Goal: Task Accomplishment & Management: Manage account settings

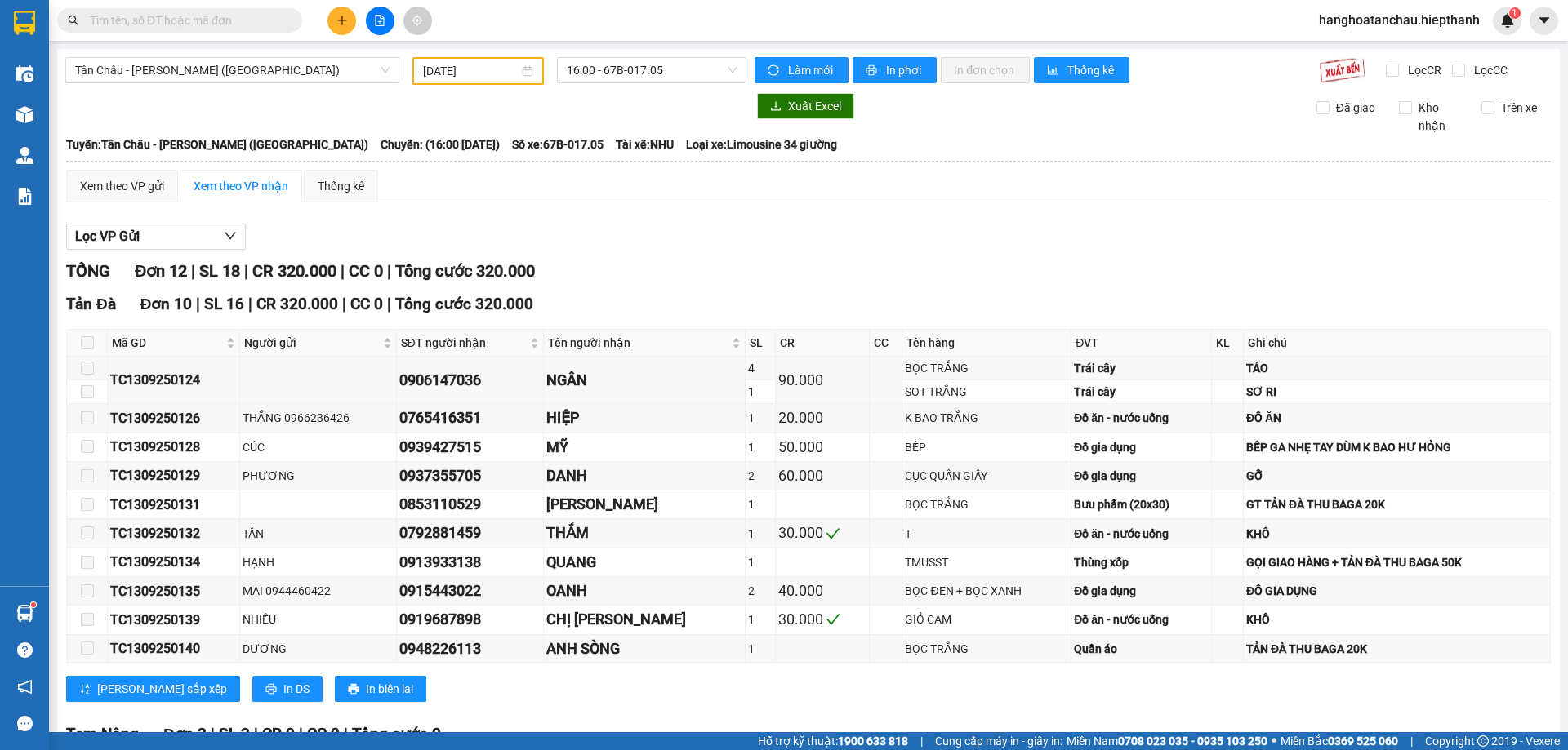
click at [210, 8] on span at bounding box center [179, 20] width 245 height 24
click at [217, 21] on input "text" at bounding box center [186, 20] width 193 height 18
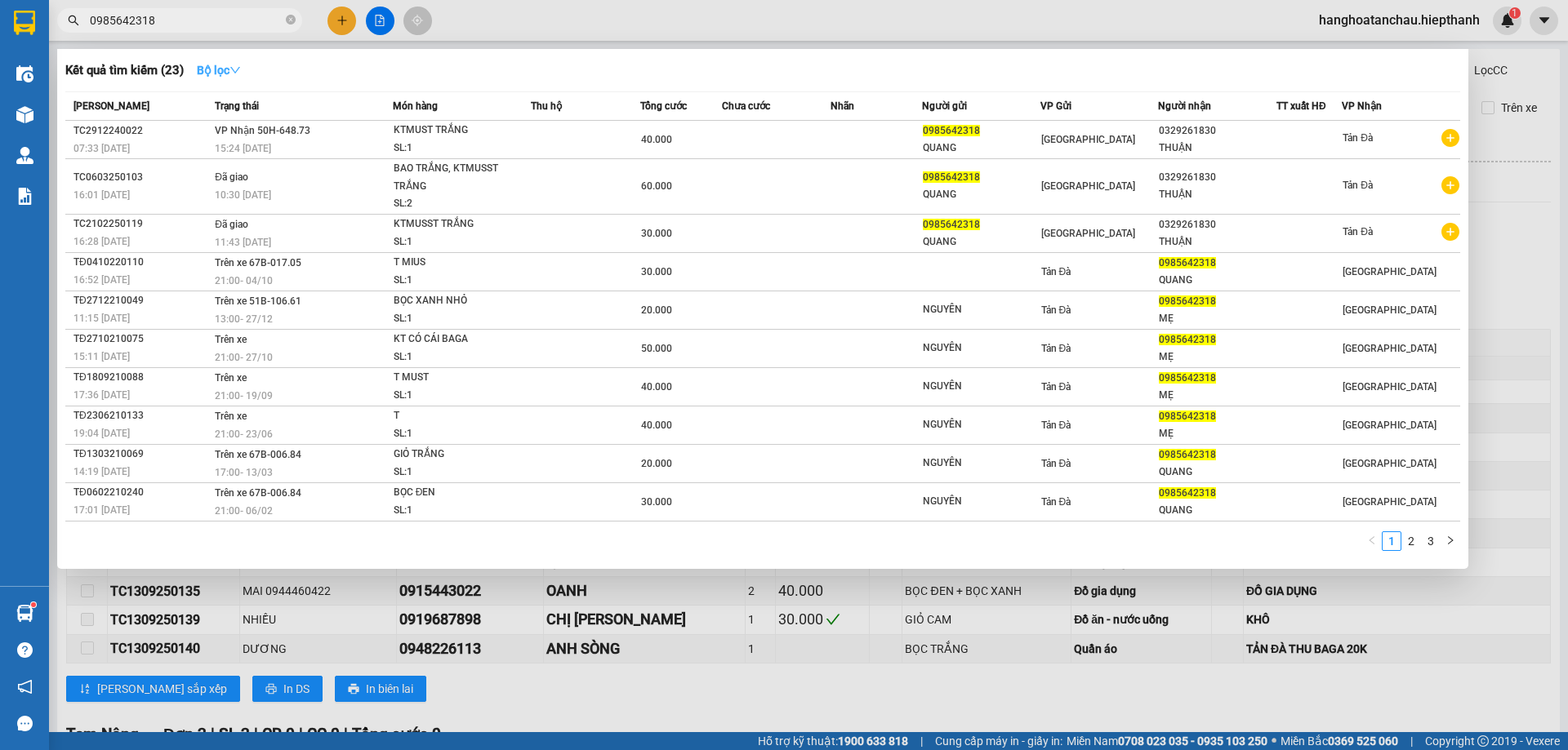
type input "0985642318"
click at [241, 71] on icon "down" at bounding box center [234, 70] width 11 height 11
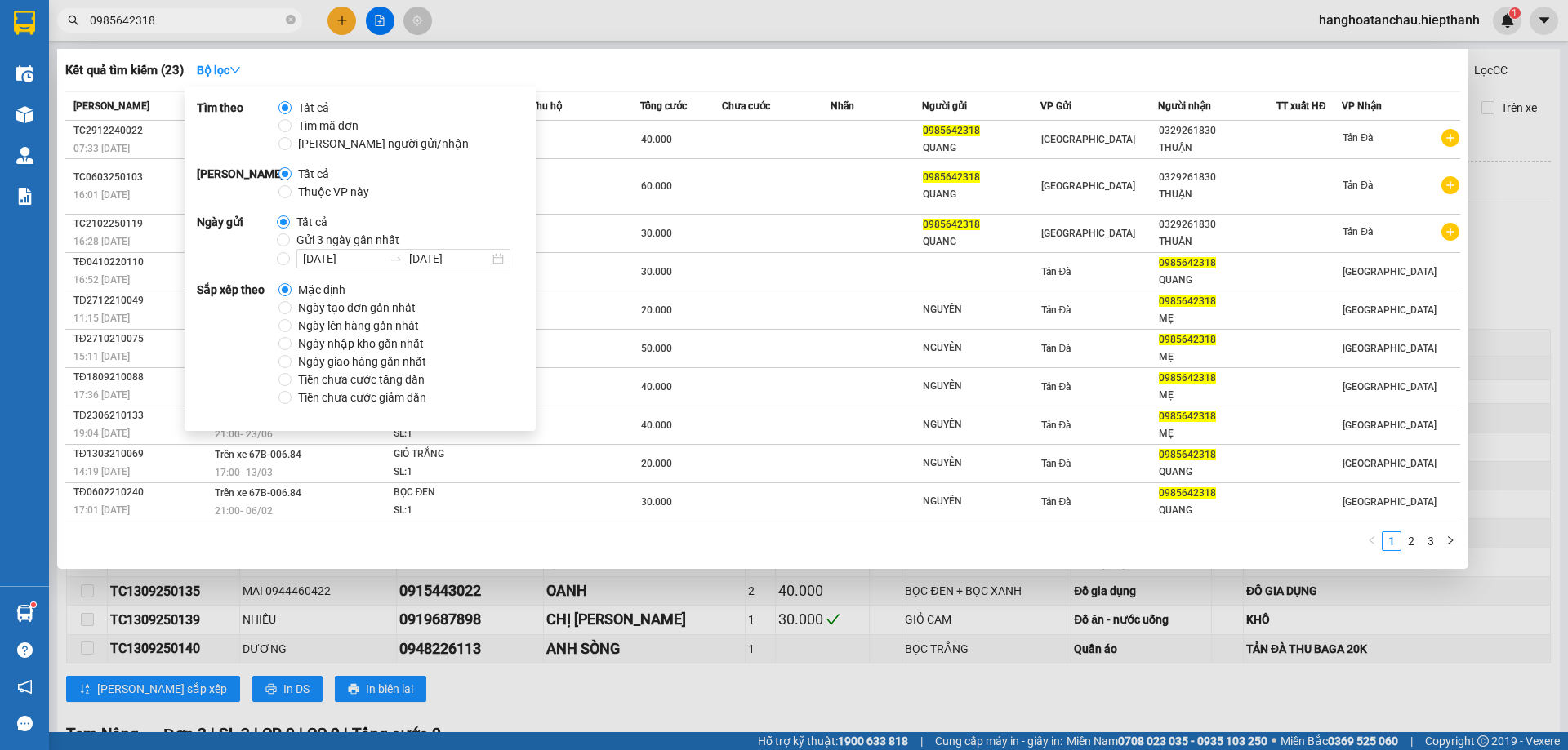
click at [331, 233] on span "Gửi 3 ngày gần nhất" at bounding box center [348, 240] width 116 height 18
click at [290, 233] on input "Gửi 3 ngày gần nhất" at bounding box center [283, 240] width 13 height 13
radio input "true"
radio input "false"
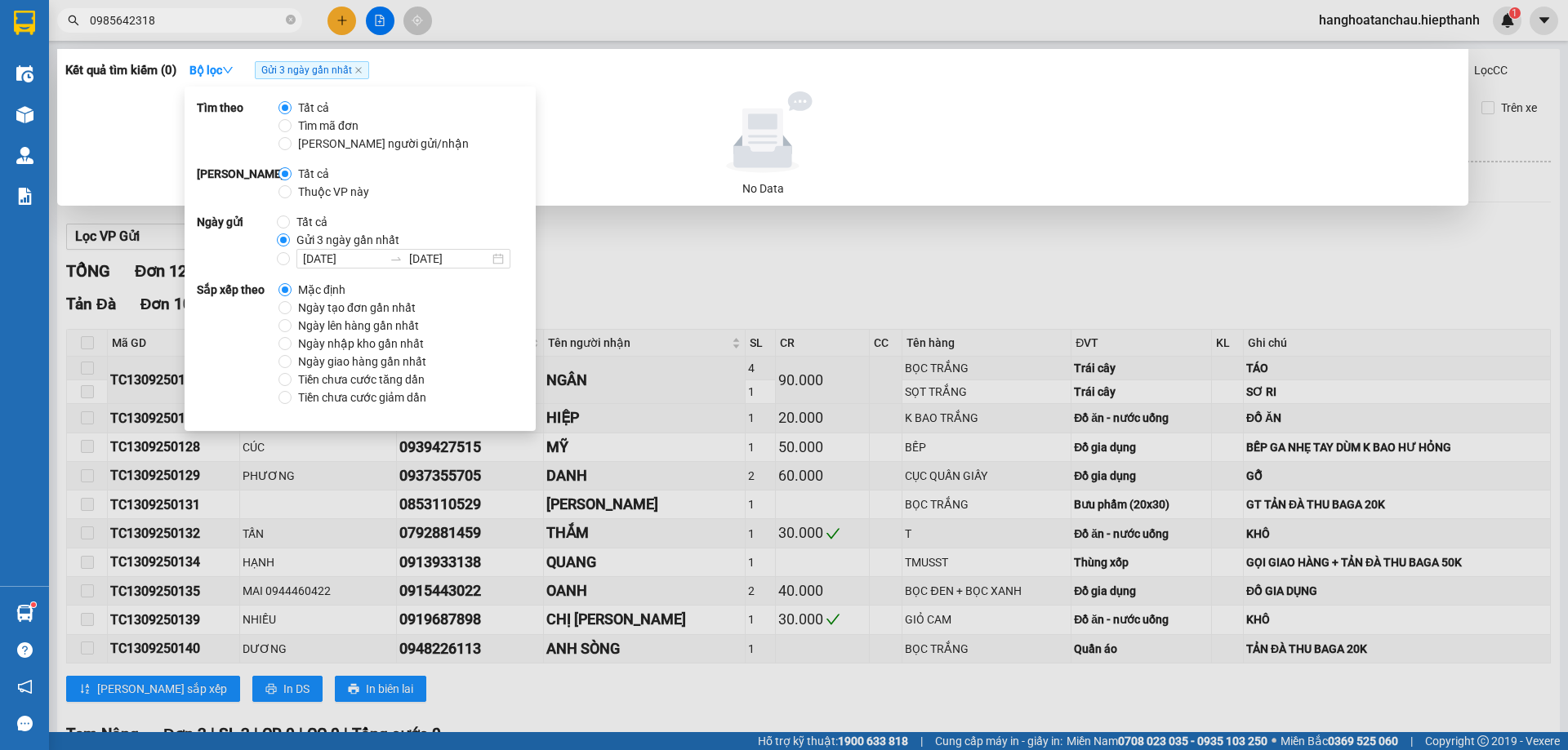
click at [366, 70] on span "Gửi 3 ngày gần nhất" at bounding box center [311, 70] width 114 height 18
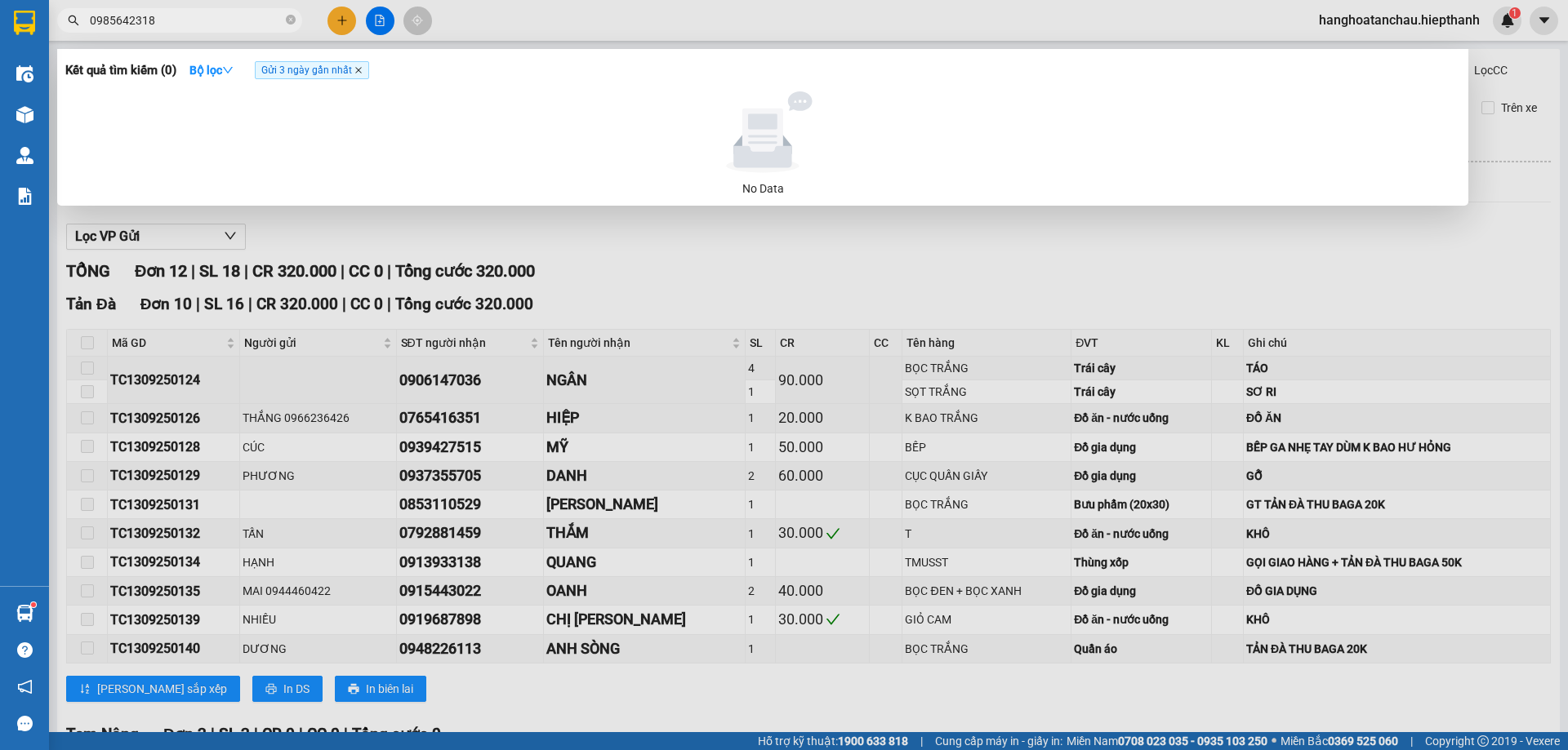
click at [362, 70] on icon "close" at bounding box center [358, 70] width 8 height 8
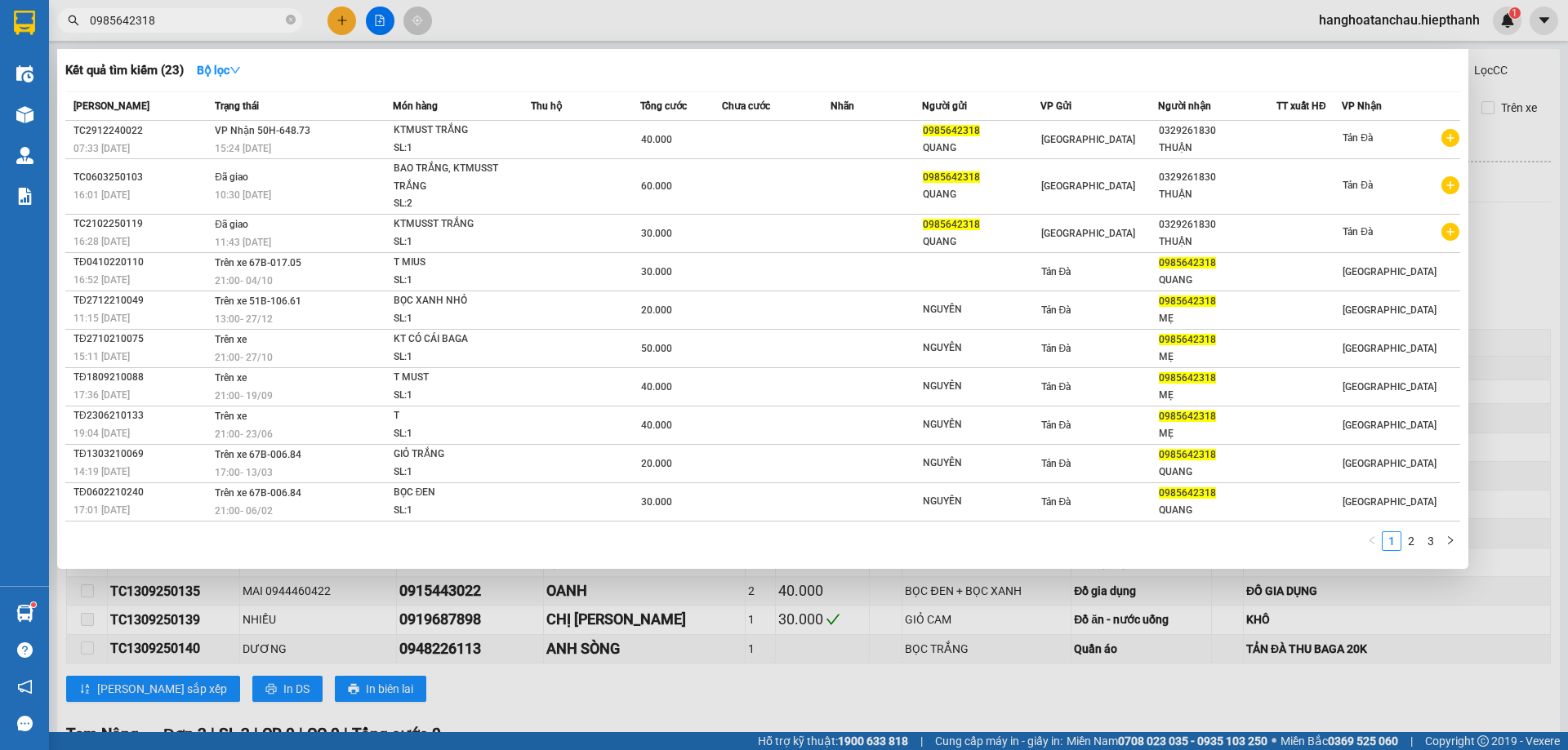
click at [489, 66] on div "Kết quả tìm kiếm ( 23 ) Bộ lọc" at bounding box center [762, 71] width 1395 height 26
click at [368, 18] on div at bounding box center [784, 375] width 1568 height 750
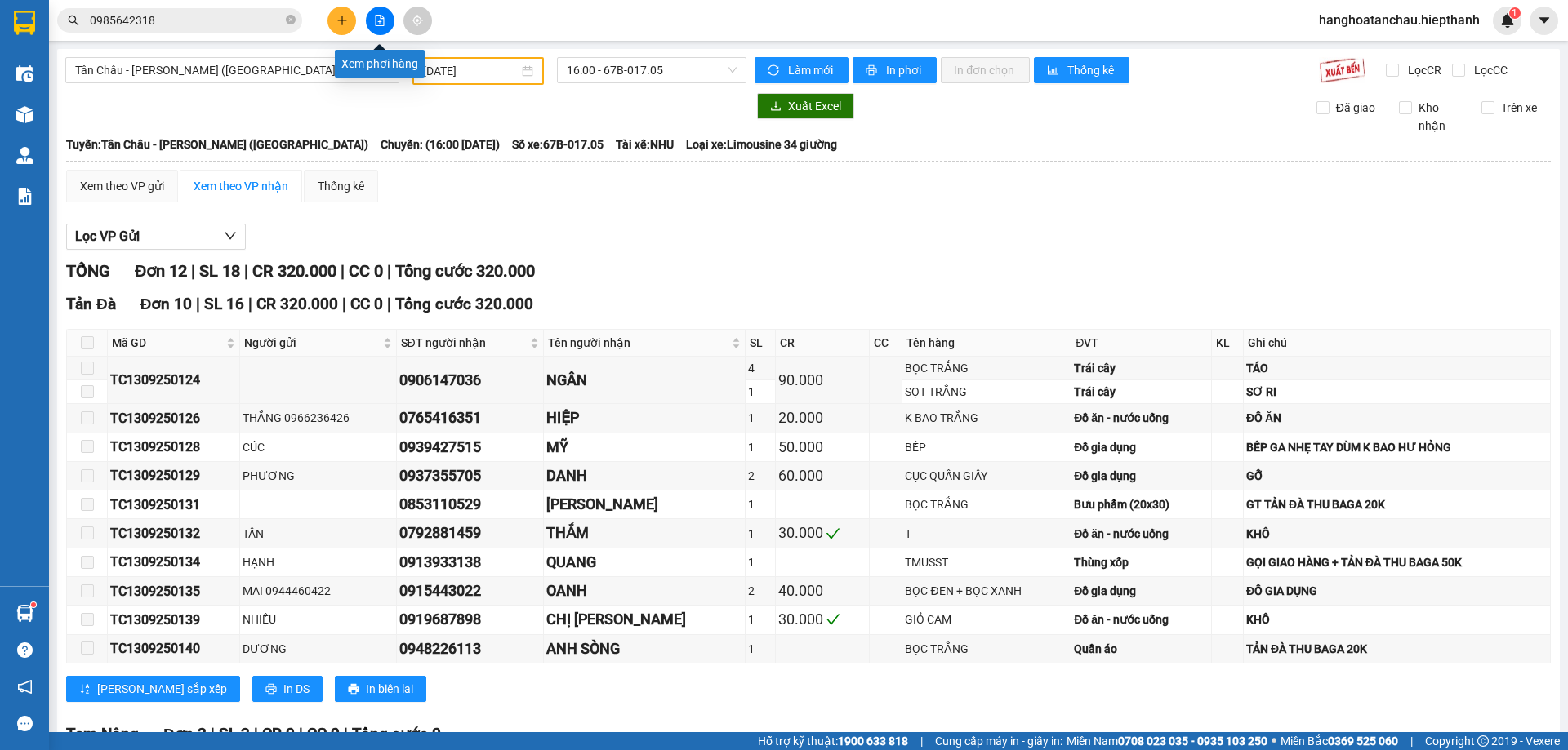
click at [377, 19] on icon "file-add" at bounding box center [379, 20] width 11 height 11
click at [274, 68] on span "Tân Châu - [PERSON_NAME] ([GEOGRAPHIC_DATA])" at bounding box center [232, 71] width 314 height 24
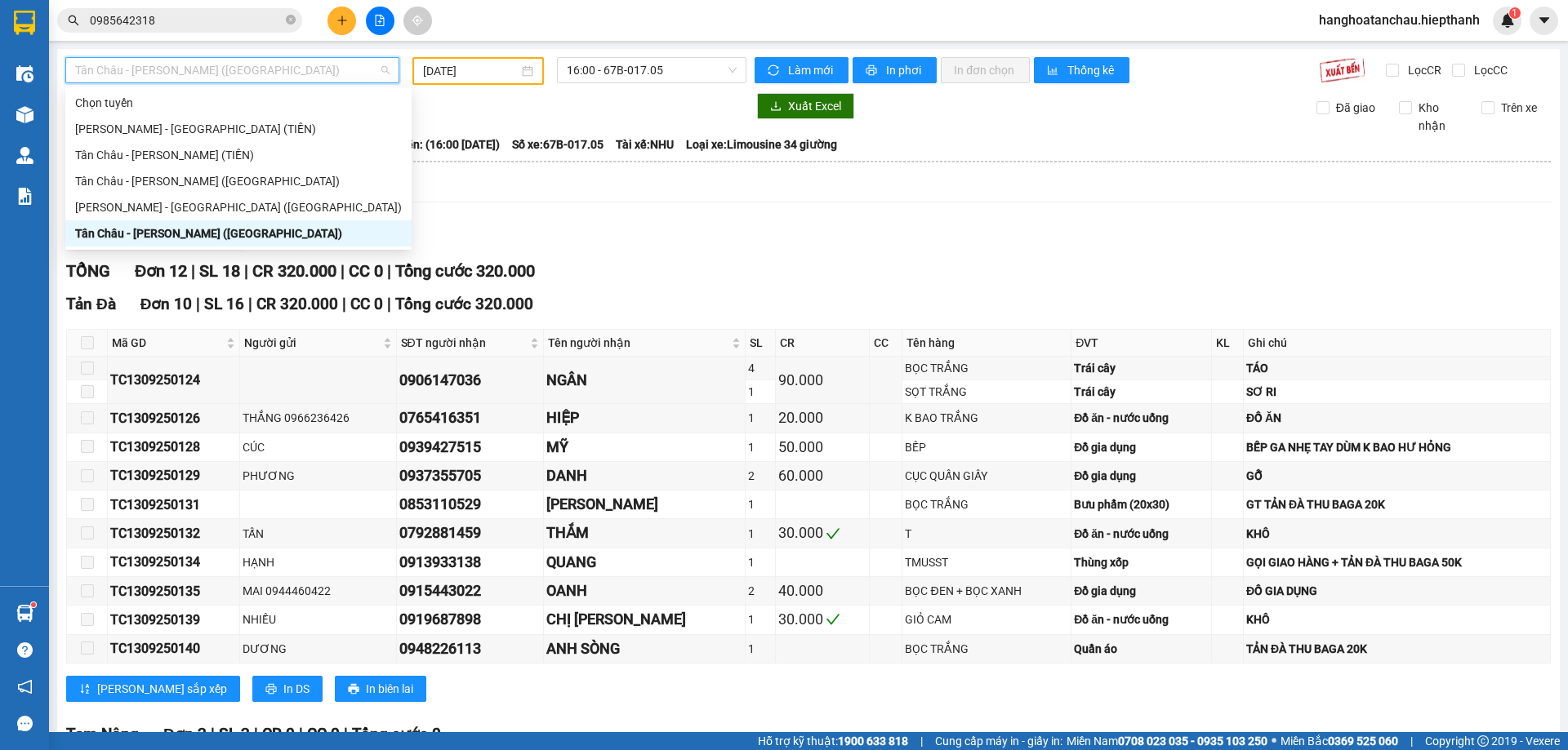
drag, startPoint x: 233, startPoint y: 228, endPoint x: 243, endPoint y: 224, distance: 10.8
click at [233, 228] on div "Tân Châu - [PERSON_NAME] ([GEOGRAPHIC_DATA])" at bounding box center [238, 233] width 327 height 18
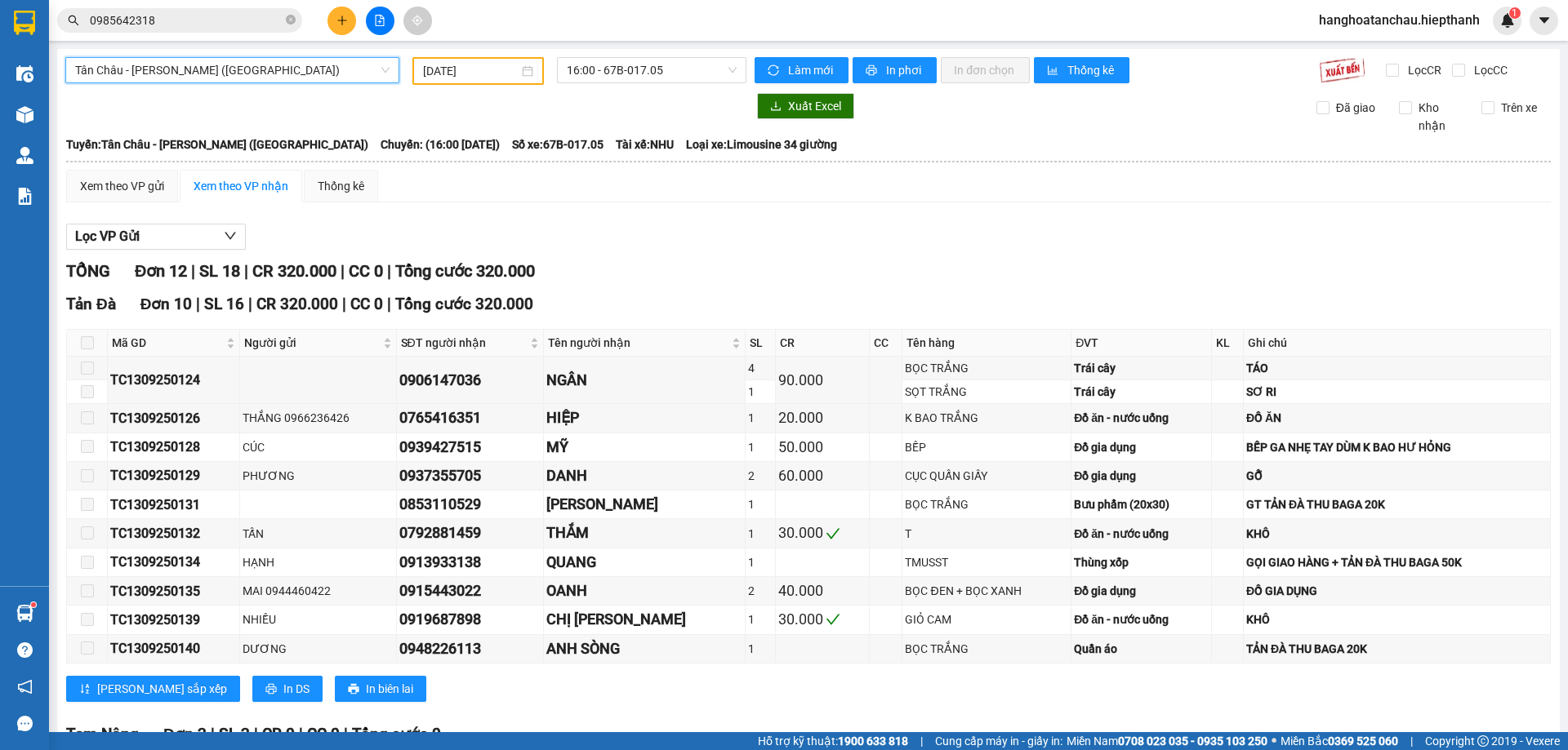
click at [482, 63] on input "[DATE]" at bounding box center [471, 71] width 96 height 18
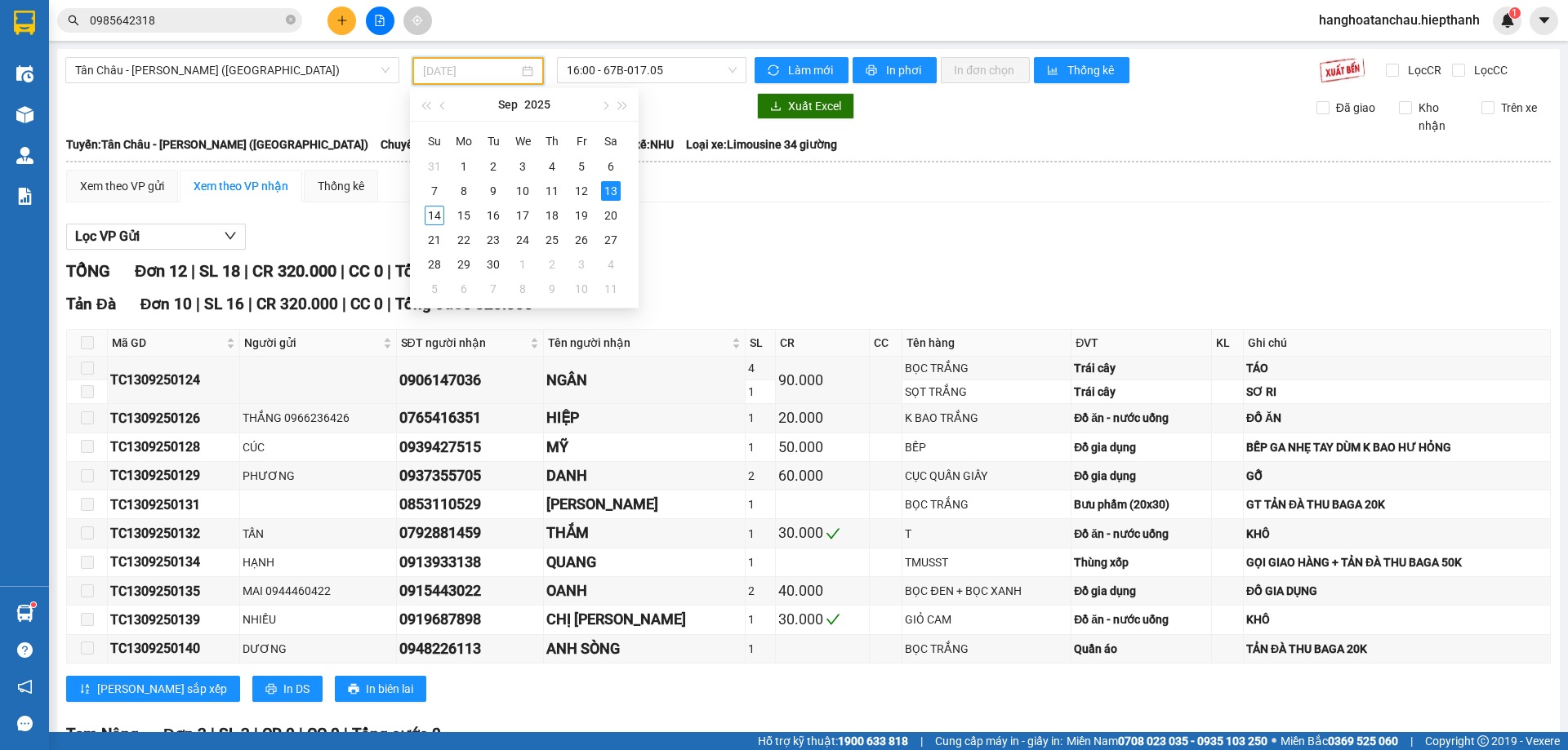
type input "[DATE]"
click at [618, 190] on div "13" at bounding box center [611, 191] width 19 height 19
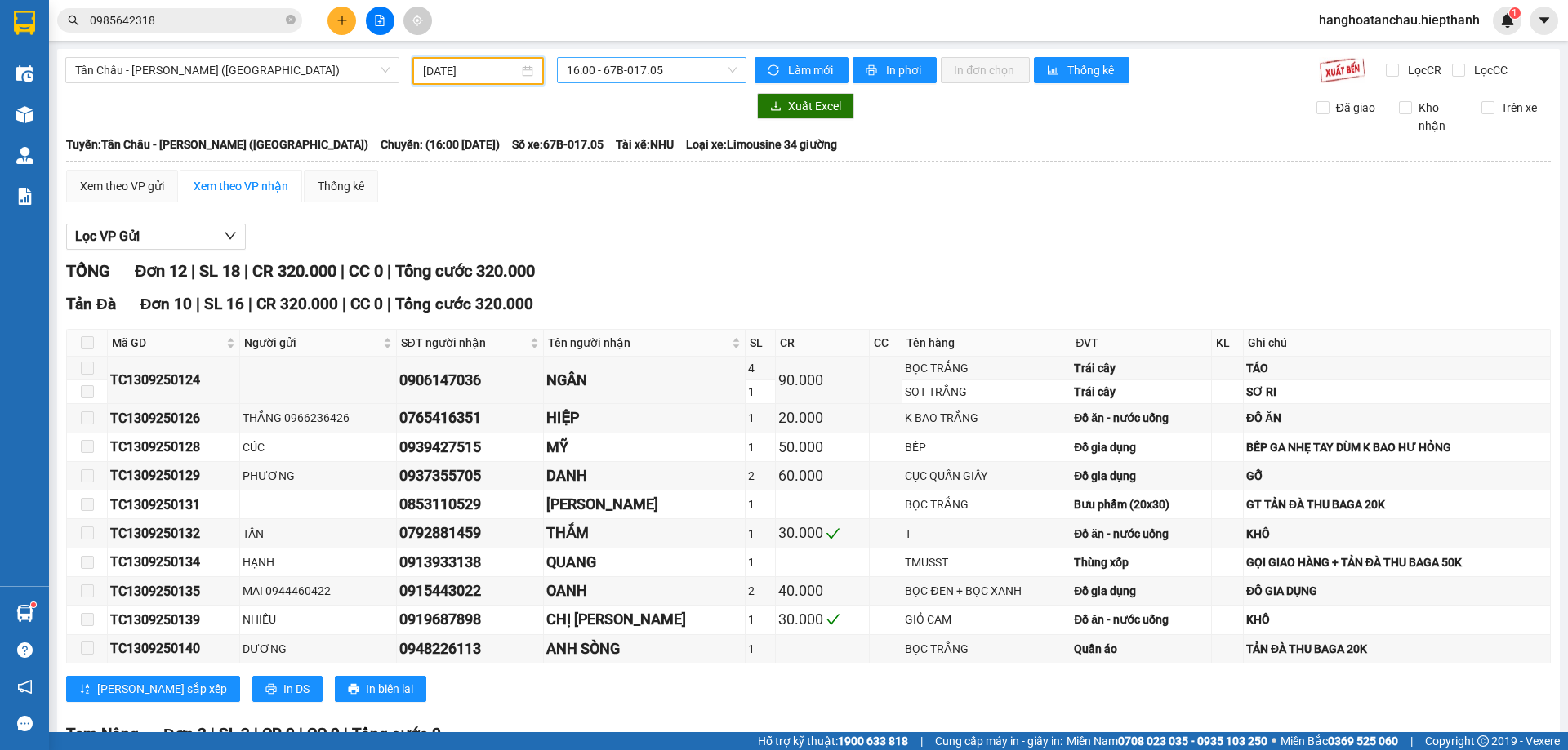
click at [616, 62] on span "16:00 - 67B-017.05" at bounding box center [652, 71] width 170 height 24
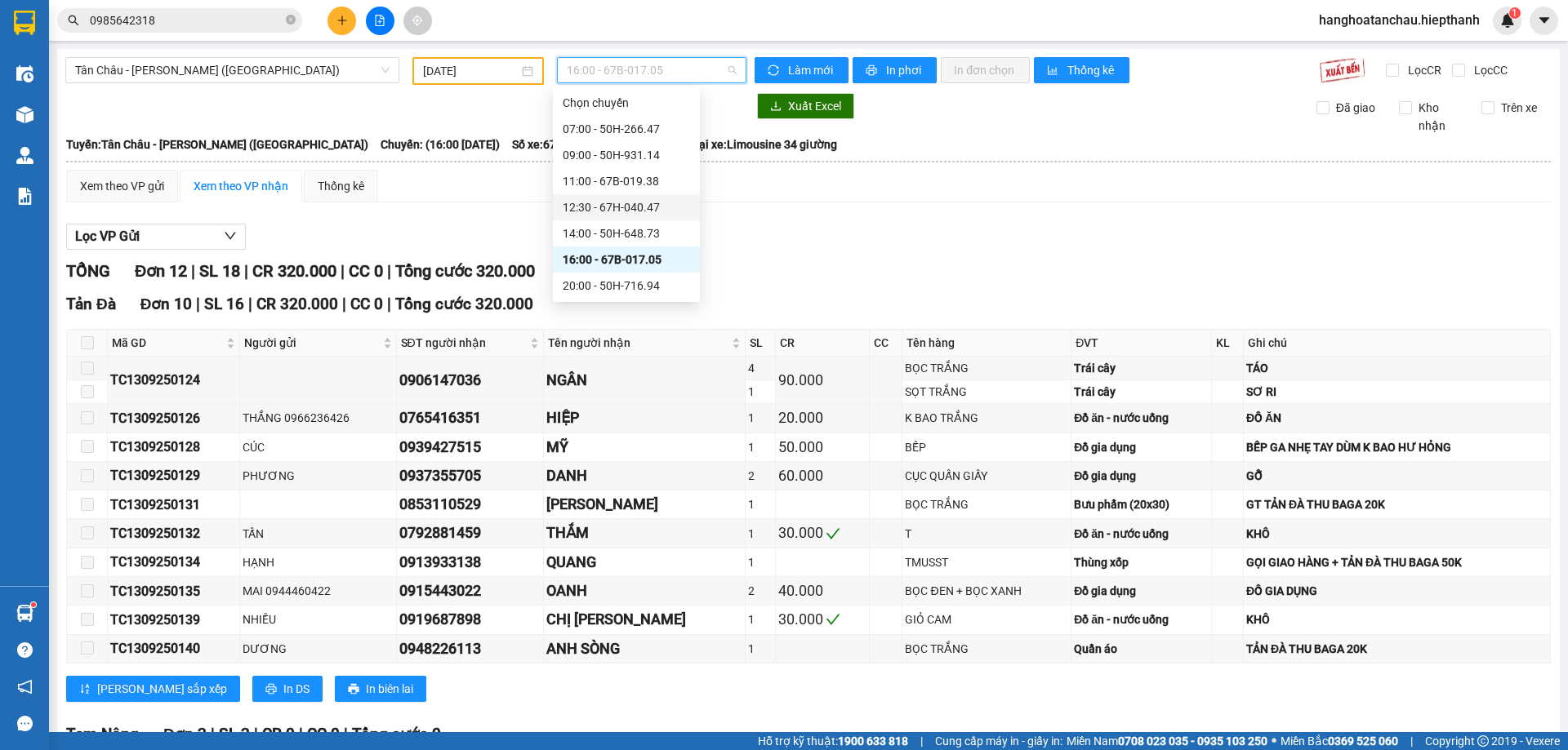
click at [964, 267] on div "TỔNG Đơn 12 | SL 18 | CR 320.000 | CC 0 | Tổng cước 320.000" at bounding box center [808, 271] width 1484 height 25
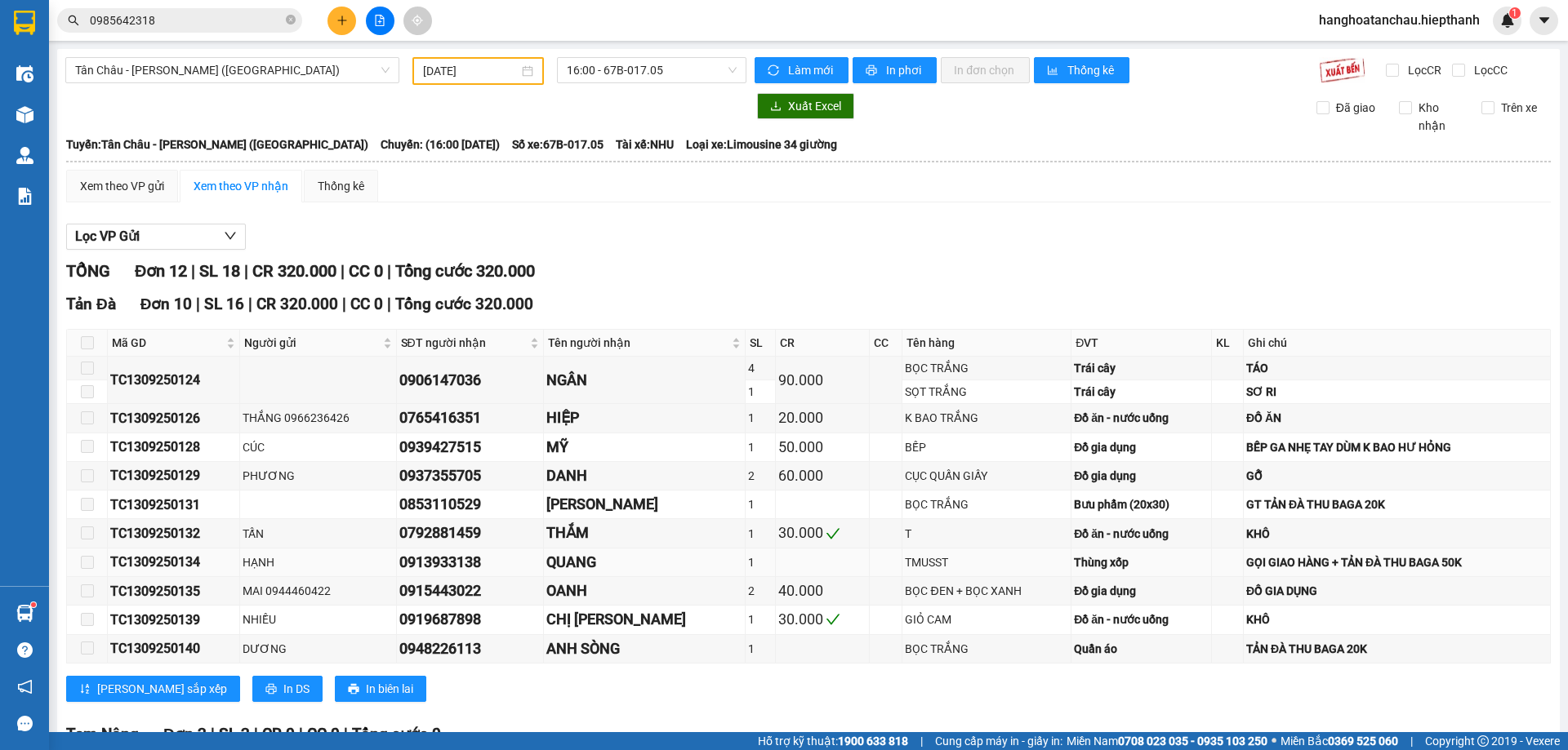
scroll to position [196, 0]
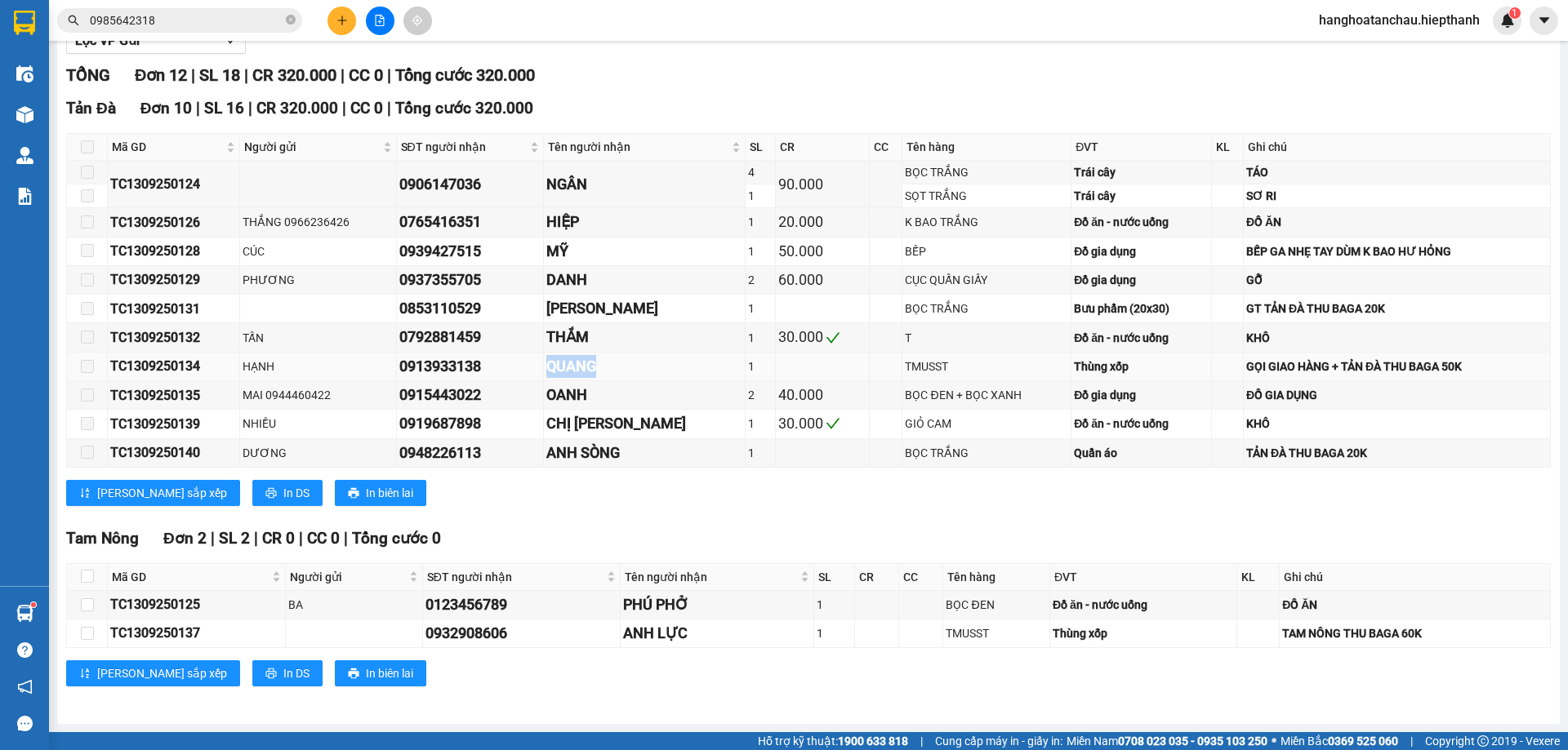
drag, startPoint x: 596, startPoint y: 372, endPoint x: 505, endPoint y: 377, distance: 91.1
click at [520, 377] on tr "TC1309250134 HẠNH 0913933138 QUANG 1 TMUSST Thùng xốp GỌI GIAO HÀNG + TẢN ĐÀ TH…" at bounding box center [808, 367] width 1484 height 29
click at [470, 363] on div "0913933138" at bounding box center [470, 367] width 141 height 23
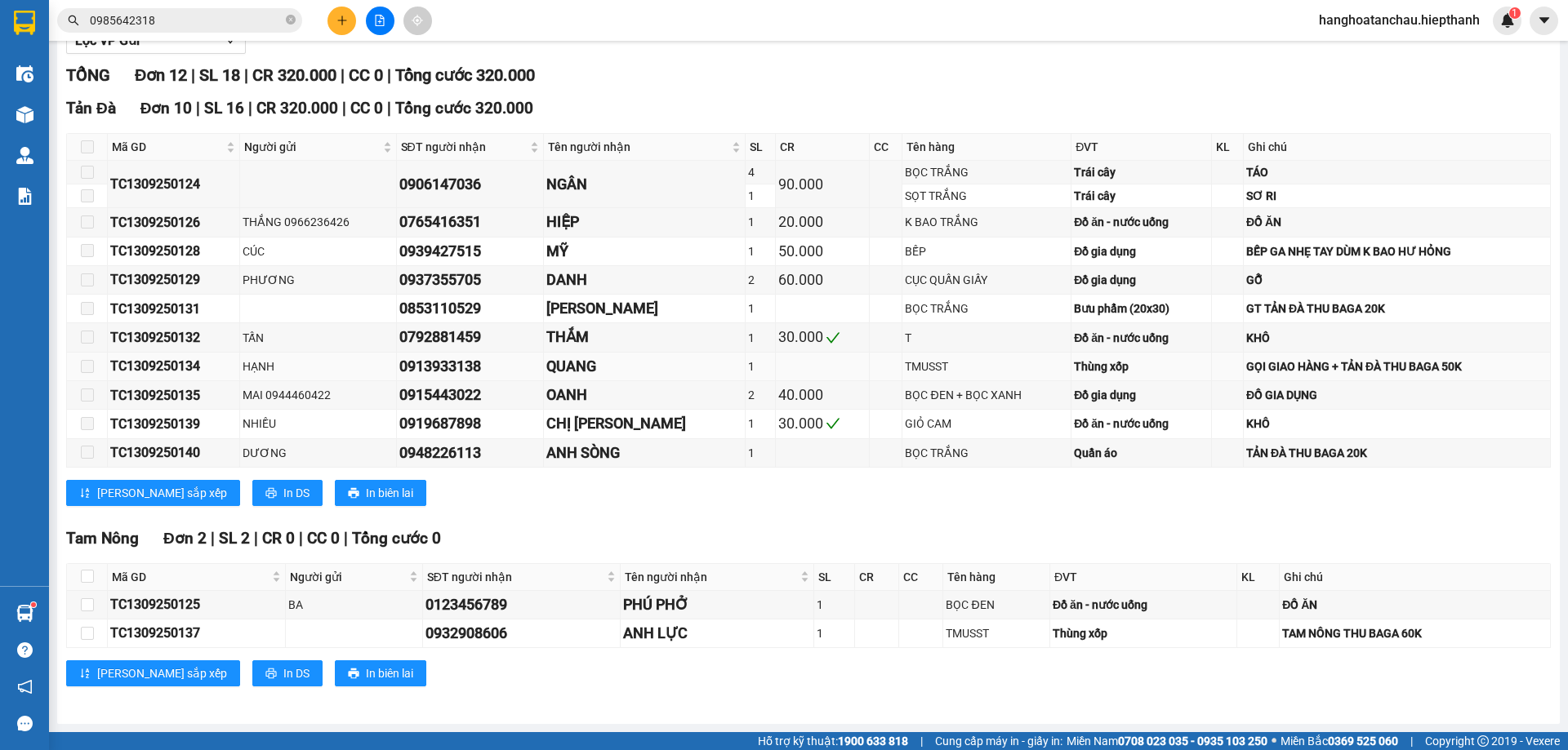
click at [558, 372] on div "QUANG" at bounding box center [644, 367] width 196 height 23
click at [405, 367] on div "0913933138" at bounding box center [470, 367] width 141 height 23
click at [553, 370] on div "QUANG" at bounding box center [644, 367] width 196 height 23
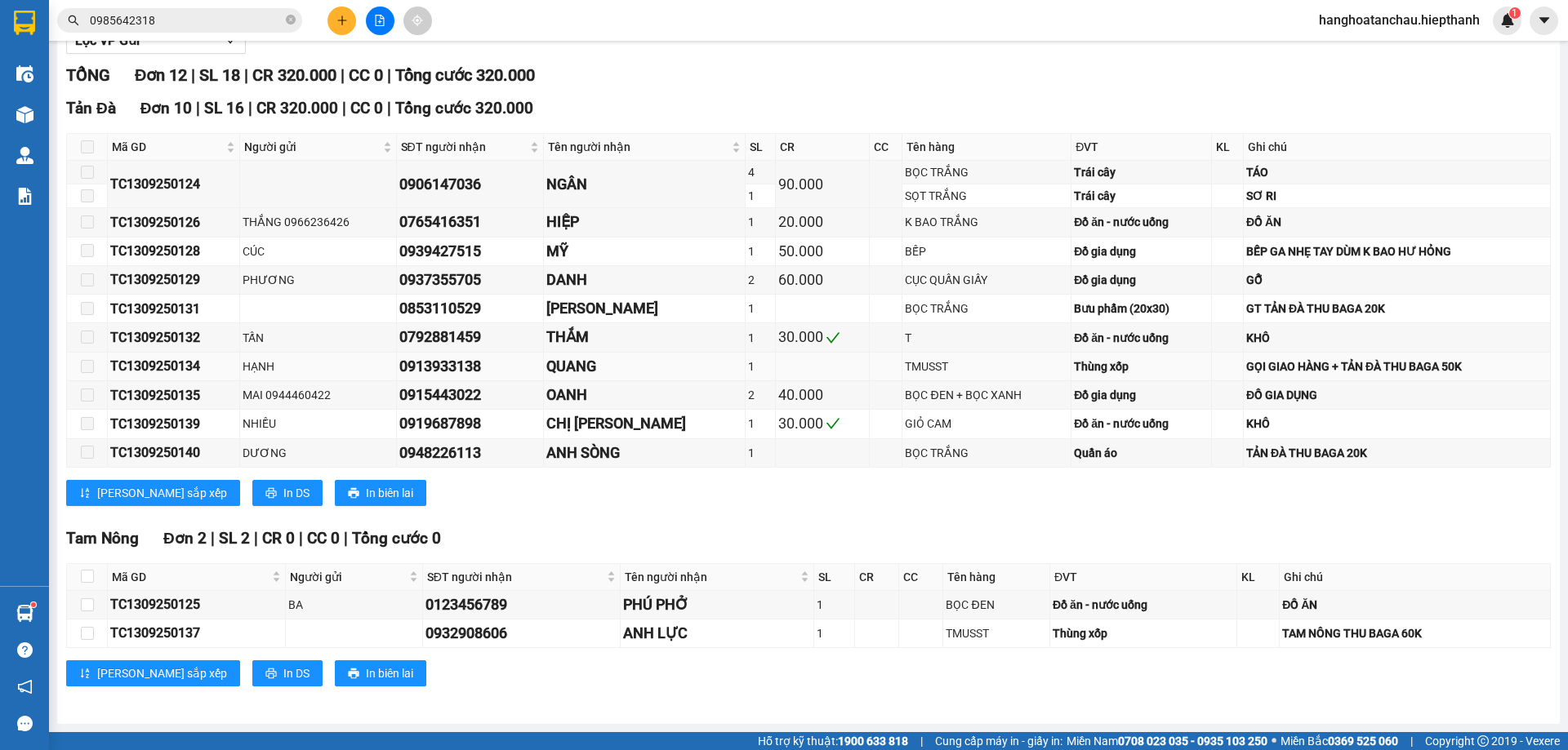
click at [458, 373] on div "0913933138" at bounding box center [470, 367] width 141 height 23
click at [458, 372] on div "0913933138" at bounding box center [470, 367] width 141 height 23
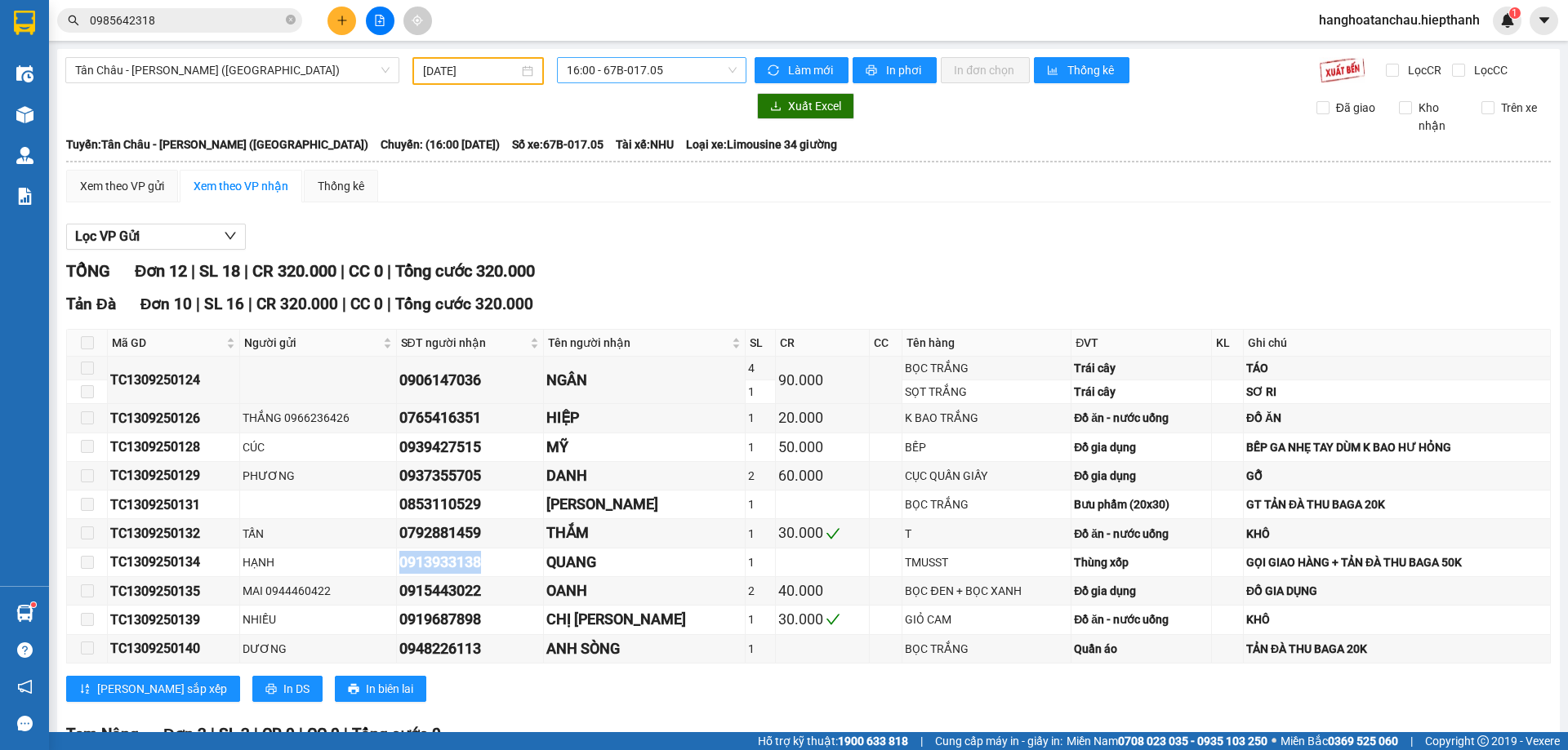
click at [655, 67] on span "16:00 - 67B-017.05" at bounding box center [652, 71] width 170 height 24
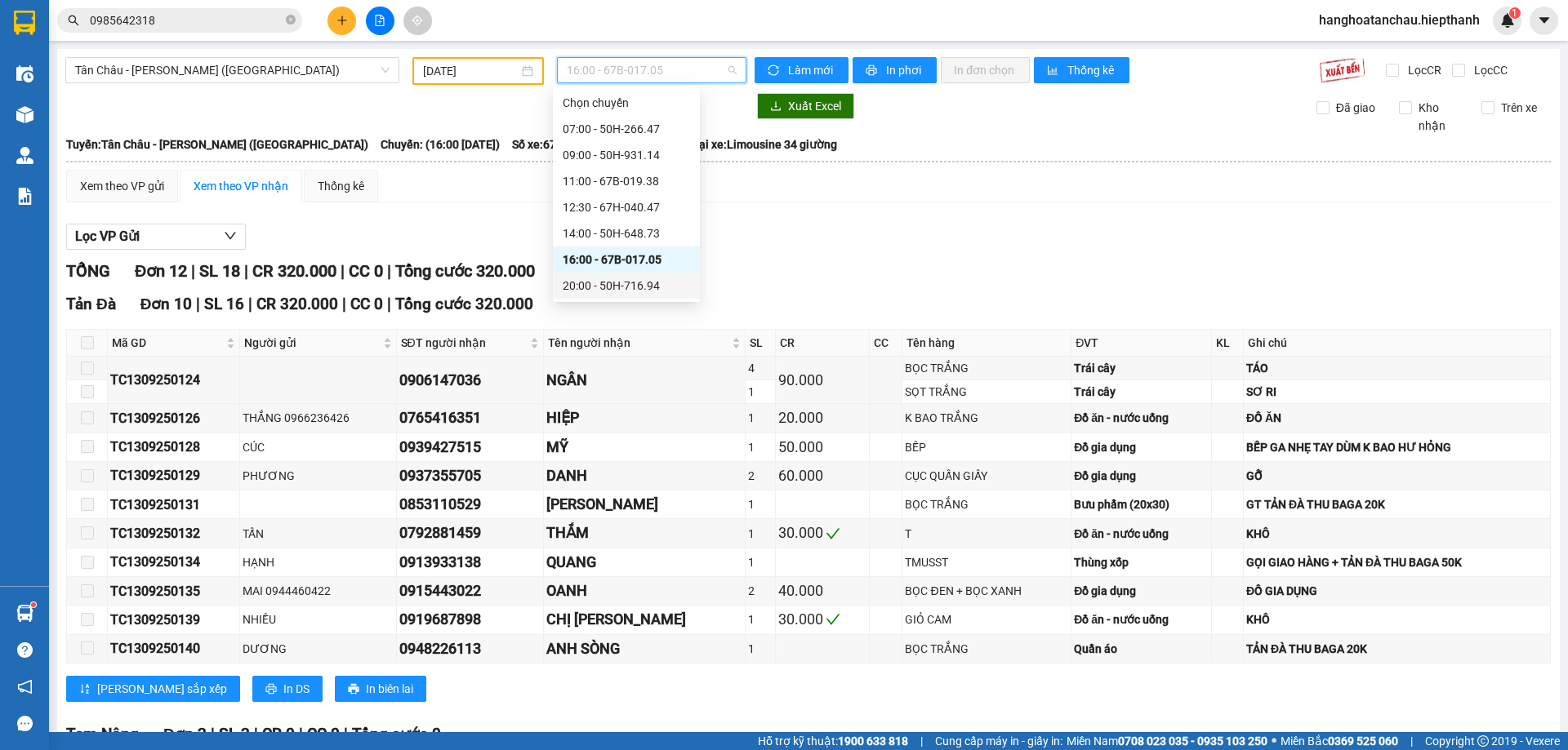
click at [641, 286] on div "20:00 - 50H-716.94" at bounding box center [626, 286] width 127 height 18
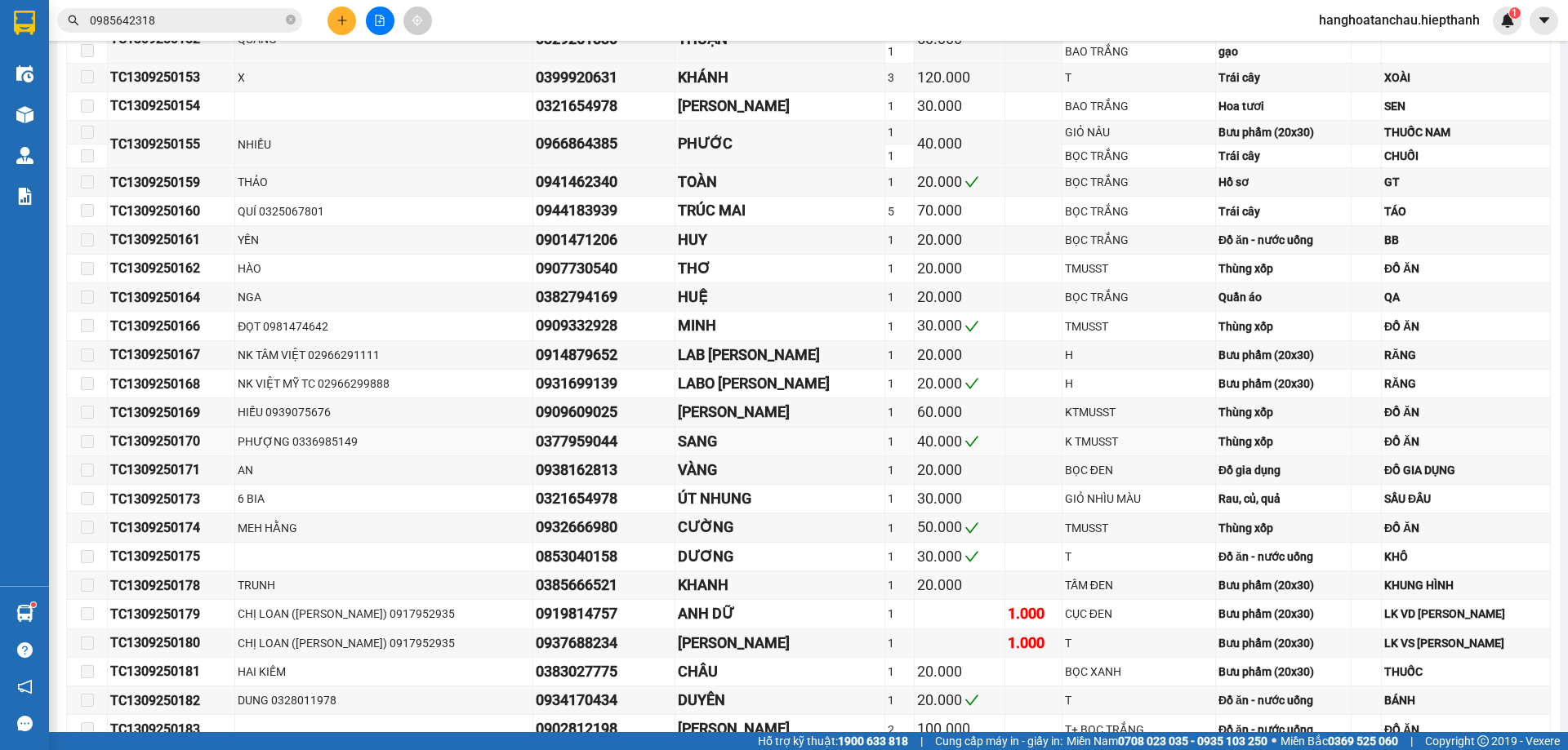
scroll to position [409, 0]
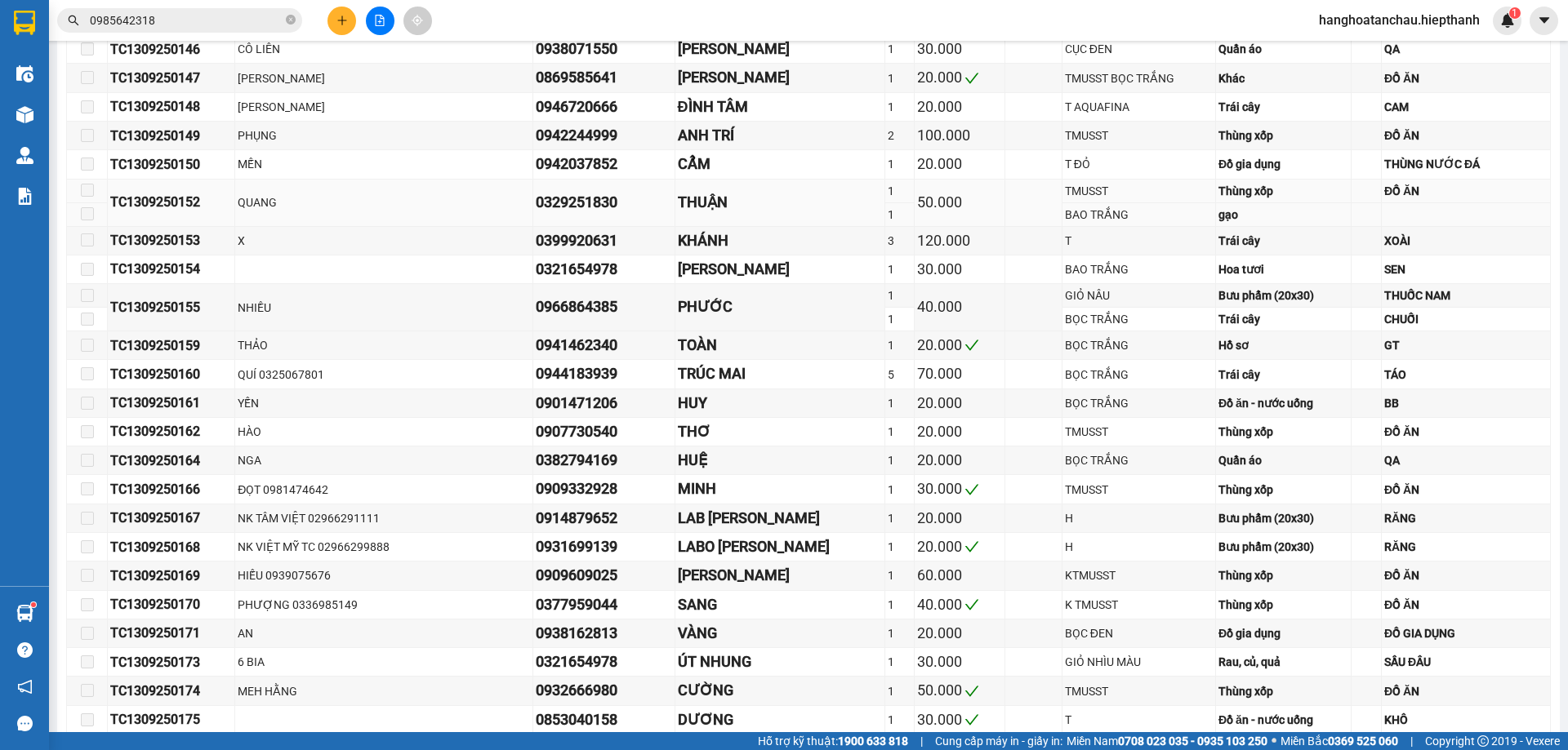
click at [694, 208] on div "THUẬN" at bounding box center [780, 202] width 205 height 23
click at [696, 207] on div "THUẬN" at bounding box center [780, 202] width 205 height 23
click at [594, 214] on div "0329251830" at bounding box center [604, 202] width 137 height 23
click at [594, 213] on div "0329251830" at bounding box center [604, 202] width 137 height 23
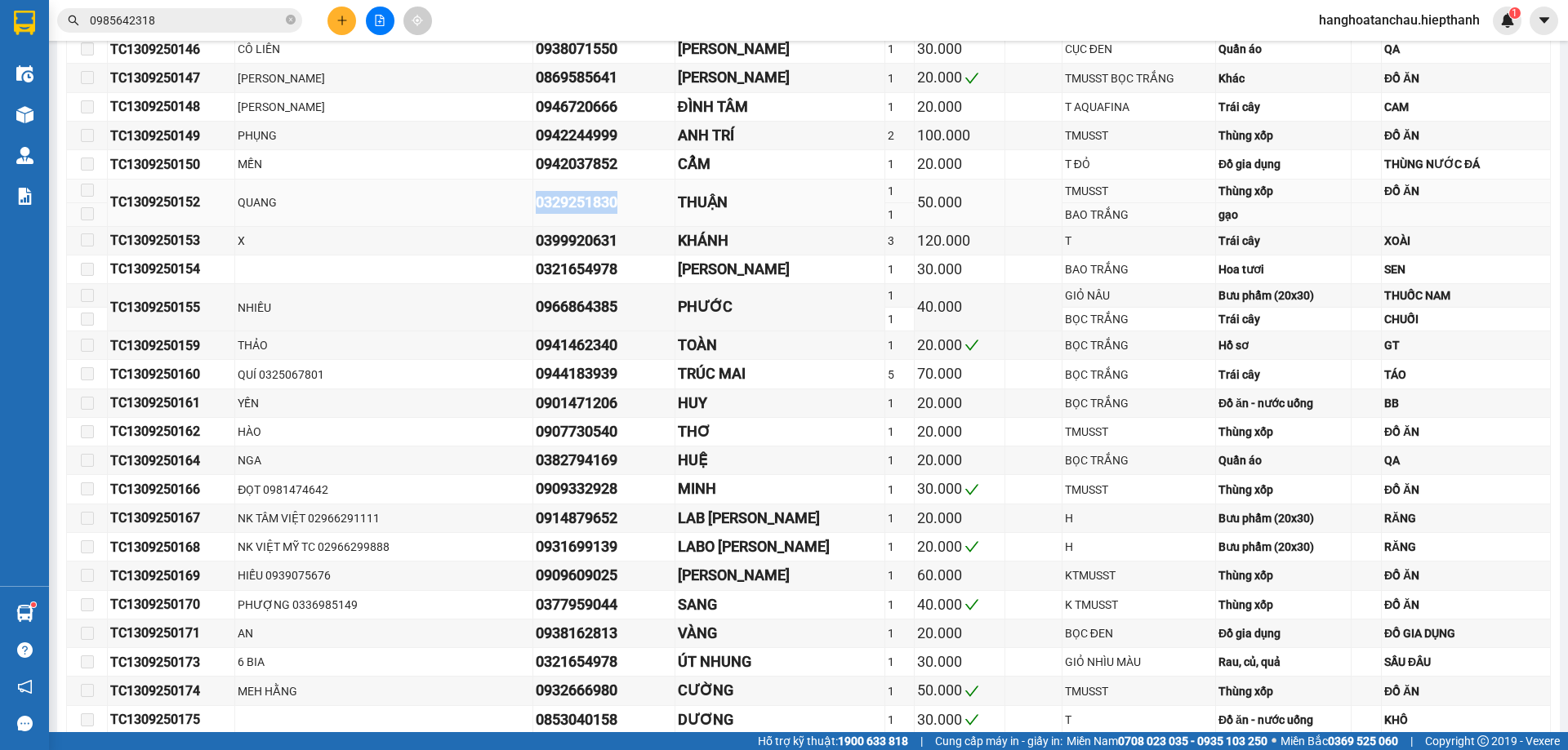
copy div "0329251830"
click at [1221, 216] on div "gạo" at bounding box center [1283, 214] width 130 height 18
click at [1229, 196] on div "Thùng xốp" at bounding box center [1283, 191] width 130 height 18
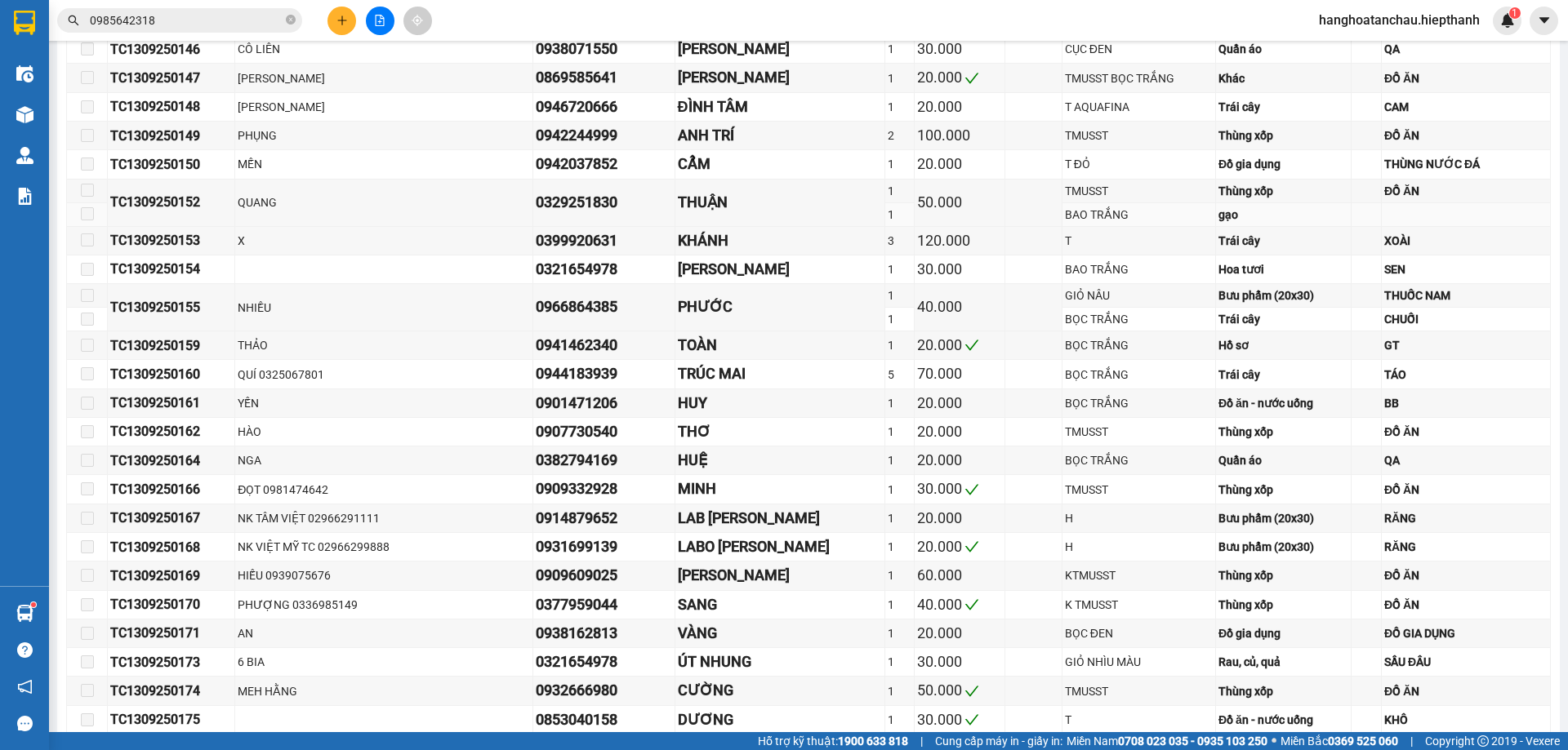
click at [1227, 207] on div "gạo" at bounding box center [1283, 214] width 130 height 18
click at [678, 204] on div "THUẬN" at bounding box center [780, 202] width 205 height 23
click at [555, 202] on div "0329251830" at bounding box center [604, 202] width 137 height 23
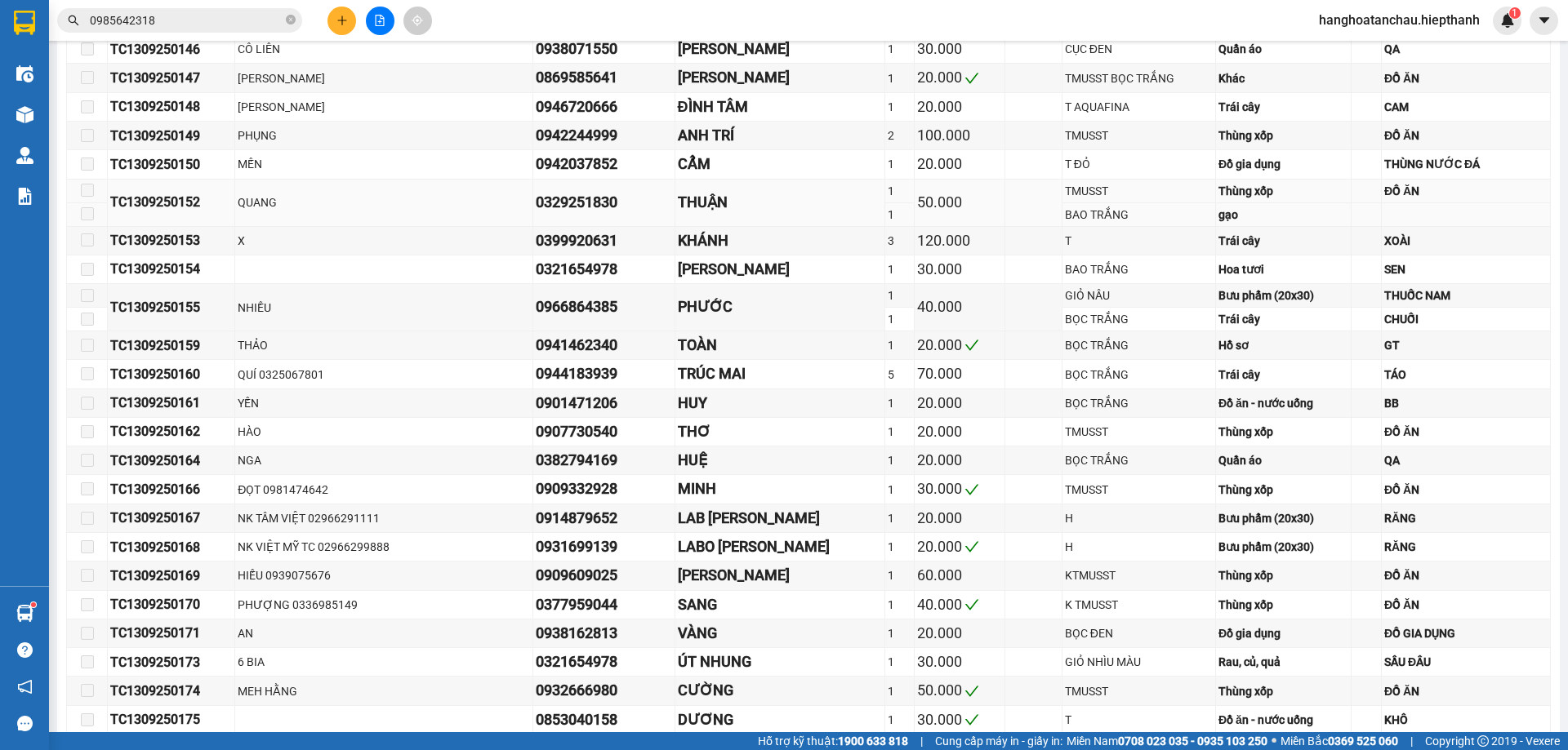
click at [678, 194] on div "THUẬN" at bounding box center [780, 202] width 205 height 23
drag, startPoint x: 1307, startPoint y: 214, endPoint x: 307, endPoint y: 181, distance: 1000.5
click at [307, 181] on tbody "TC1309250141 PHƯỢNG 0919869064 KIỆT 1 20.000 T Đồ ăn - nước uống ĐỒ ĂN TC130925…" at bounding box center [808, 486] width 1484 height 1075
click at [593, 202] on div "0329251830" at bounding box center [604, 202] width 137 height 23
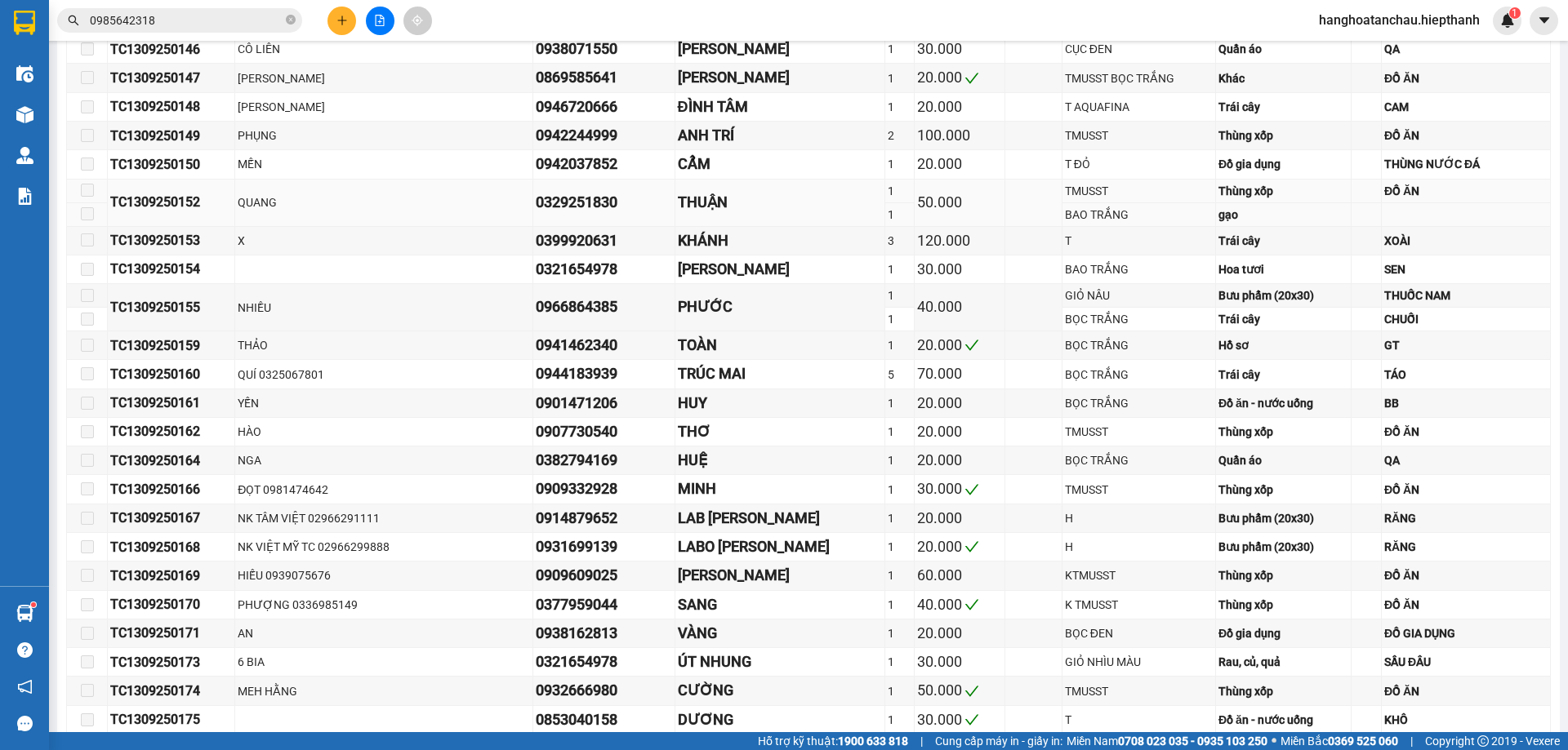
click at [562, 207] on div "0329251830" at bounding box center [604, 202] width 137 height 23
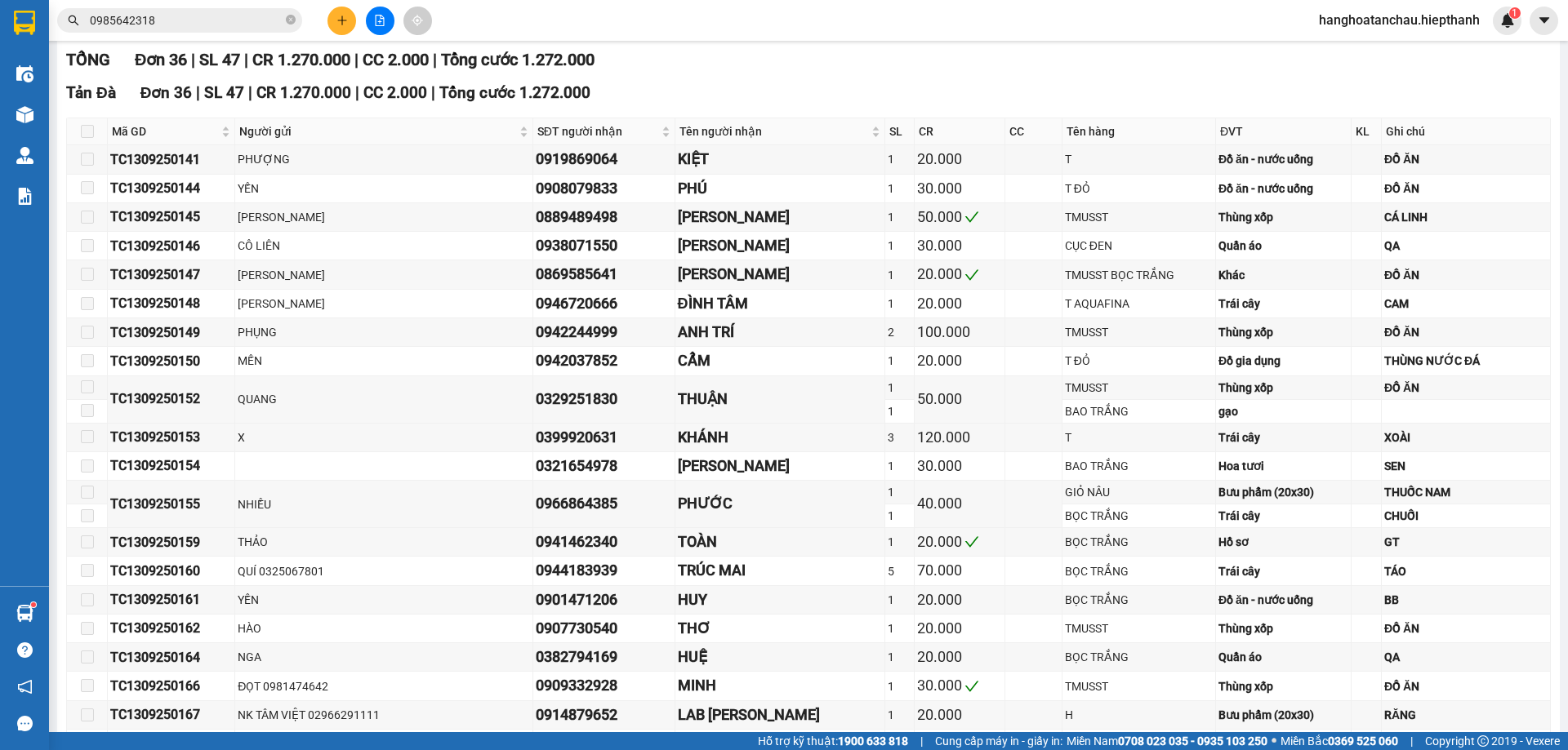
scroll to position [0, 0]
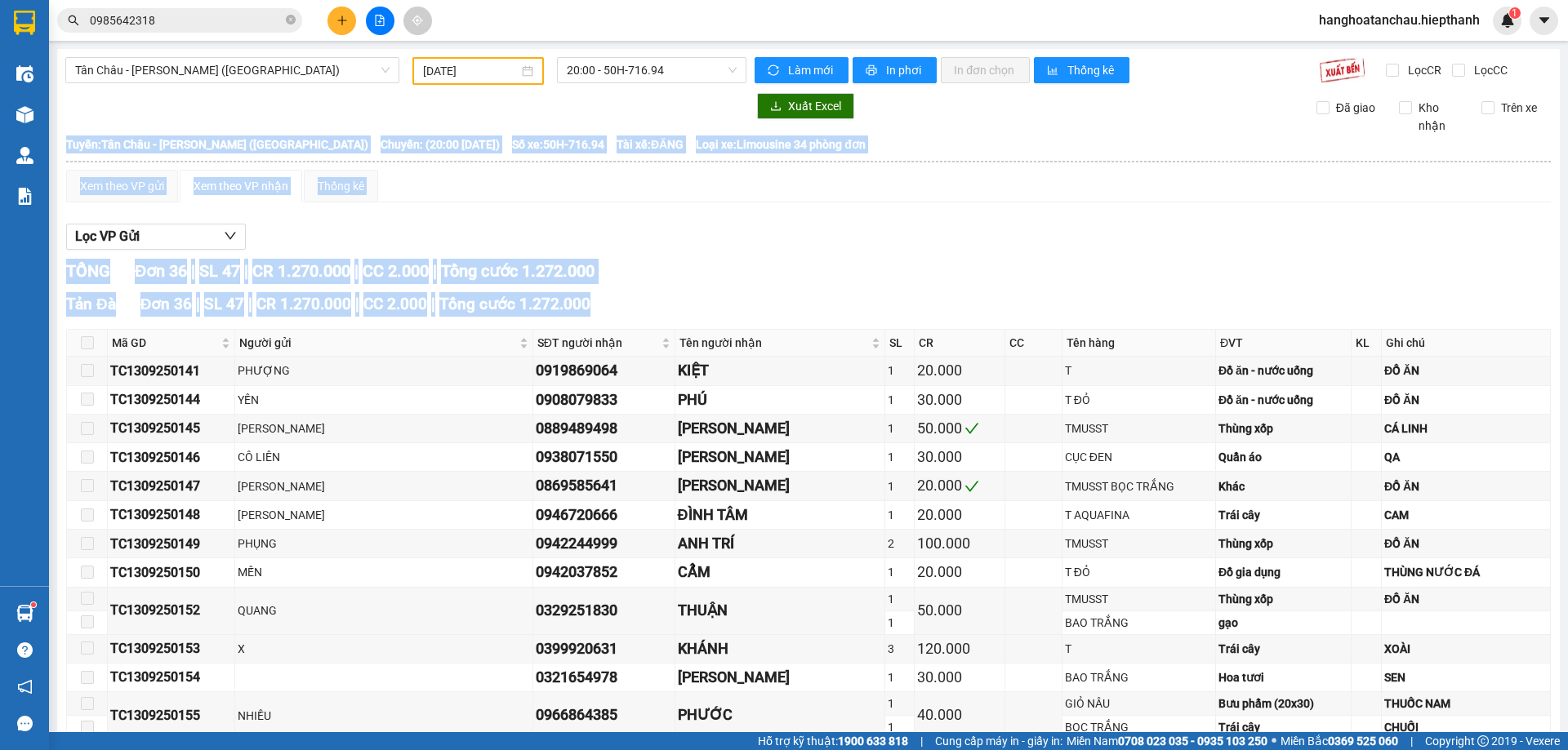
drag, startPoint x: 584, startPoint y: 305, endPoint x: 63, endPoint y: 241, distance: 524.9
click at [666, 299] on div "Tản Đà Đơn 36 | SL 47 | CR 1.270.000 | CC 2.000 | Tổng cước 1.272.000" at bounding box center [808, 305] width 1484 height 24
drag, startPoint x: 588, startPoint y: 305, endPoint x: 103, endPoint y: 232, distance: 490.5
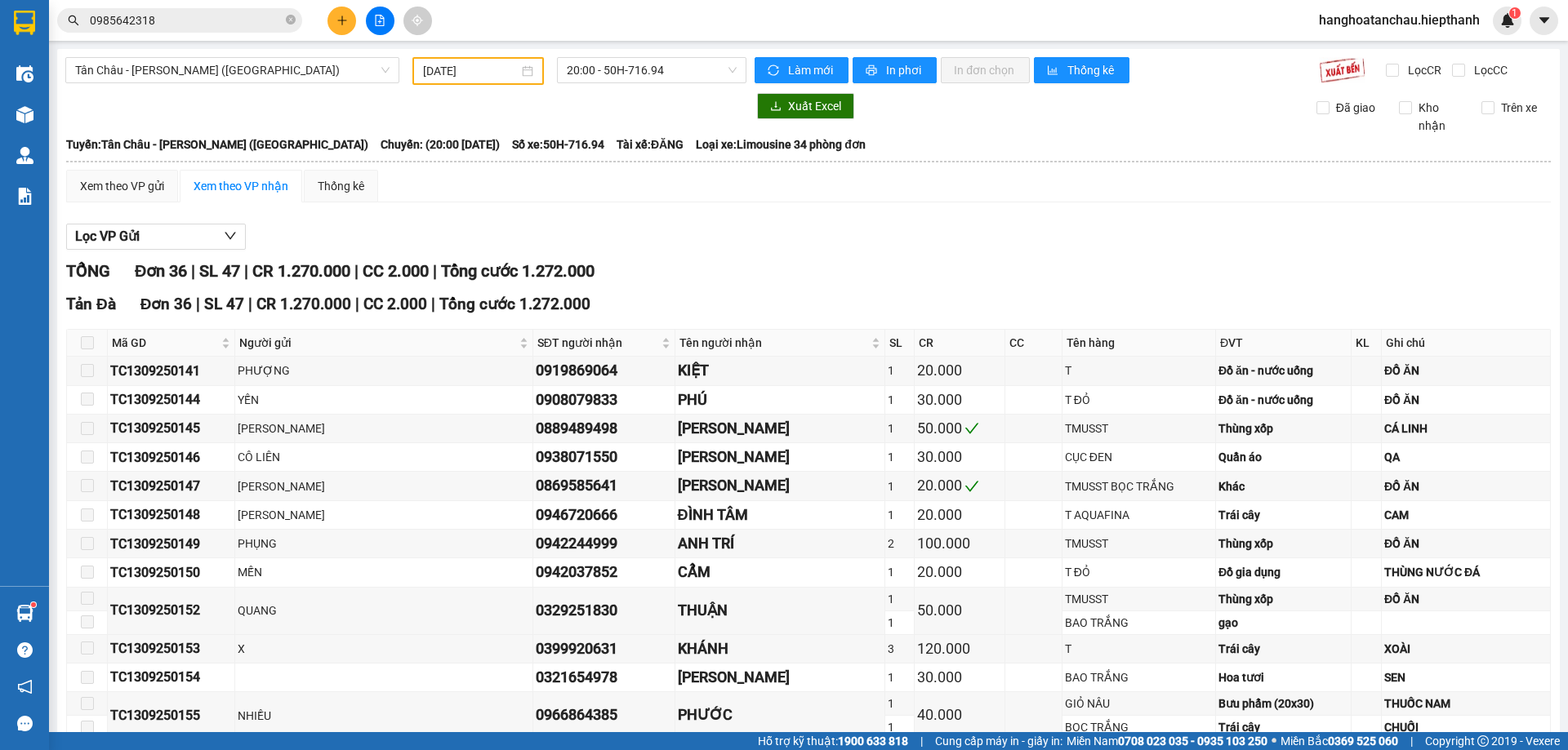
click at [682, 246] on div "Lọc VP Gửi" at bounding box center [808, 237] width 1484 height 27
click at [333, 28] on button at bounding box center [341, 20] width 29 height 29
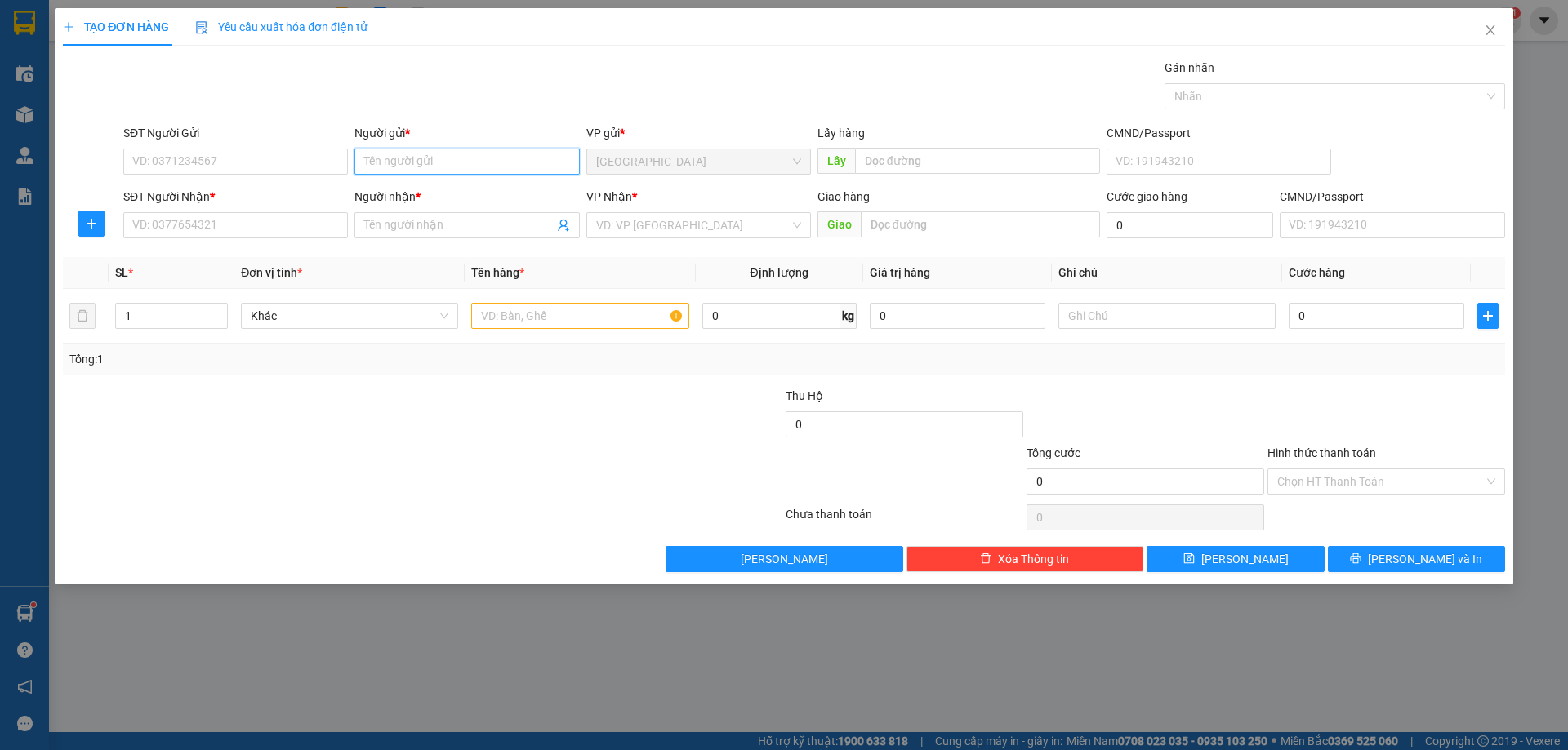
click at [382, 167] on input "Người gửi *" at bounding box center [467, 162] width 225 height 26
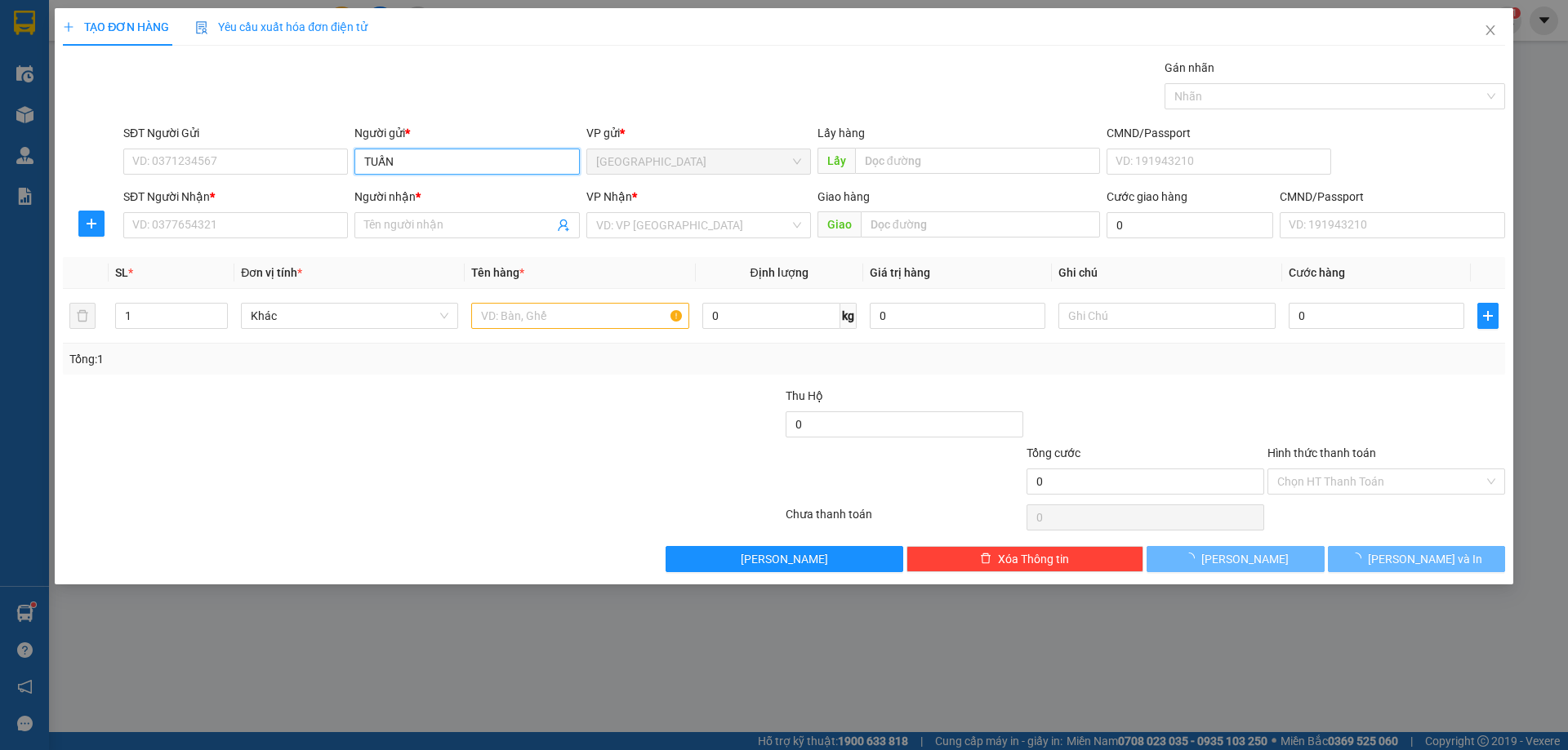
type input "TUẤN"
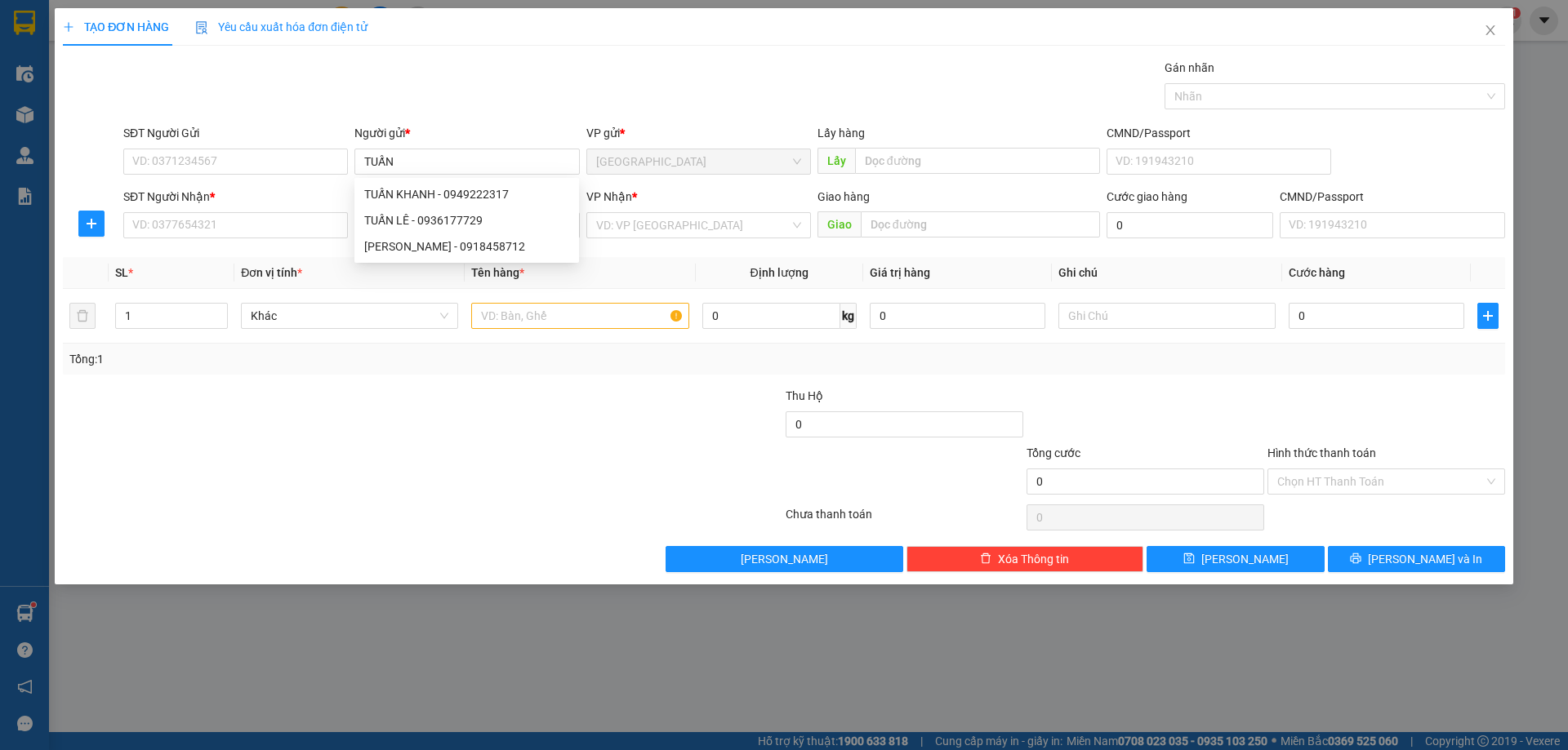
click at [396, 125] on div "Người gửi *" at bounding box center [467, 132] width 225 height 18
click at [396, 149] on input "TUẤN" at bounding box center [467, 162] width 225 height 26
click at [418, 214] on span at bounding box center [467, 226] width 225 height 26
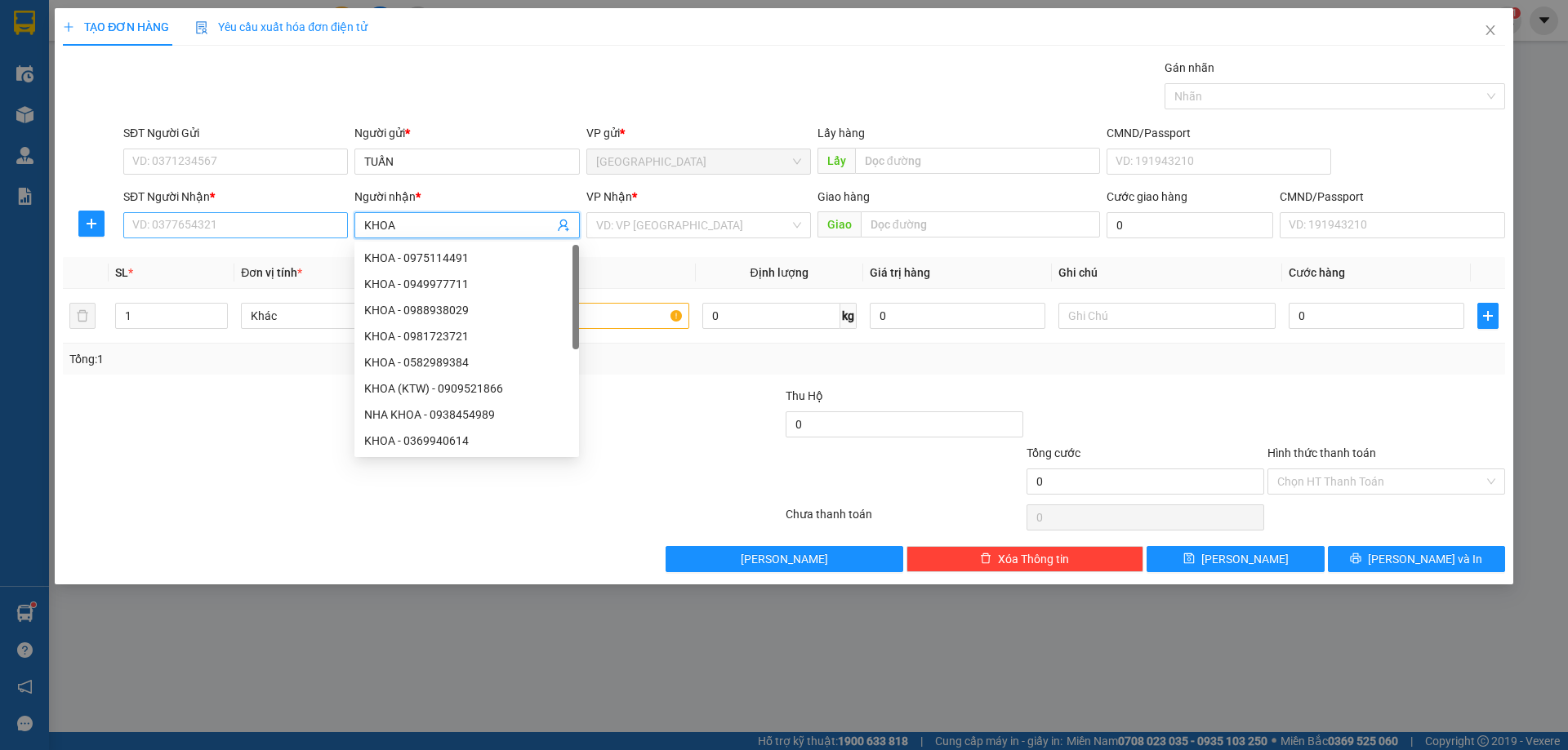
type input "KHOA"
click at [306, 227] on input "SĐT Người Nhận *" at bounding box center [236, 226] width 225 height 26
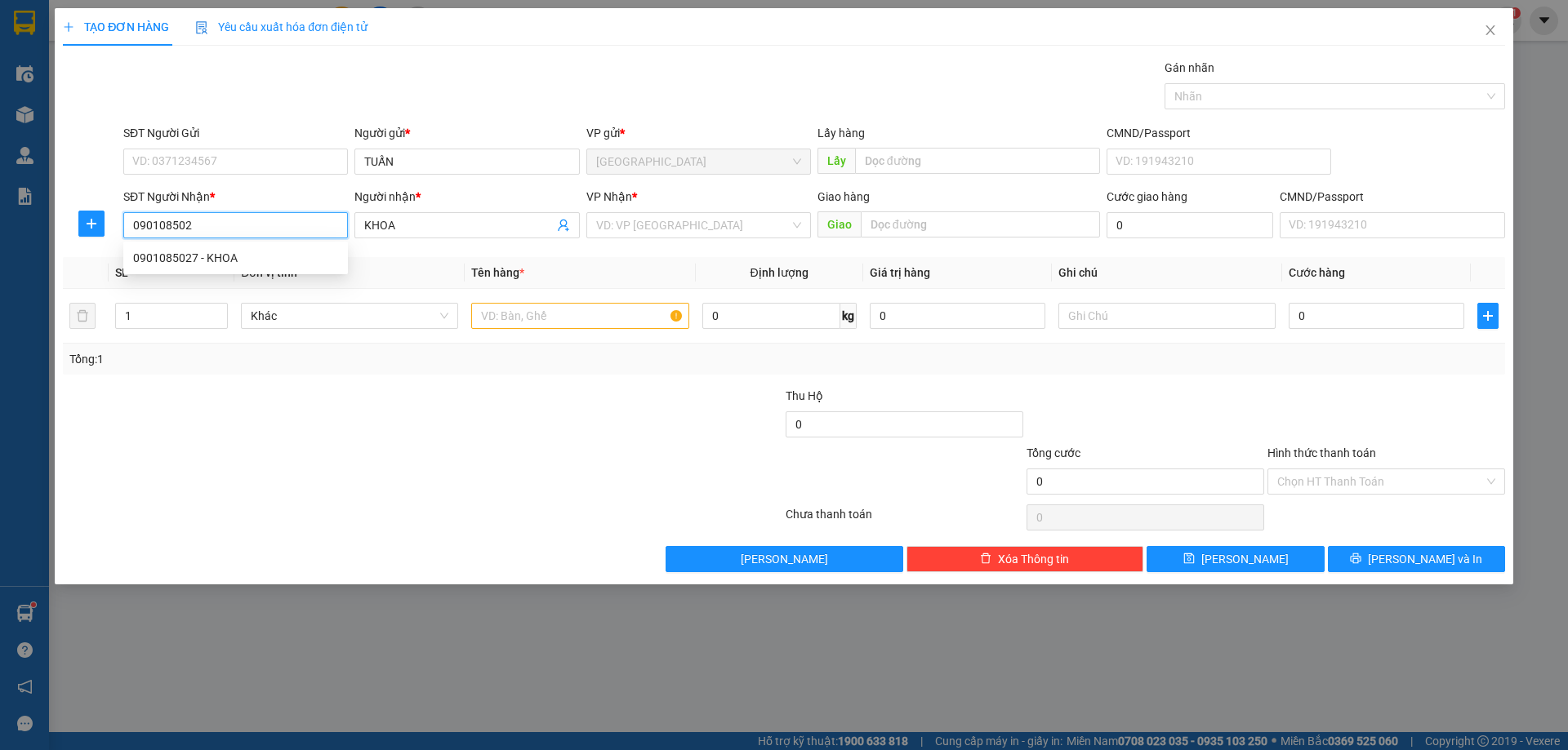
type input "0901085027"
click at [227, 245] on div "0901085027 - KHOA" at bounding box center [236, 258] width 225 height 26
type input "KHOA"
type input "0901085027"
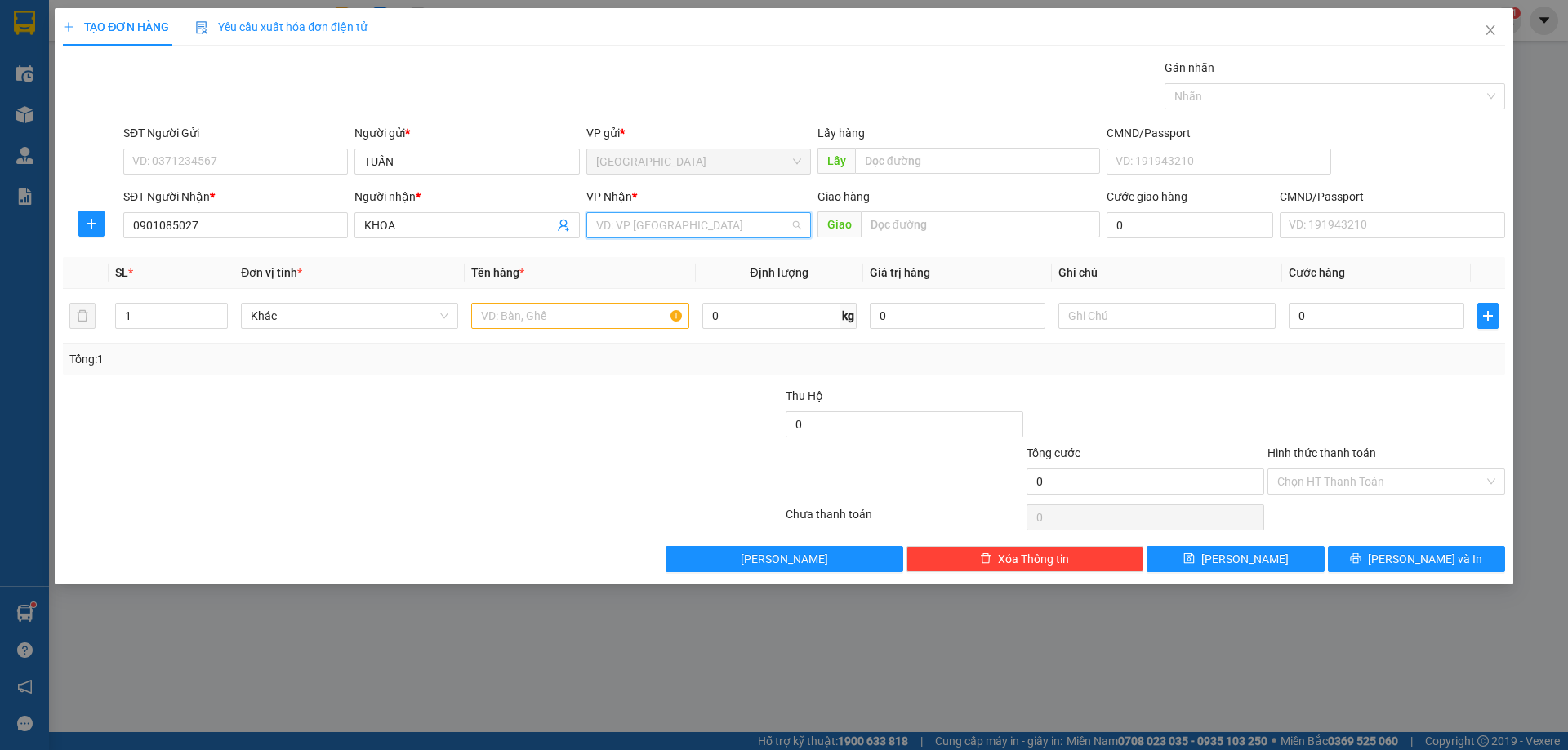
click at [633, 233] on input "search" at bounding box center [693, 226] width 193 height 24
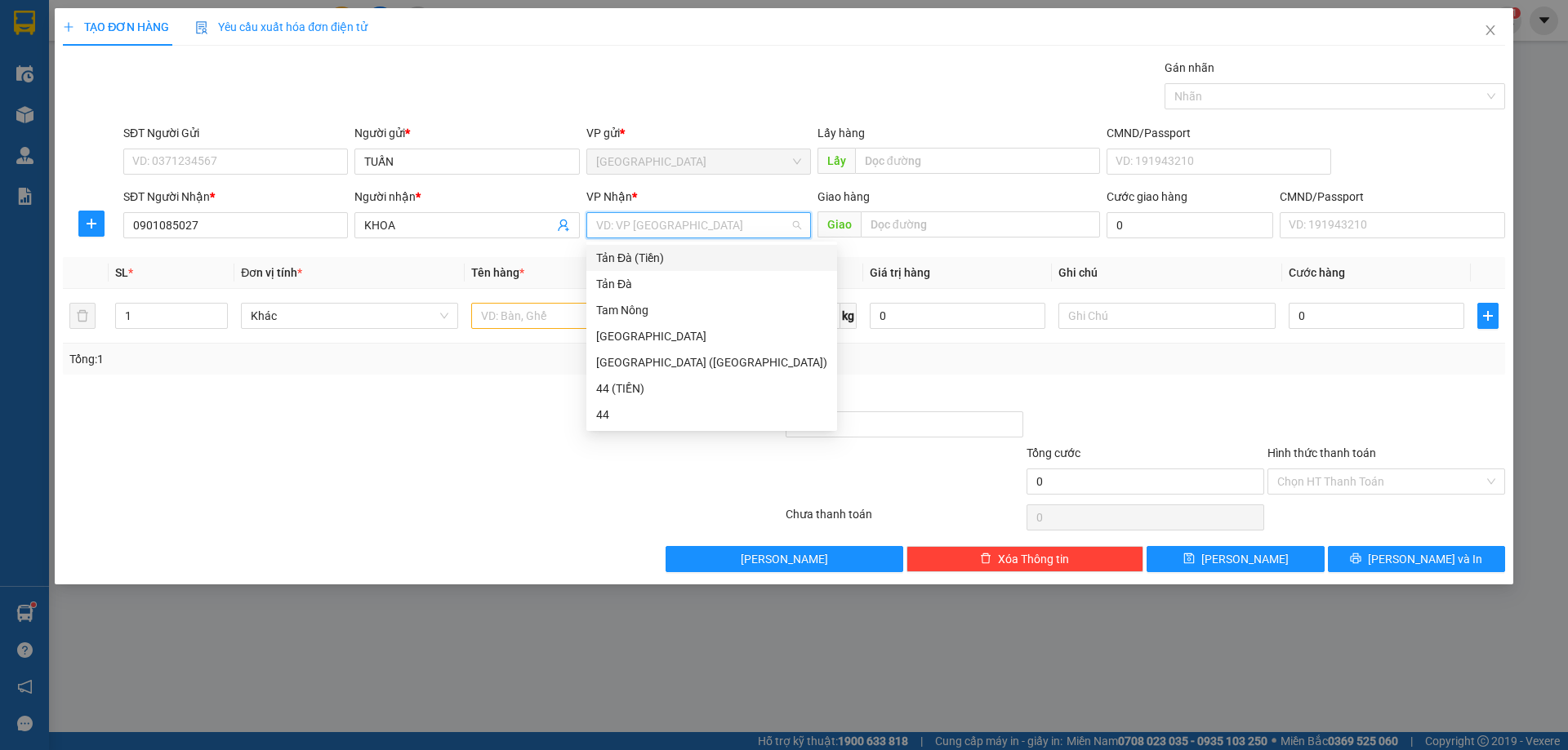
click at [642, 255] on div "Tản Đà (Tiền)" at bounding box center [711, 258] width 231 height 18
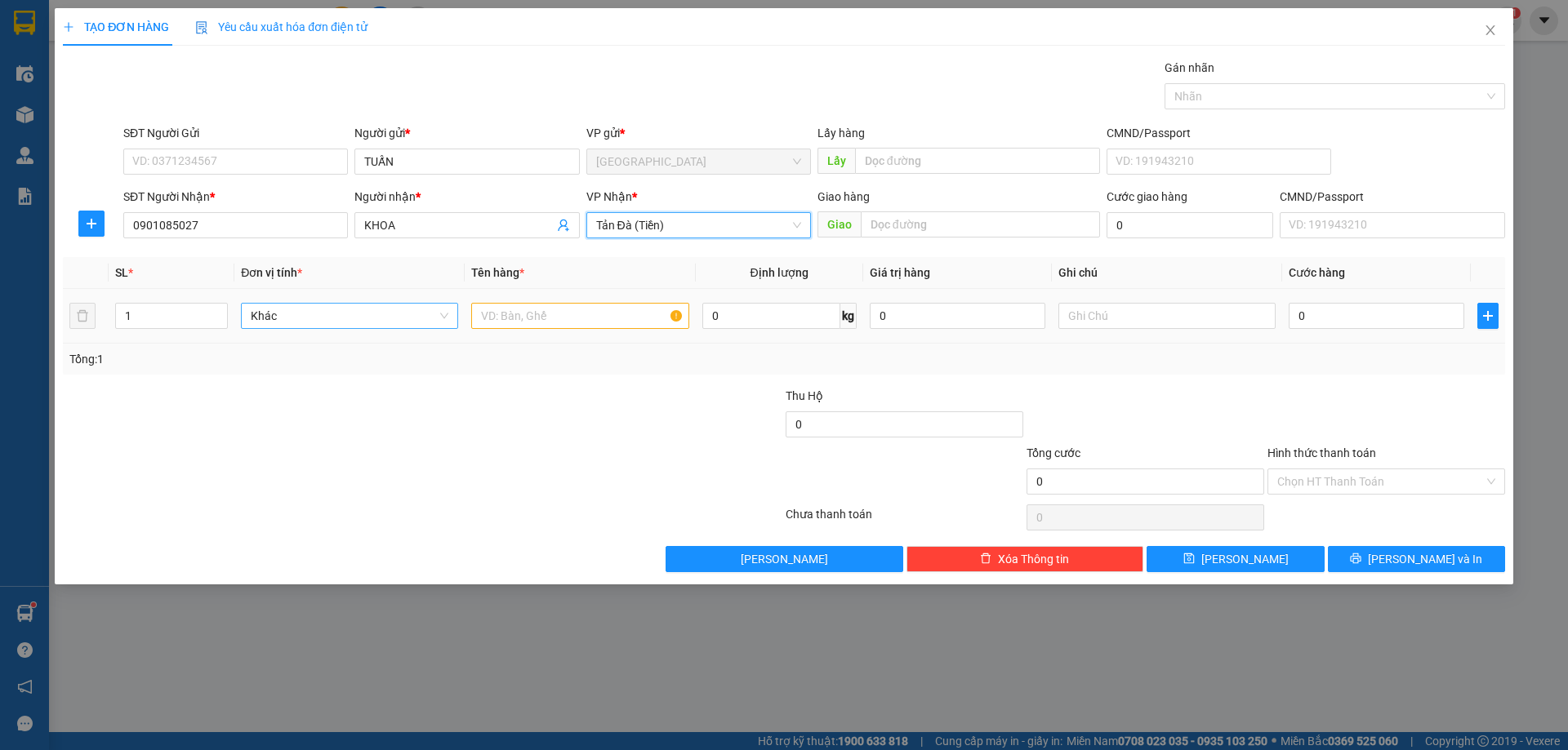
click at [356, 313] on span "Khác" at bounding box center [349, 316] width 198 height 24
type input "L"
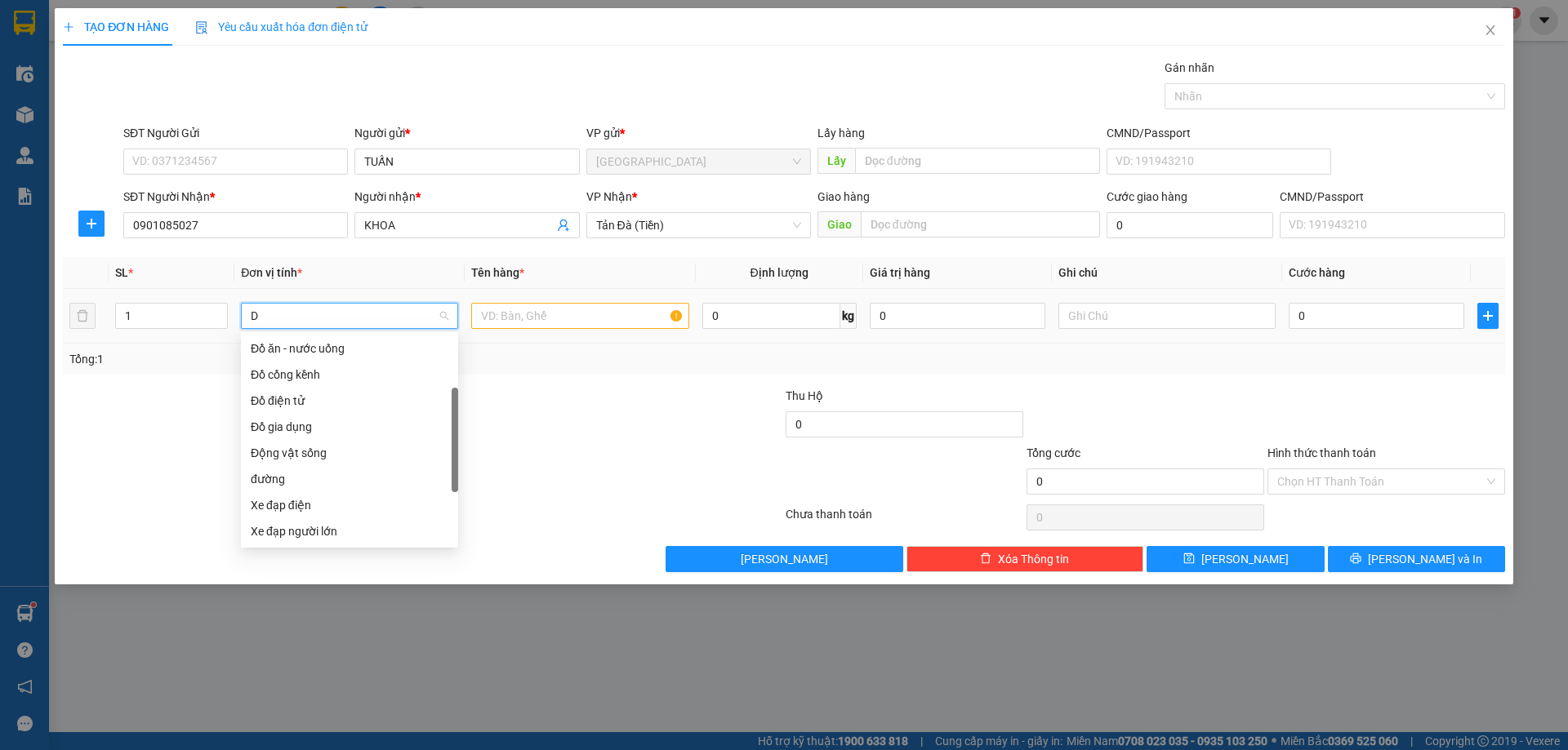
scroll to position [26, 0]
type input "D"
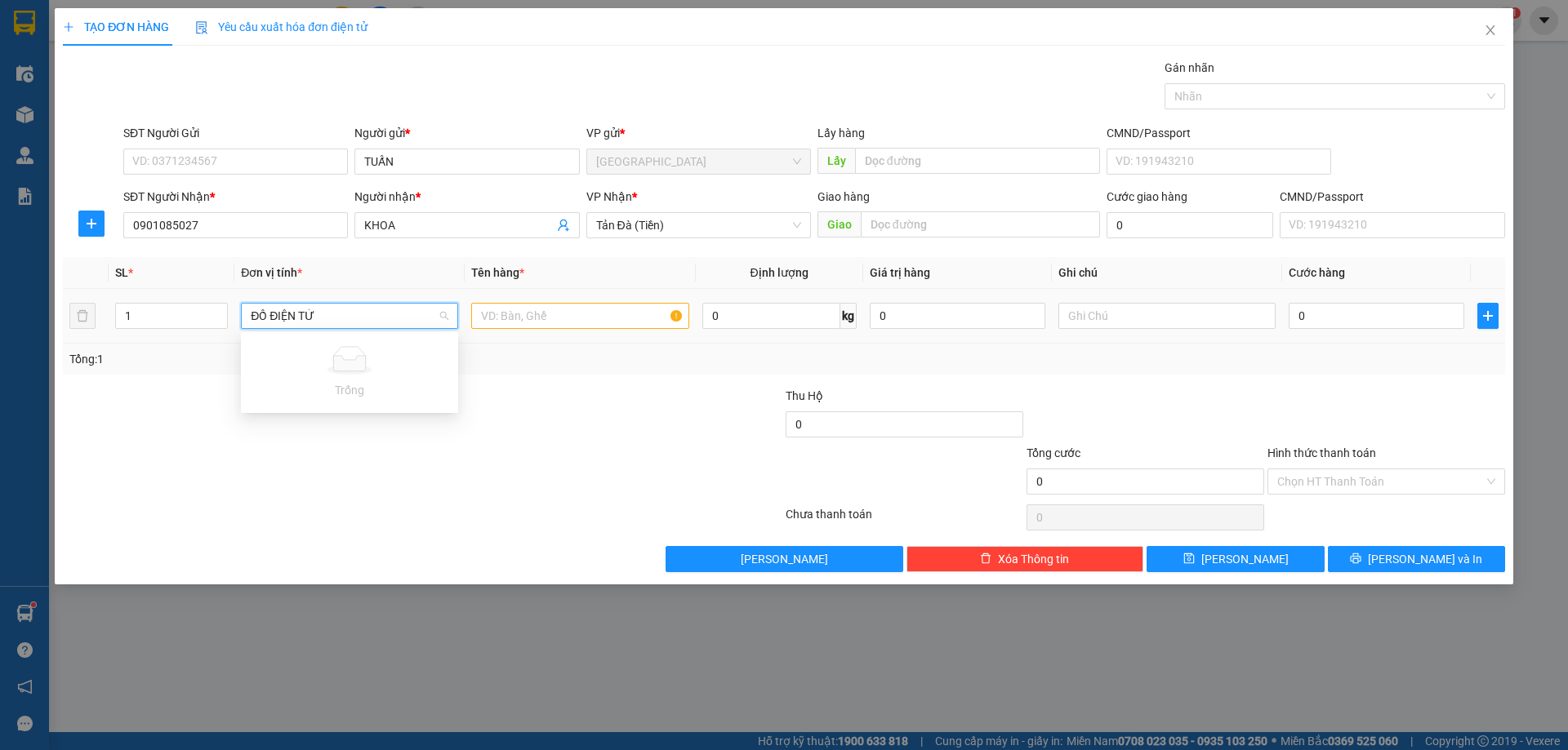
type input "ĐỒ ĐIỆN TỬ"
click at [507, 320] on input "text" at bounding box center [579, 316] width 217 height 26
type input "BALO ĐEN"
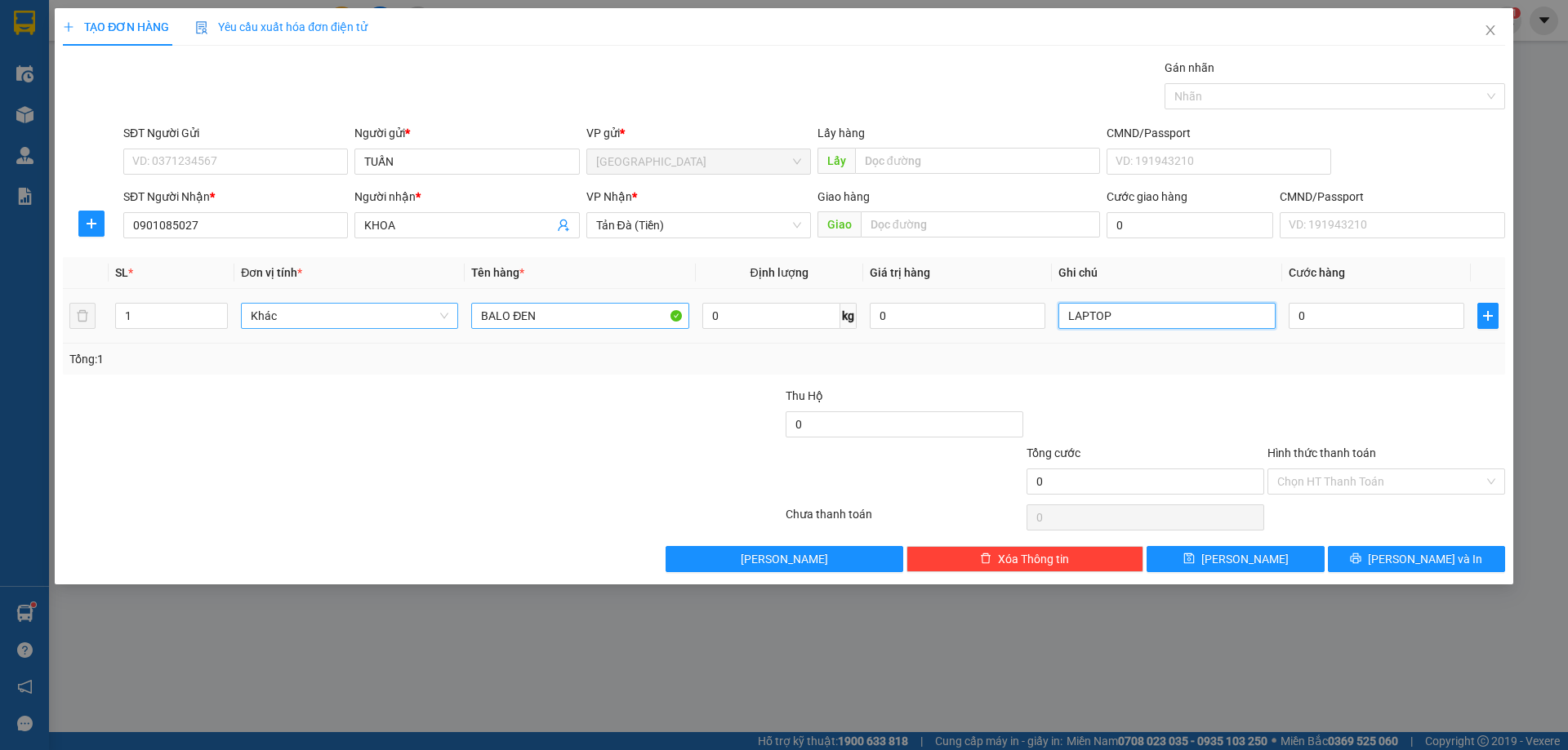
type input "LAPTOP"
type input "5"
type input "50"
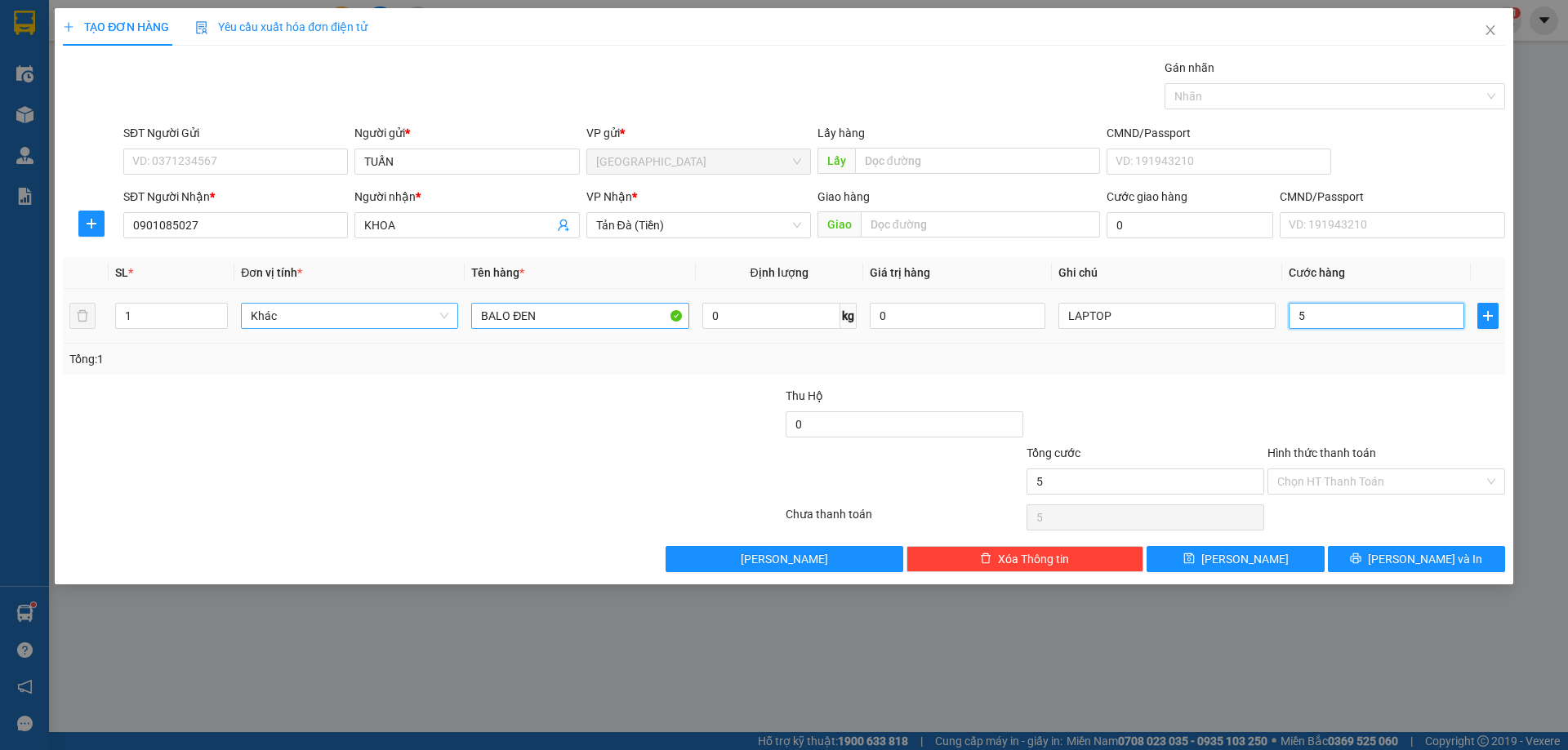
type input "50"
type input "50.000"
click at [1304, 473] on input "Hình thức thanh toán" at bounding box center [1380, 482] width 206 height 24
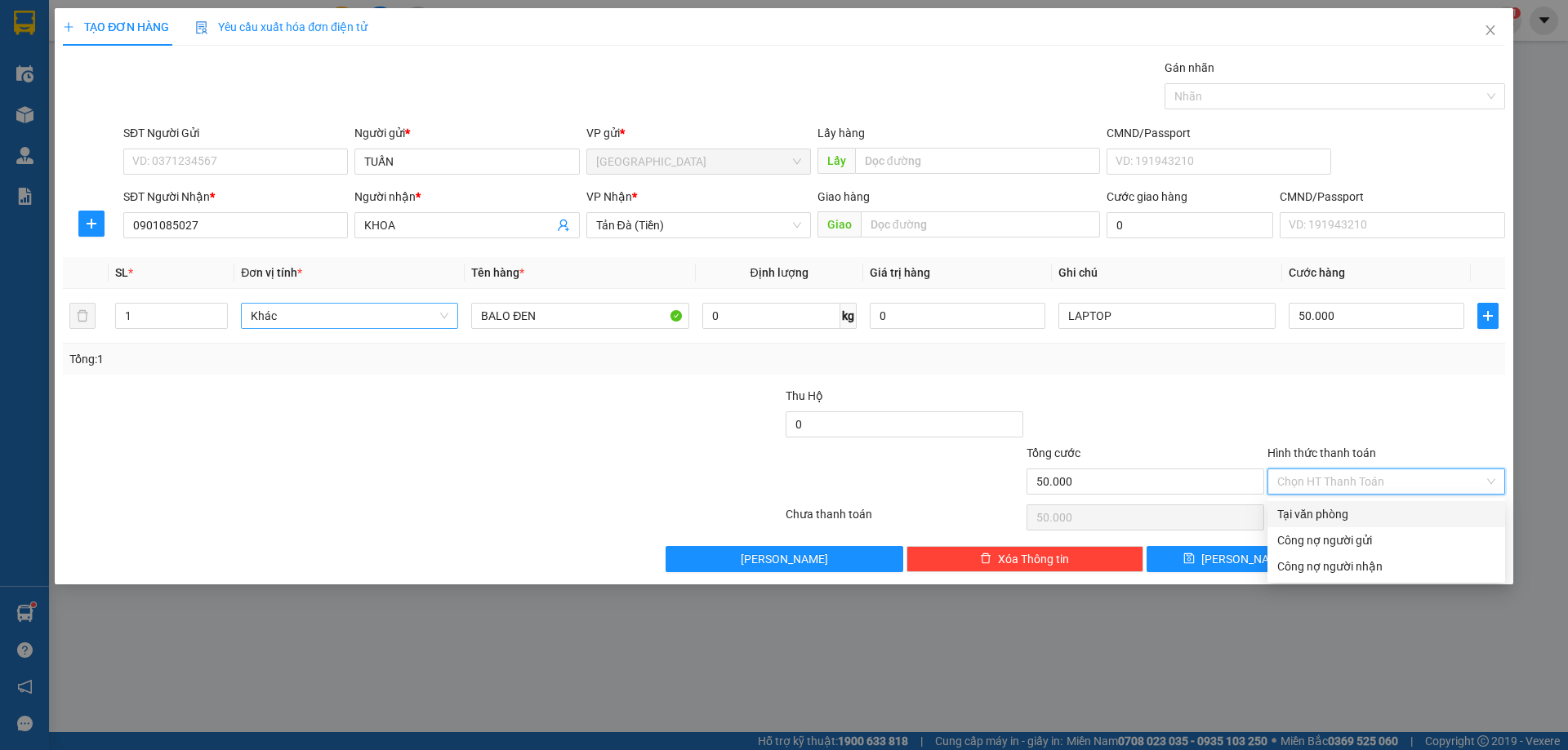
click at [1286, 517] on div "Tại văn phòng" at bounding box center [1386, 514] width 218 height 18
type input "0"
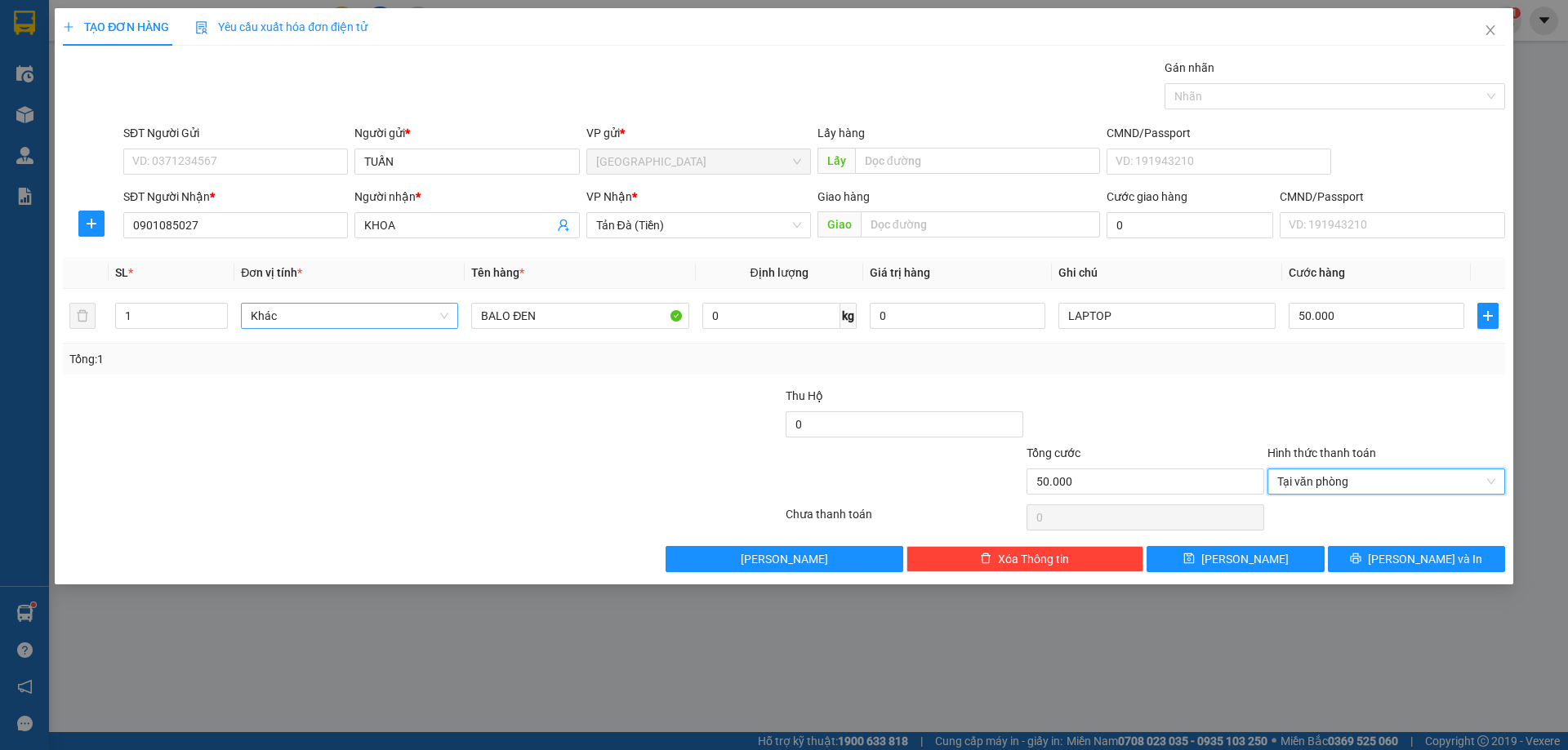
click at [1266, 421] on div at bounding box center [1386, 416] width 241 height 57
click at [1193, 564] on icon "save" at bounding box center [1188, 559] width 10 height 10
type input "0"
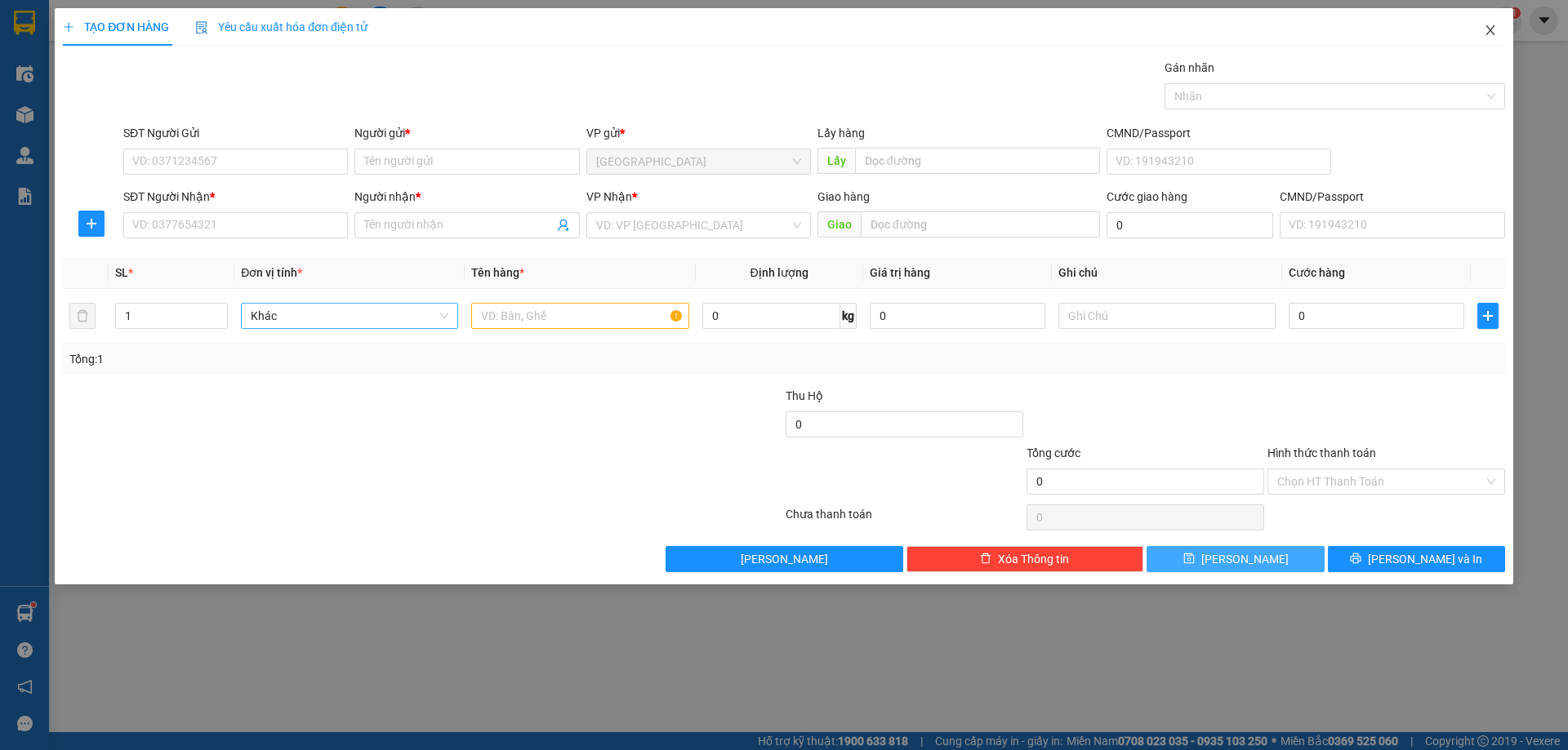
click at [1490, 34] on icon "close" at bounding box center [1490, 30] width 13 height 13
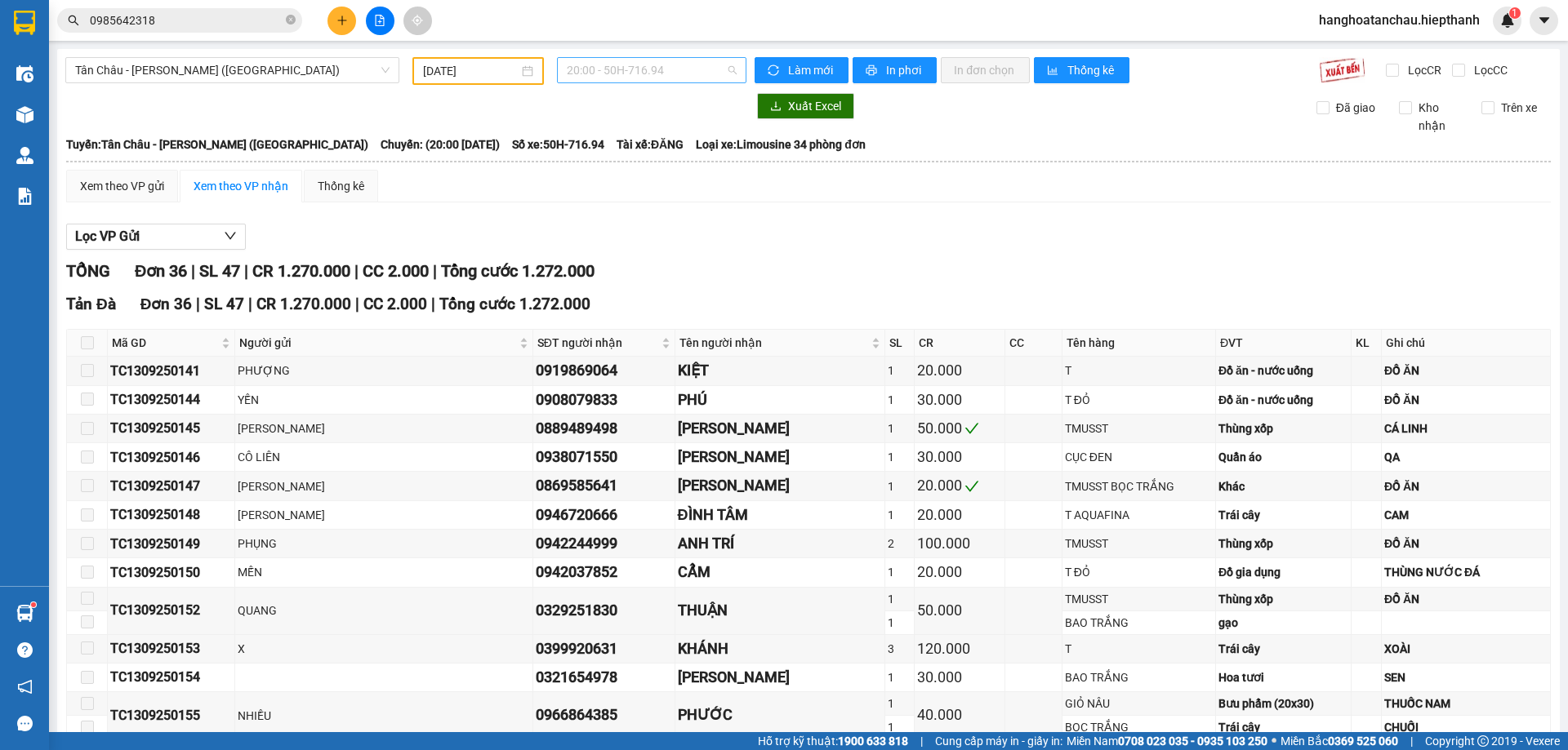
click at [684, 60] on span "20:00 - 50H-716.94" at bounding box center [652, 71] width 170 height 24
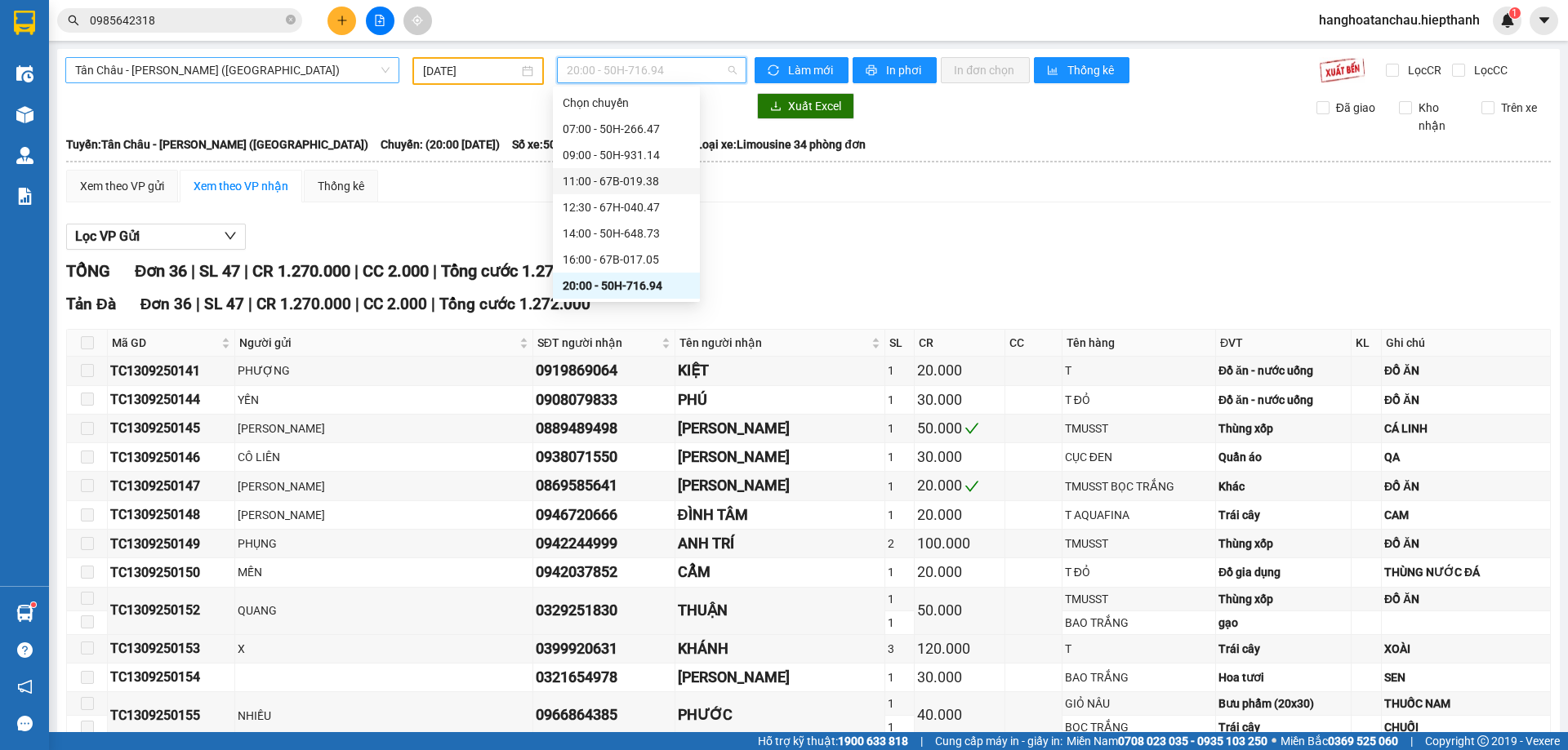
click at [191, 71] on span "Tân Châu - [PERSON_NAME] ([GEOGRAPHIC_DATA])" at bounding box center [232, 71] width 314 height 24
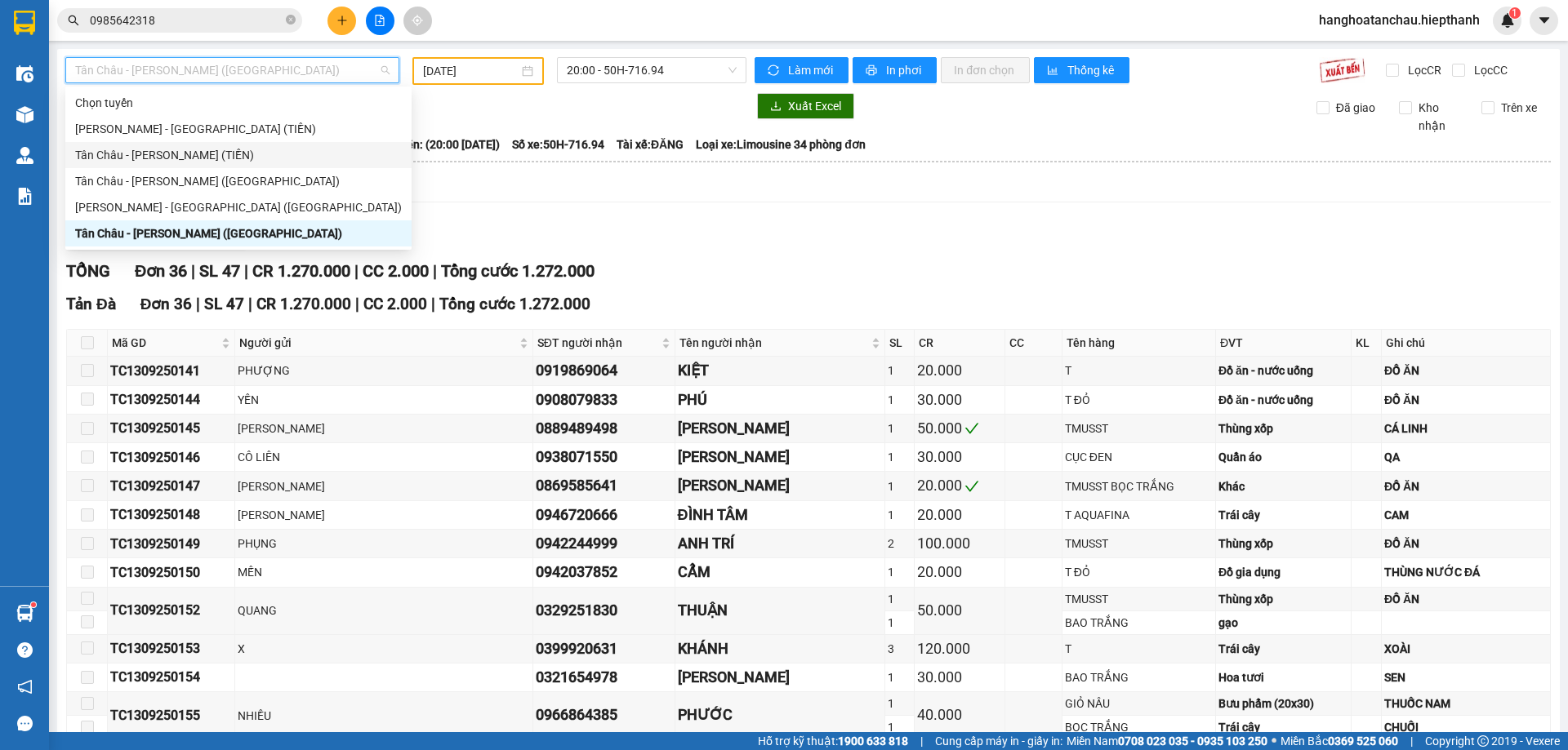
click at [195, 148] on div "Tân Châu - [PERSON_NAME] (TIỀN)" at bounding box center [238, 155] width 327 height 18
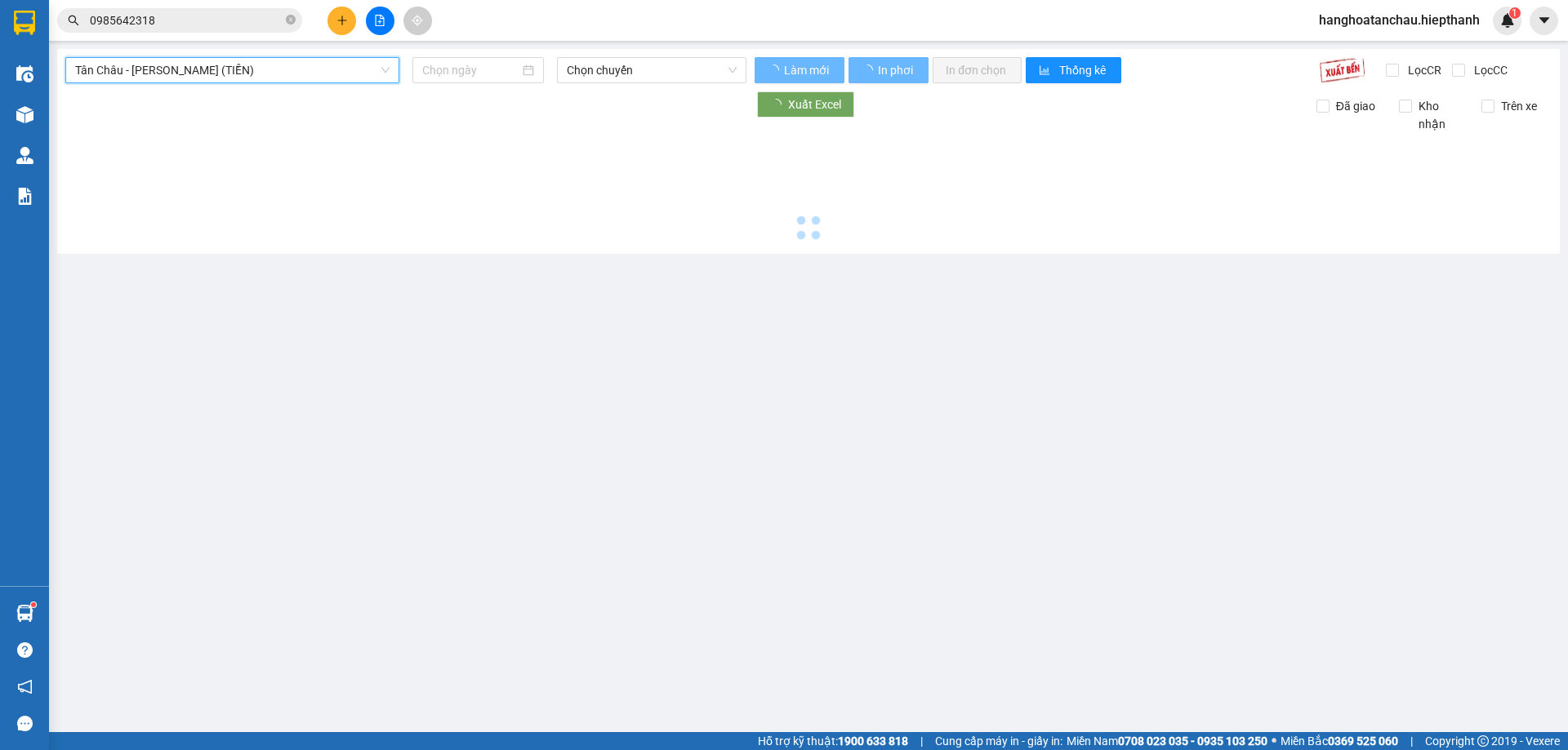
type input "[DATE]"
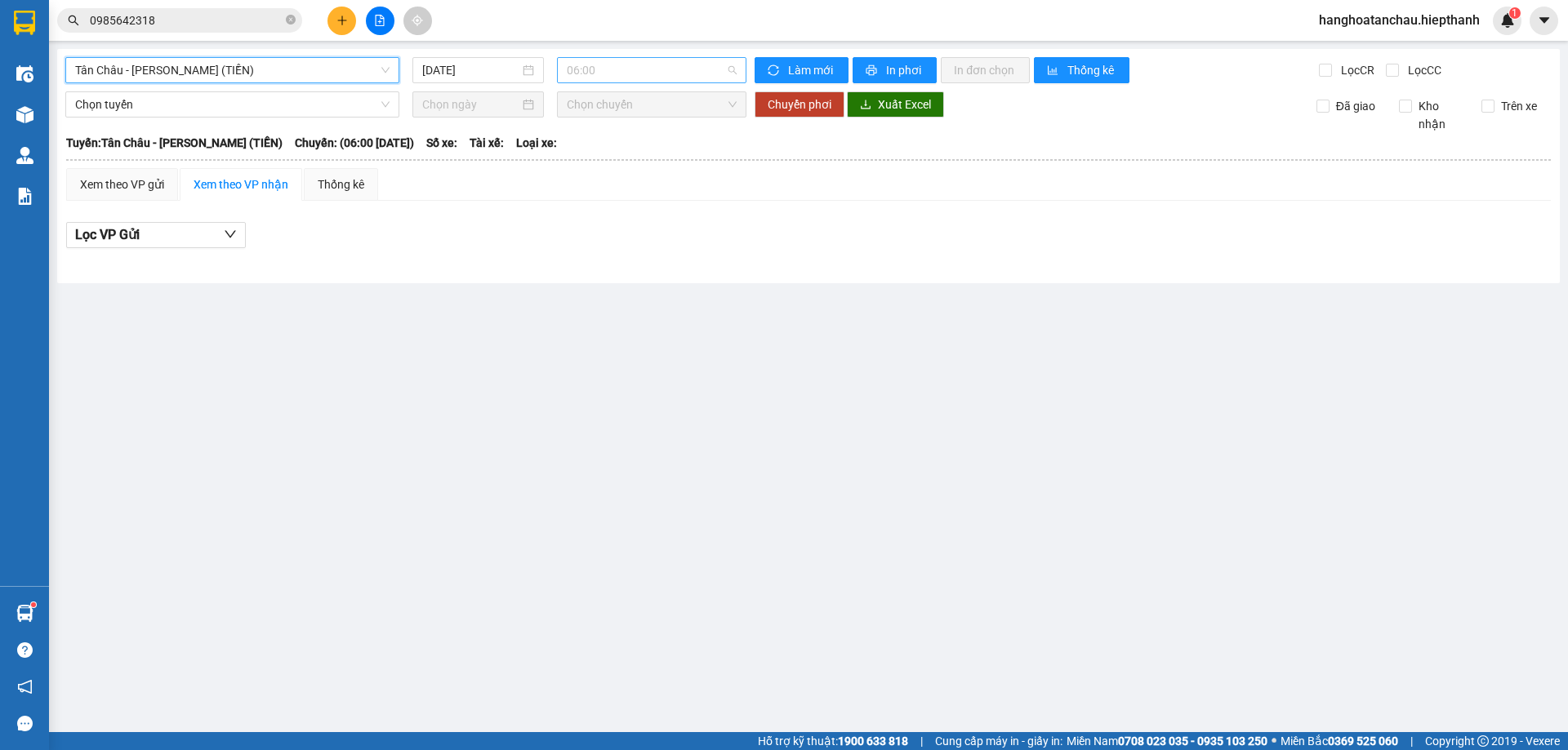
click at [605, 62] on span "06:00" at bounding box center [652, 71] width 170 height 24
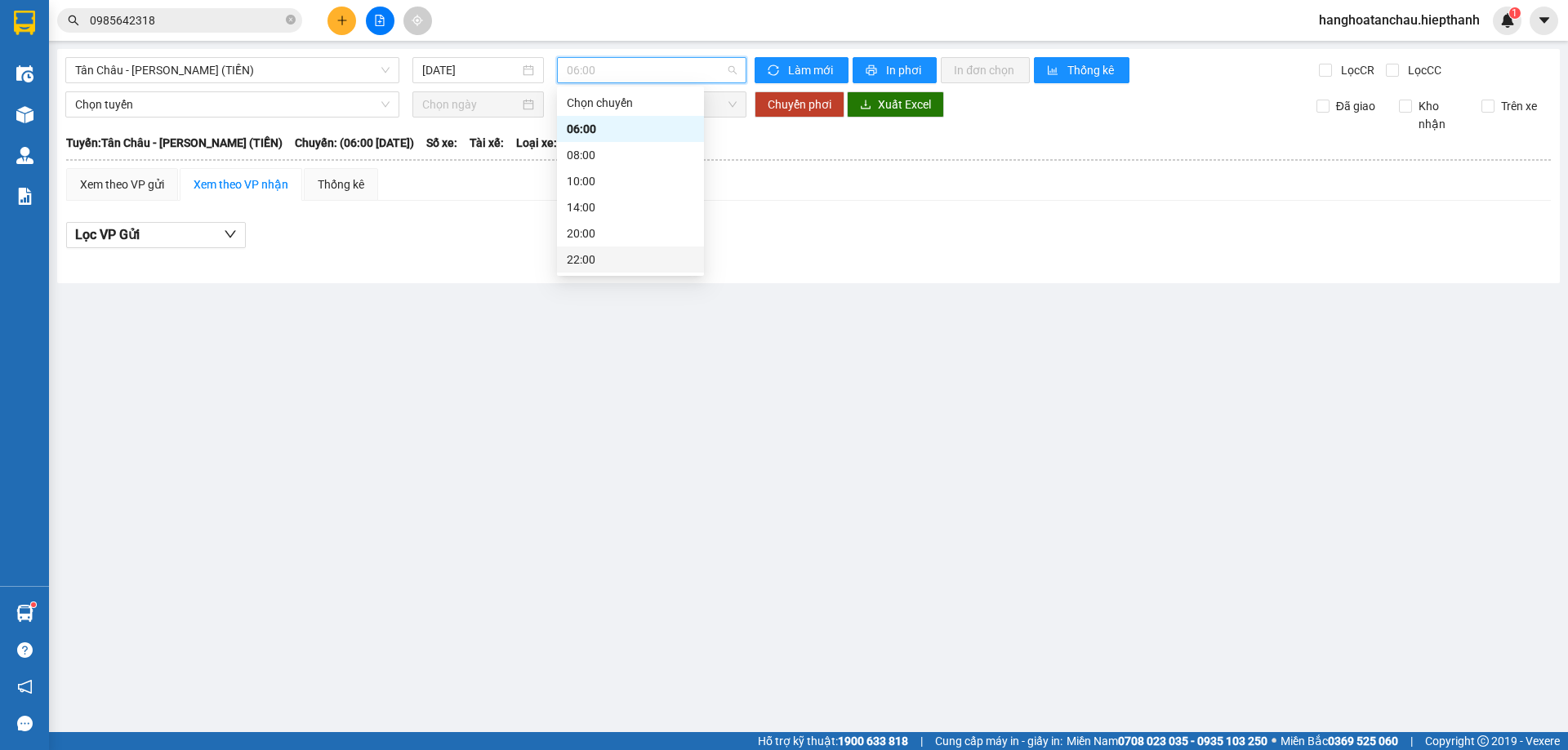
click at [628, 268] on div "22:00" at bounding box center [630, 260] width 147 height 26
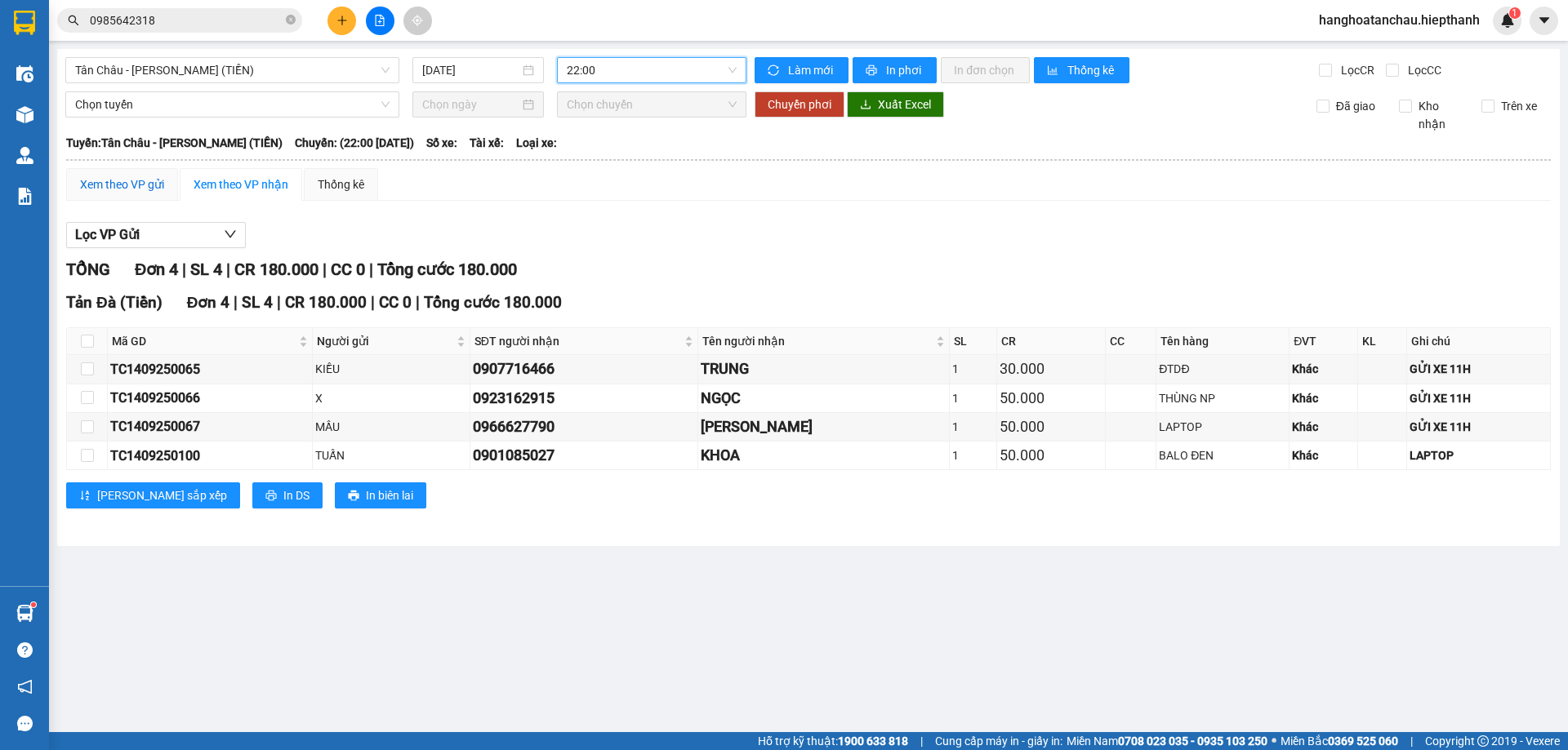
click at [146, 180] on div "Xem theo VP gửi" at bounding box center [122, 185] width 84 height 18
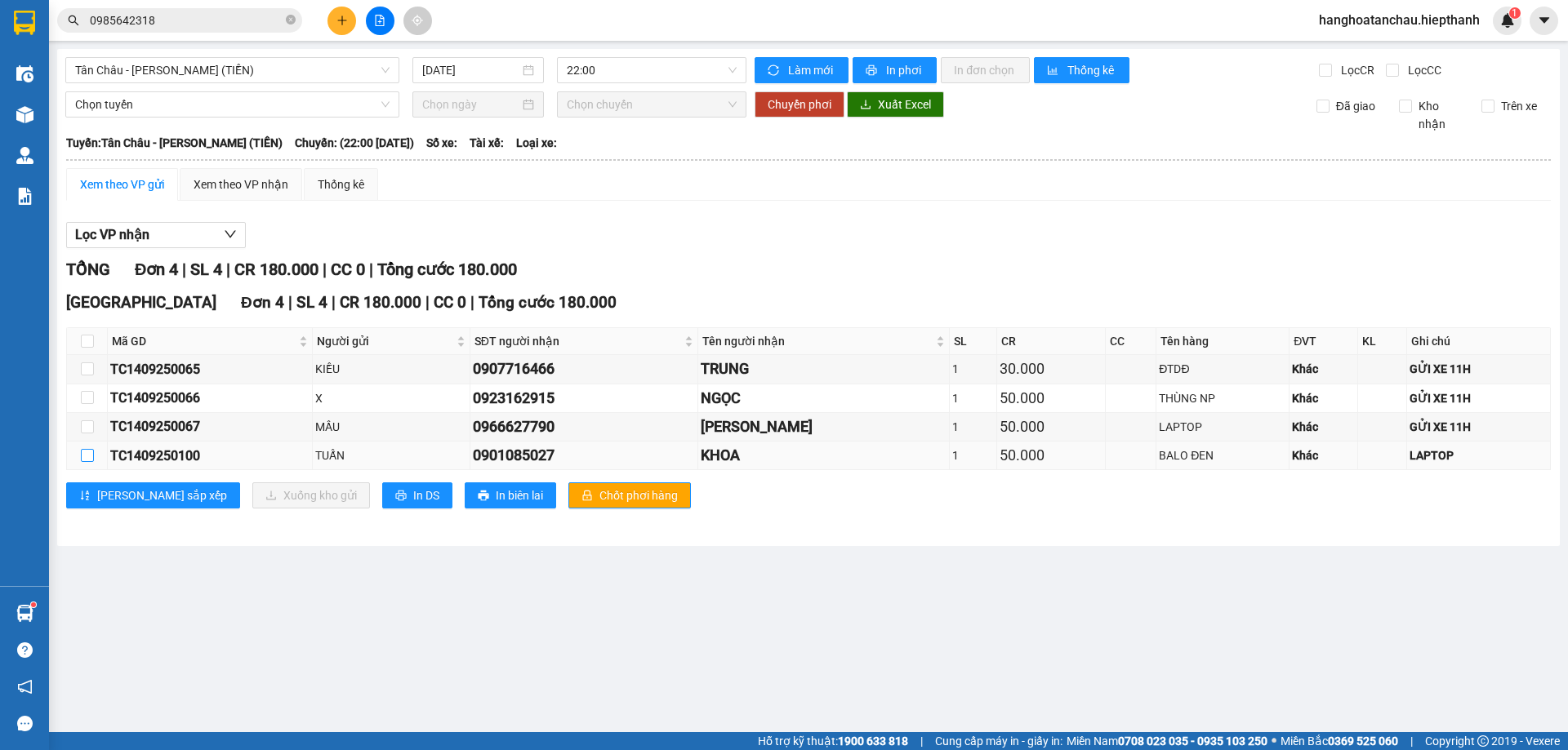
click at [86, 457] on input "checkbox" at bounding box center [87, 456] width 13 height 13
checkbox input "true"
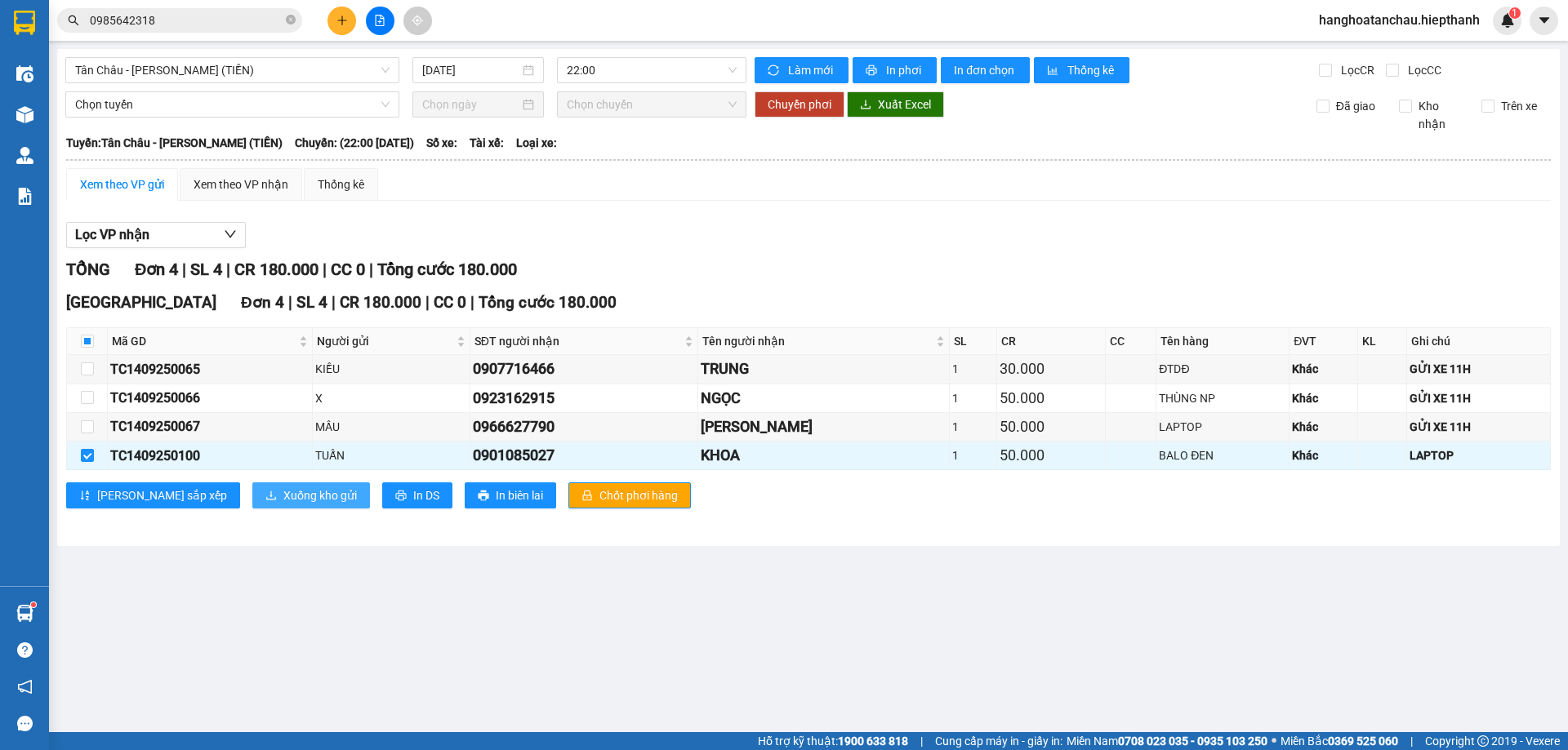
click at [266, 494] on icon "download" at bounding box center [271, 495] width 11 height 11
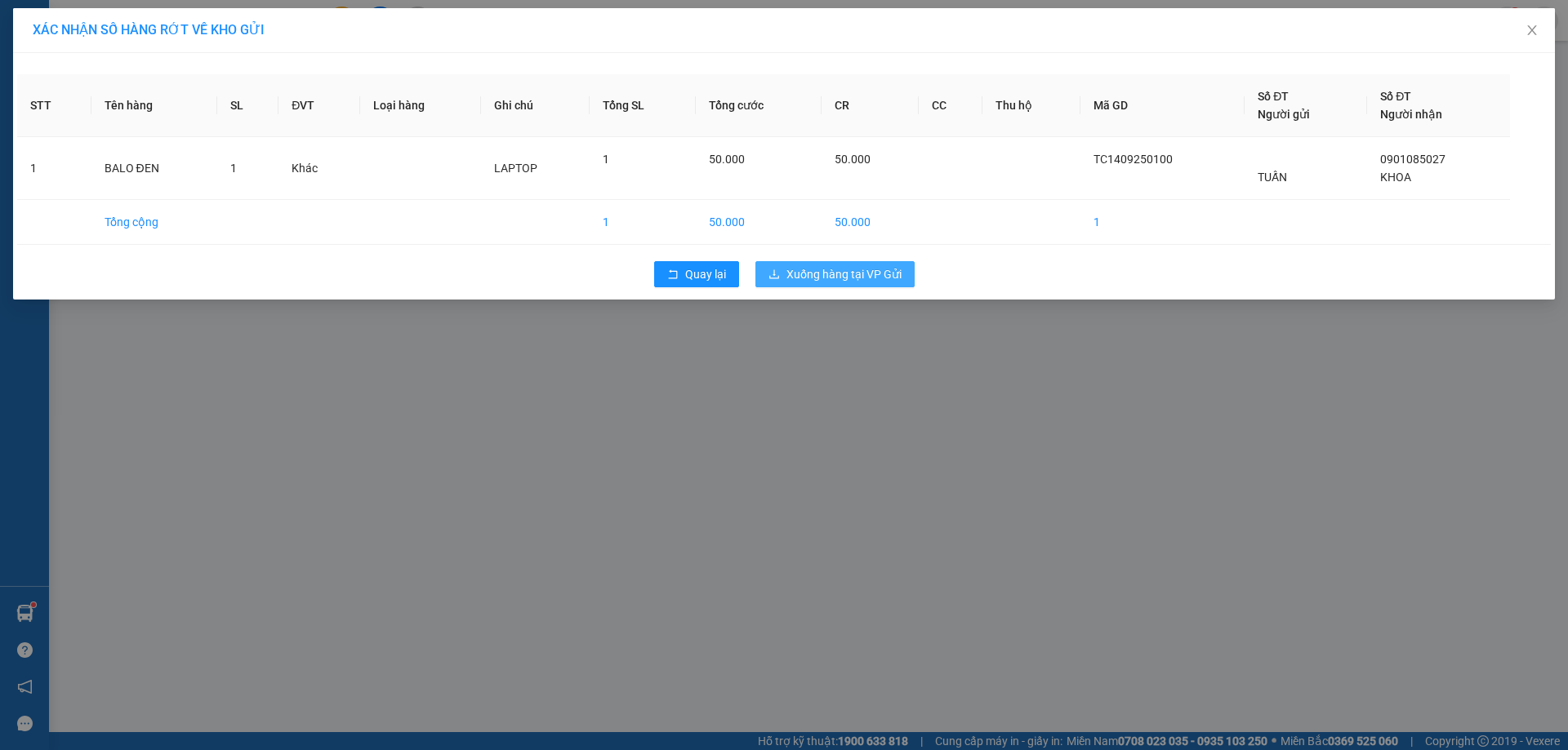
click at [841, 280] on span "Xuống hàng tại VP Gửi" at bounding box center [844, 274] width 115 height 18
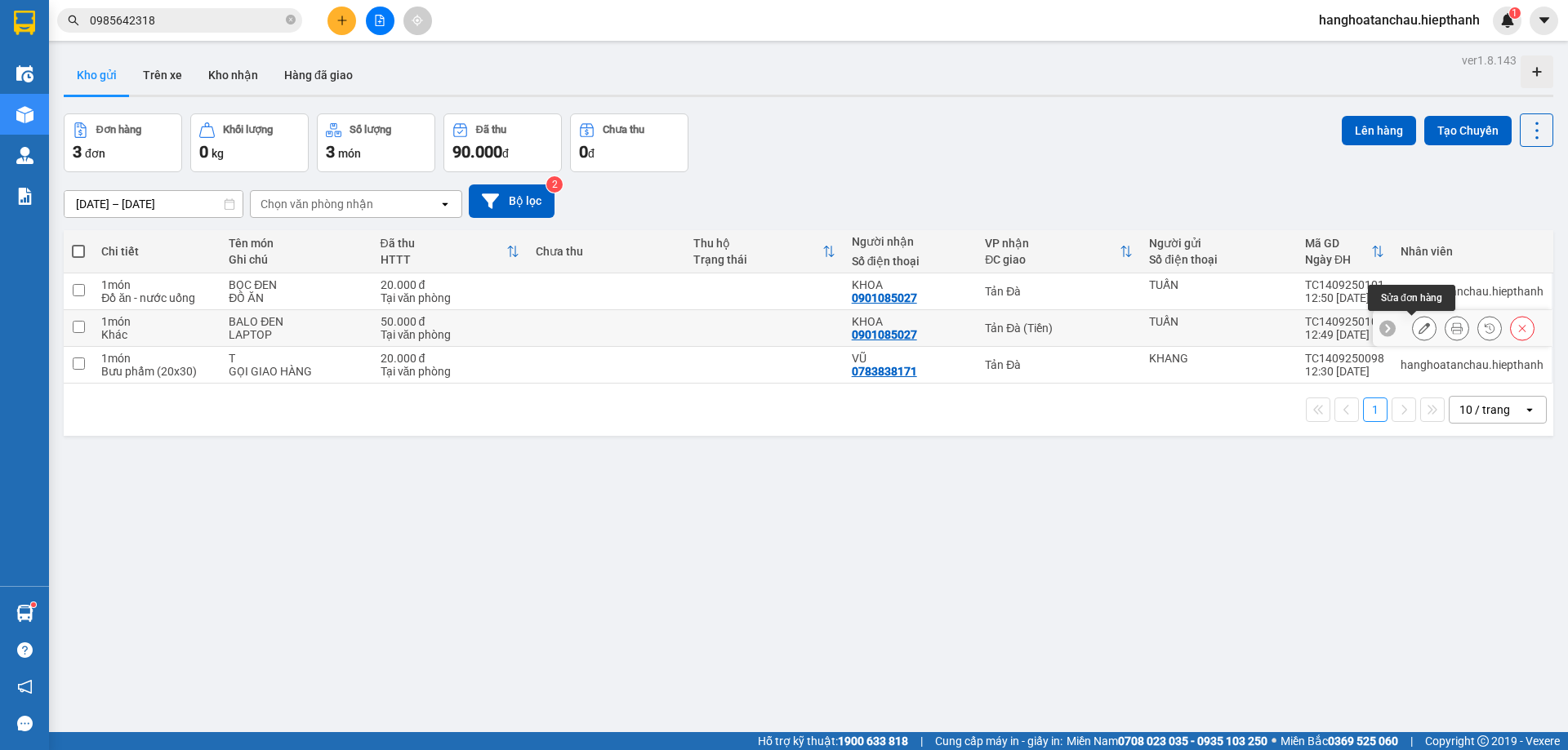
click at [1418, 331] on icon at bounding box center [1423, 328] width 11 height 11
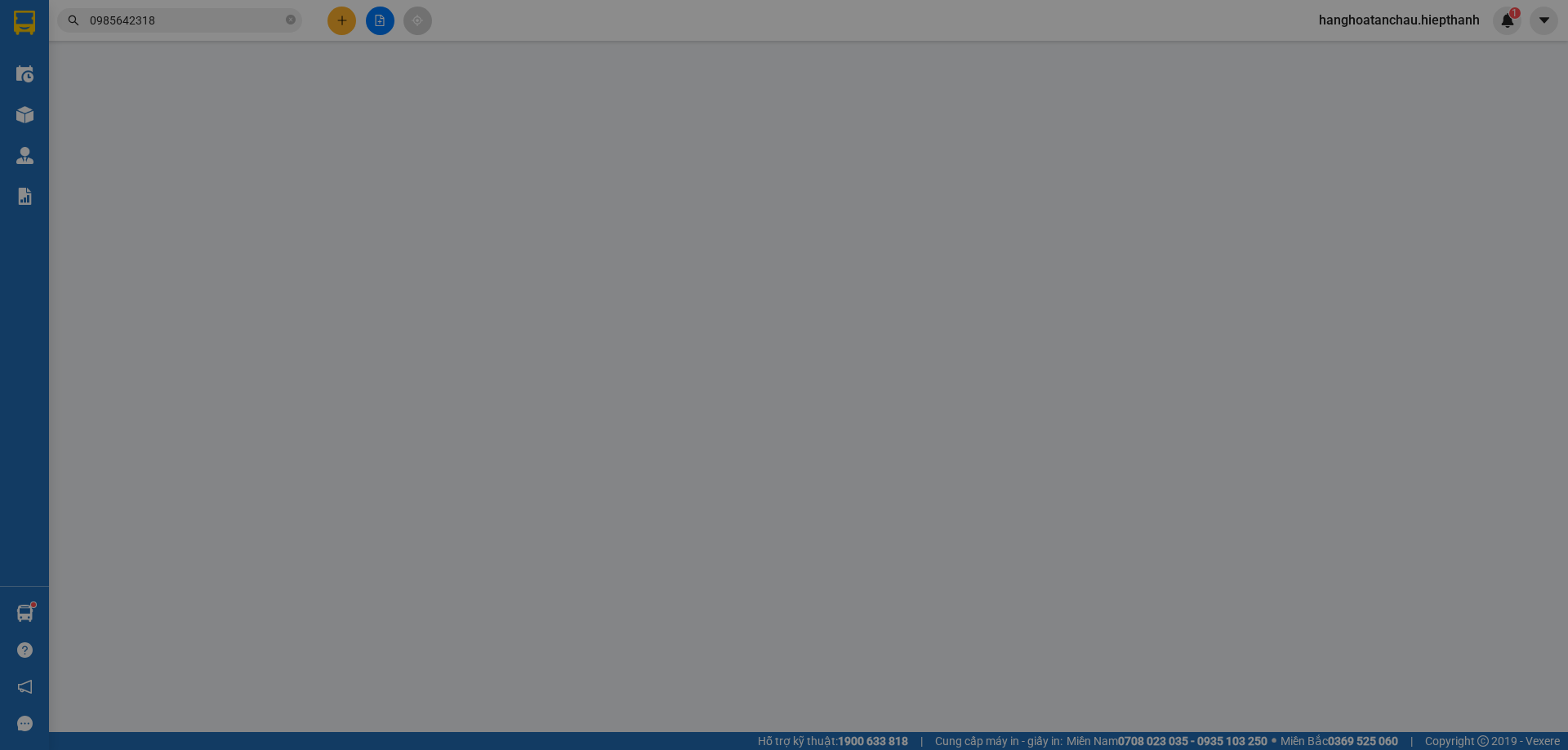
type input "0901085027"
type input "50.000"
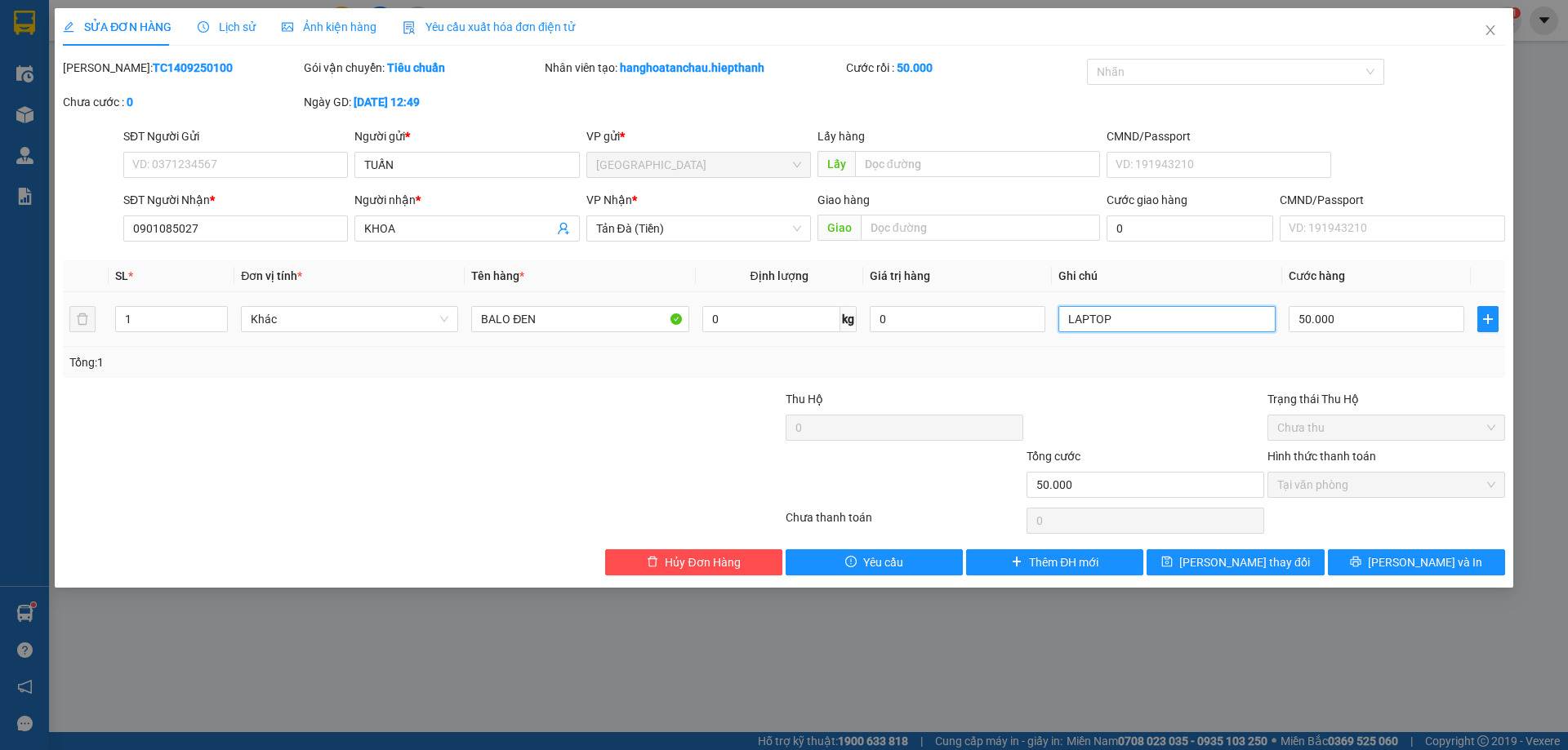
click at [1175, 321] on input "LAPTOP" at bounding box center [1166, 320] width 217 height 26
type input "LAPTOP, GỬI XE 14H"
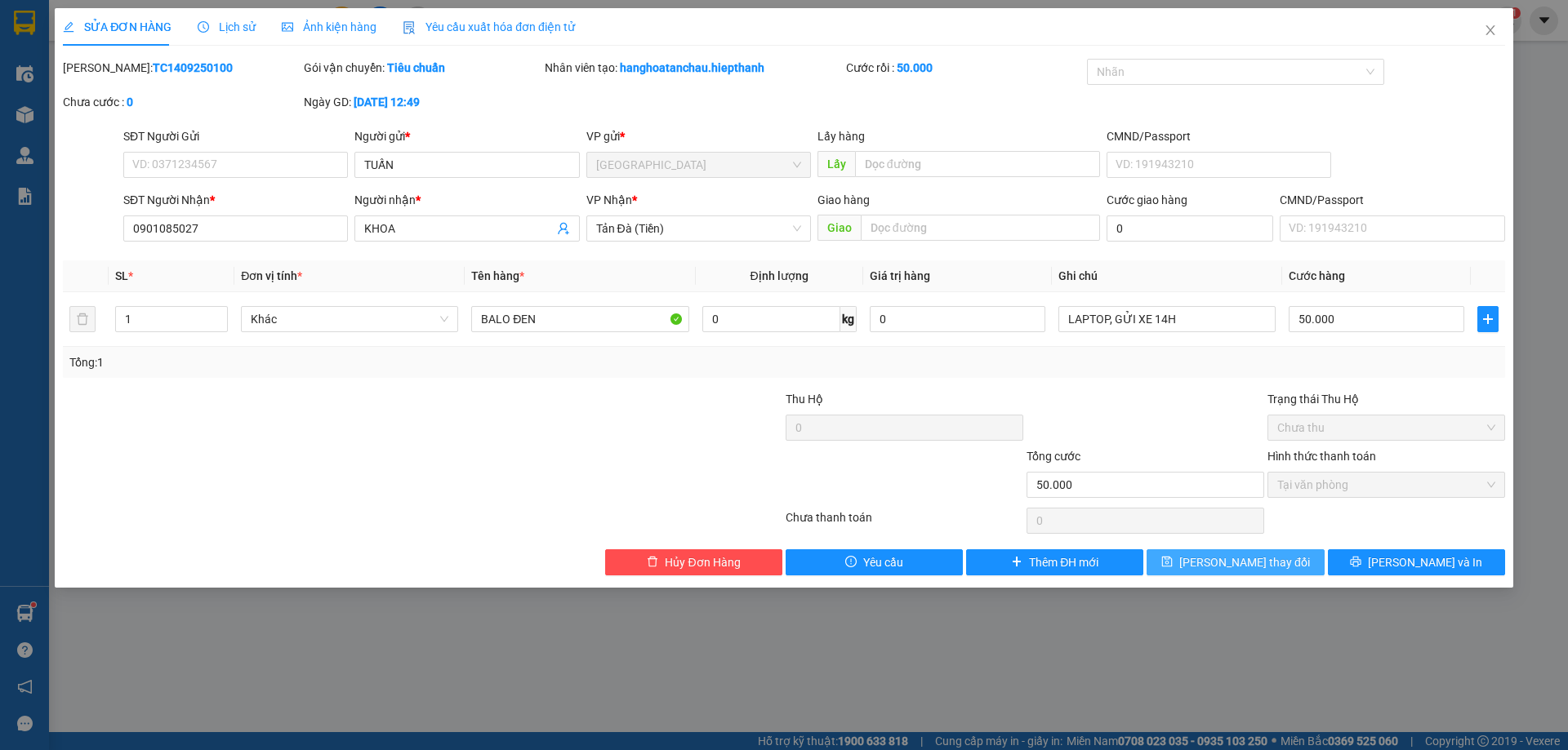
click at [1173, 562] on icon "save" at bounding box center [1167, 562] width 10 height 10
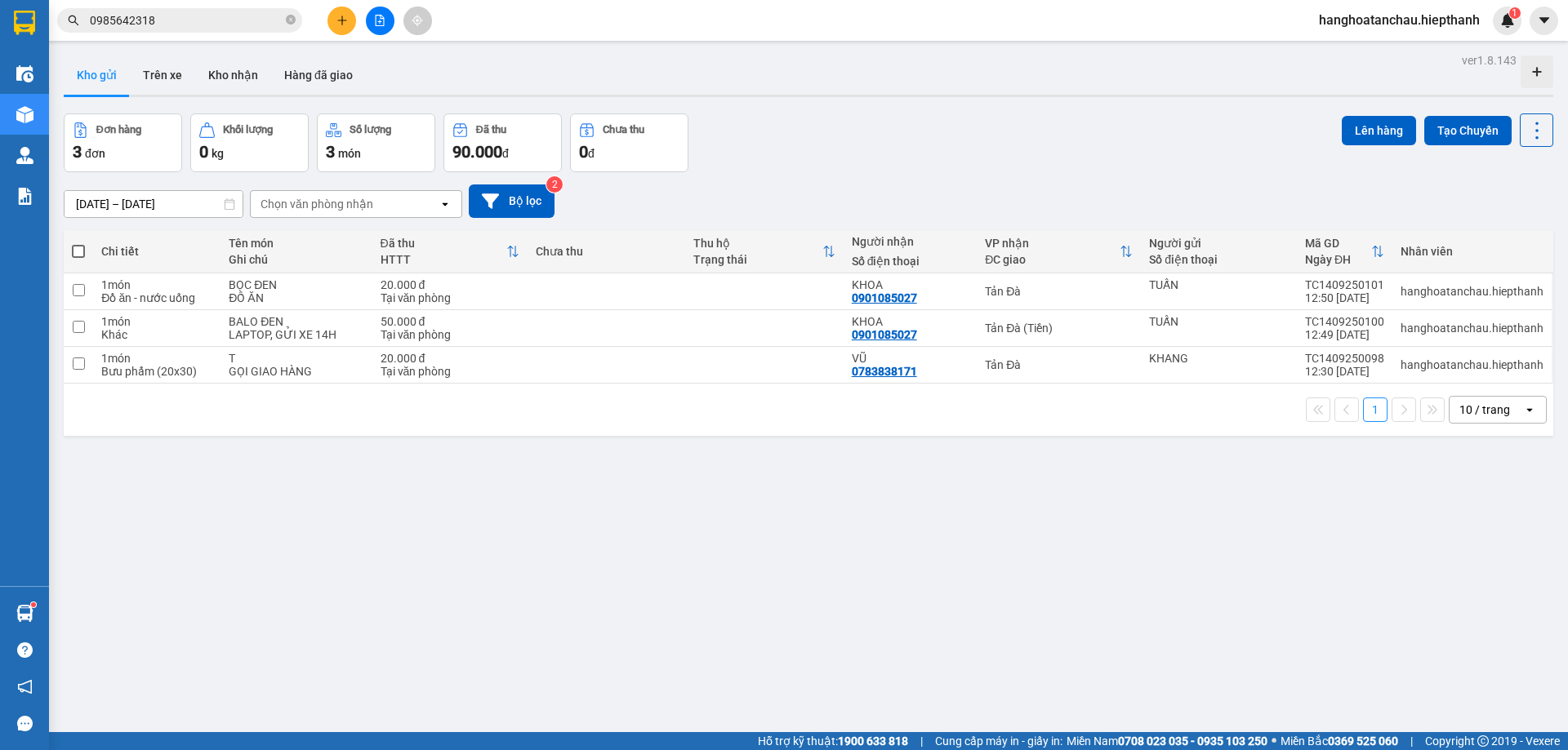
click at [222, 29] on input "0985642318" at bounding box center [186, 20] width 193 height 18
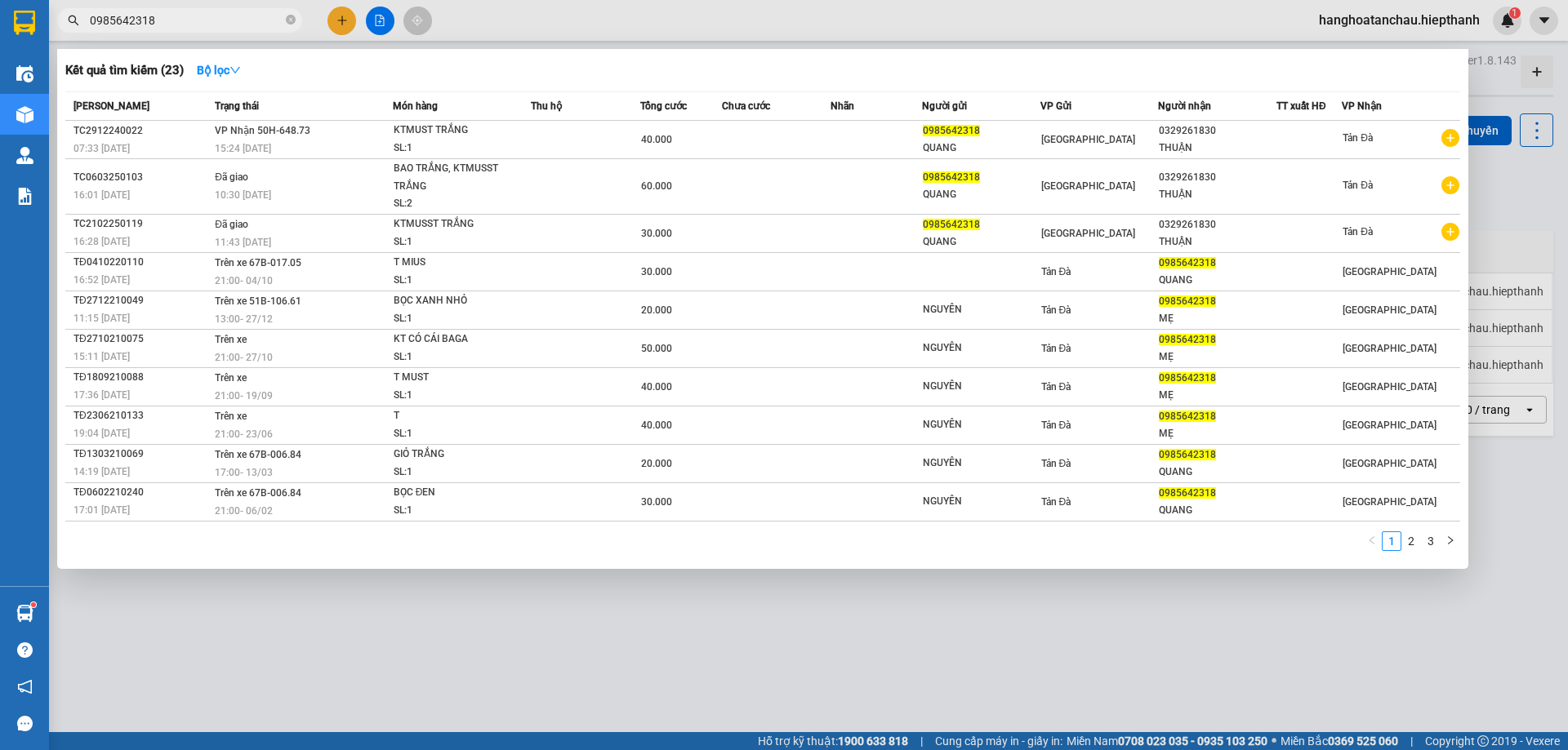
click at [222, 29] on input "0985642318" at bounding box center [186, 20] width 193 height 18
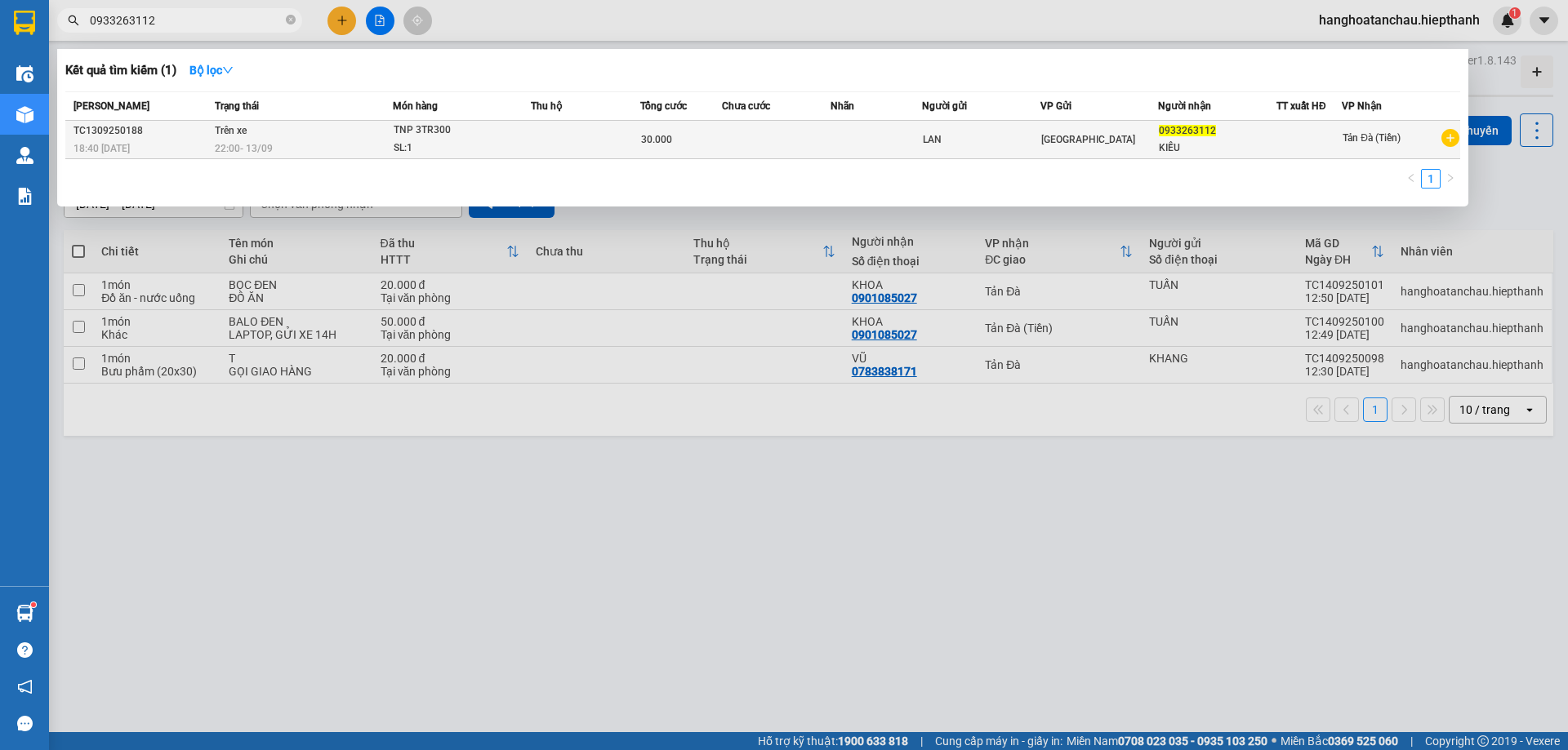
type input "0933263112"
click at [602, 139] on td at bounding box center [585, 140] width 110 height 38
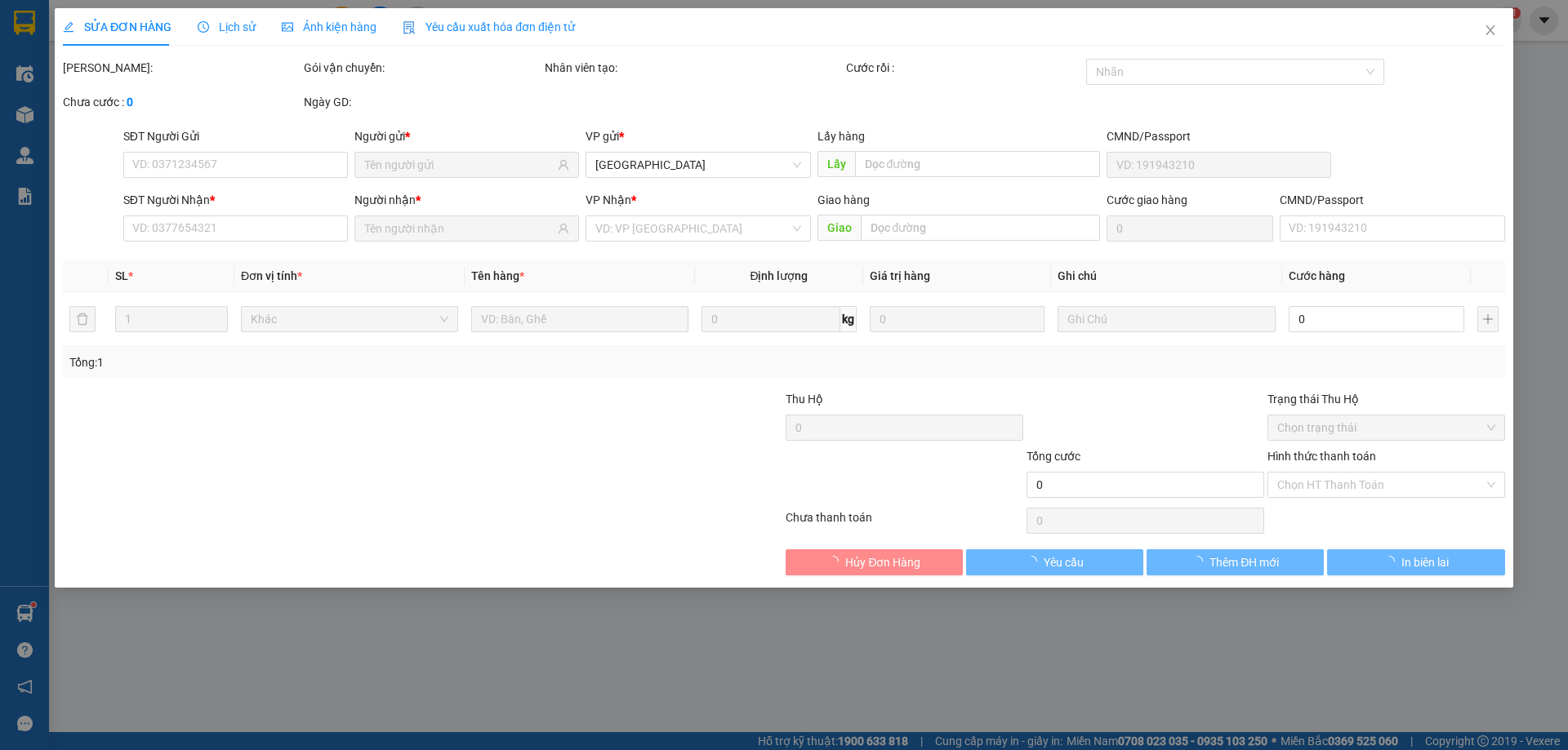
type input "0933263112"
type input "30.000"
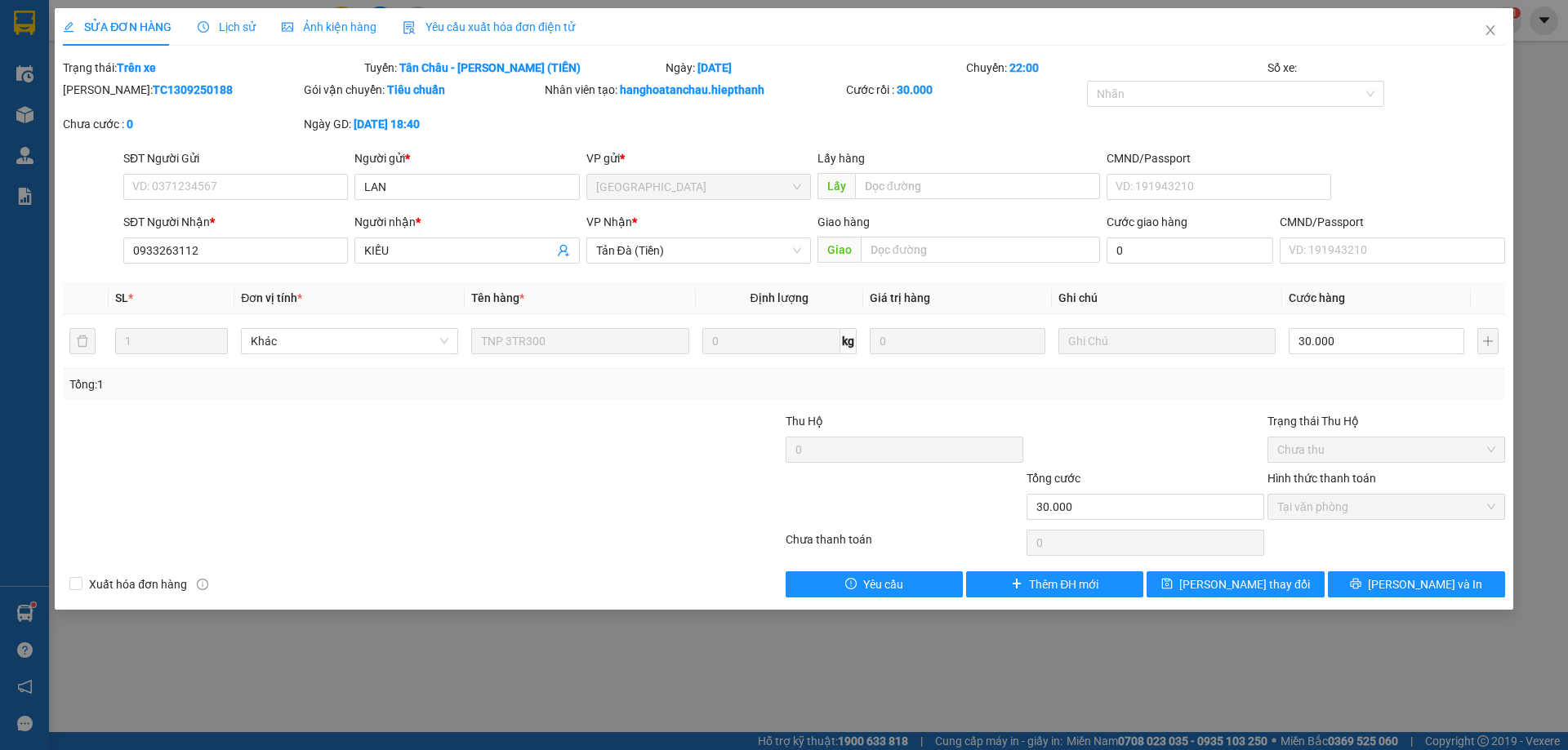
click at [226, 20] on span "Lịch sử" at bounding box center [226, 26] width 58 height 13
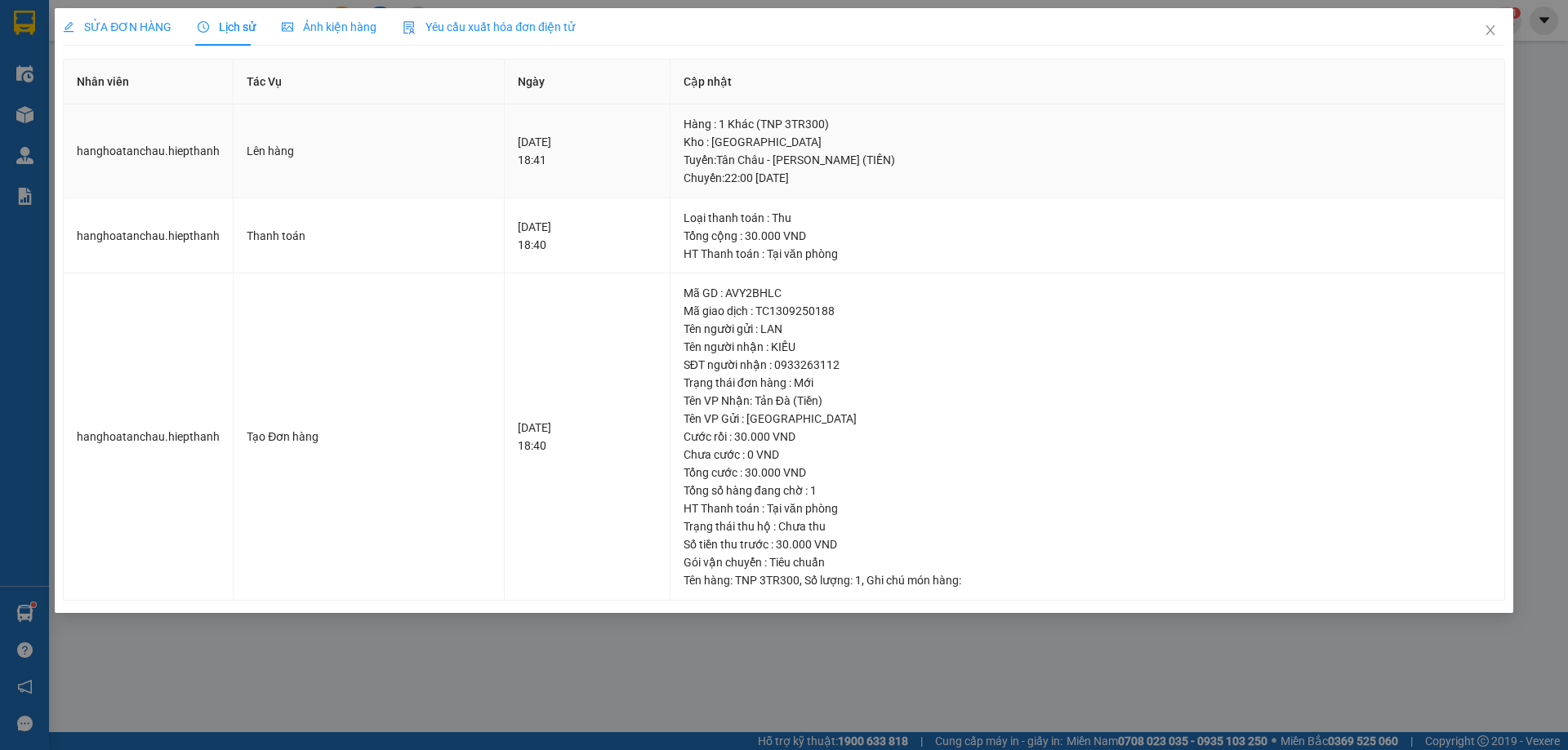
click at [855, 180] on div "[GEOGRAPHIC_DATA] : [GEOGRAPHIC_DATA] - [PERSON_NAME] (TIỀN) [GEOGRAPHIC_DATA]:…" at bounding box center [1087, 168] width 808 height 36
click at [854, 179] on div "[GEOGRAPHIC_DATA] : [GEOGRAPHIC_DATA] - [PERSON_NAME] (TIỀN) [GEOGRAPHIC_DATA]:…" at bounding box center [1087, 168] width 808 height 36
click at [837, 157] on div "[GEOGRAPHIC_DATA] : [GEOGRAPHIC_DATA] - [PERSON_NAME] (TIỀN) [GEOGRAPHIC_DATA]:…" at bounding box center [1087, 168] width 808 height 36
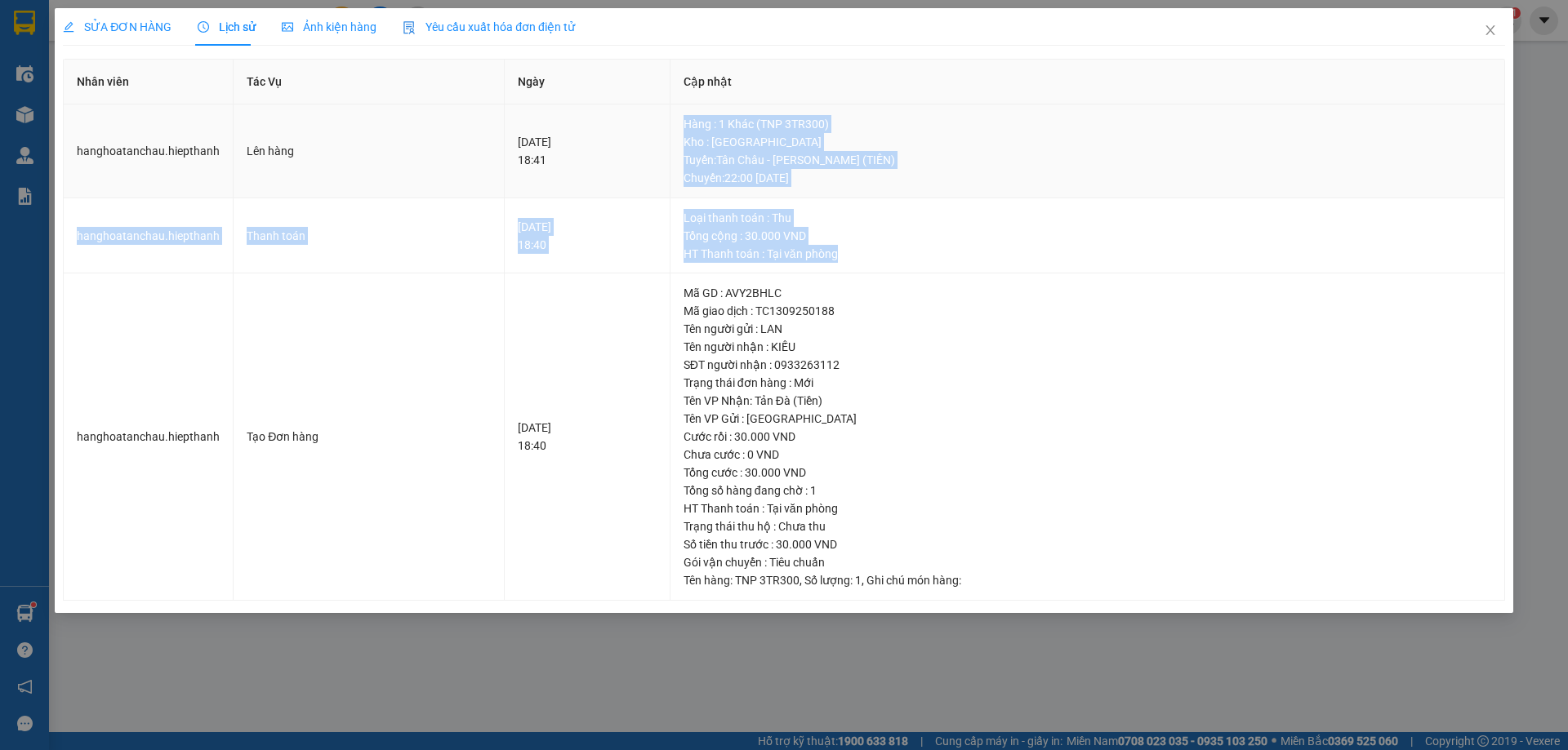
drag, startPoint x: 881, startPoint y: 260, endPoint x: 727, endPoint y: 130, distance: 201.5
click at [727, 130] on tbody "hanghoatanchau.[PERSON_NAME] hàng [DATE] 18:41 Hàng : 1 Khác (TNP 3TR300) Kho :…" at bounding box center [784, 353] width 1441 height 497
click at [800, 228] on div "Tổng cộng : 30.000 VND" at bounding box center [1087, 236] width 808 height 18
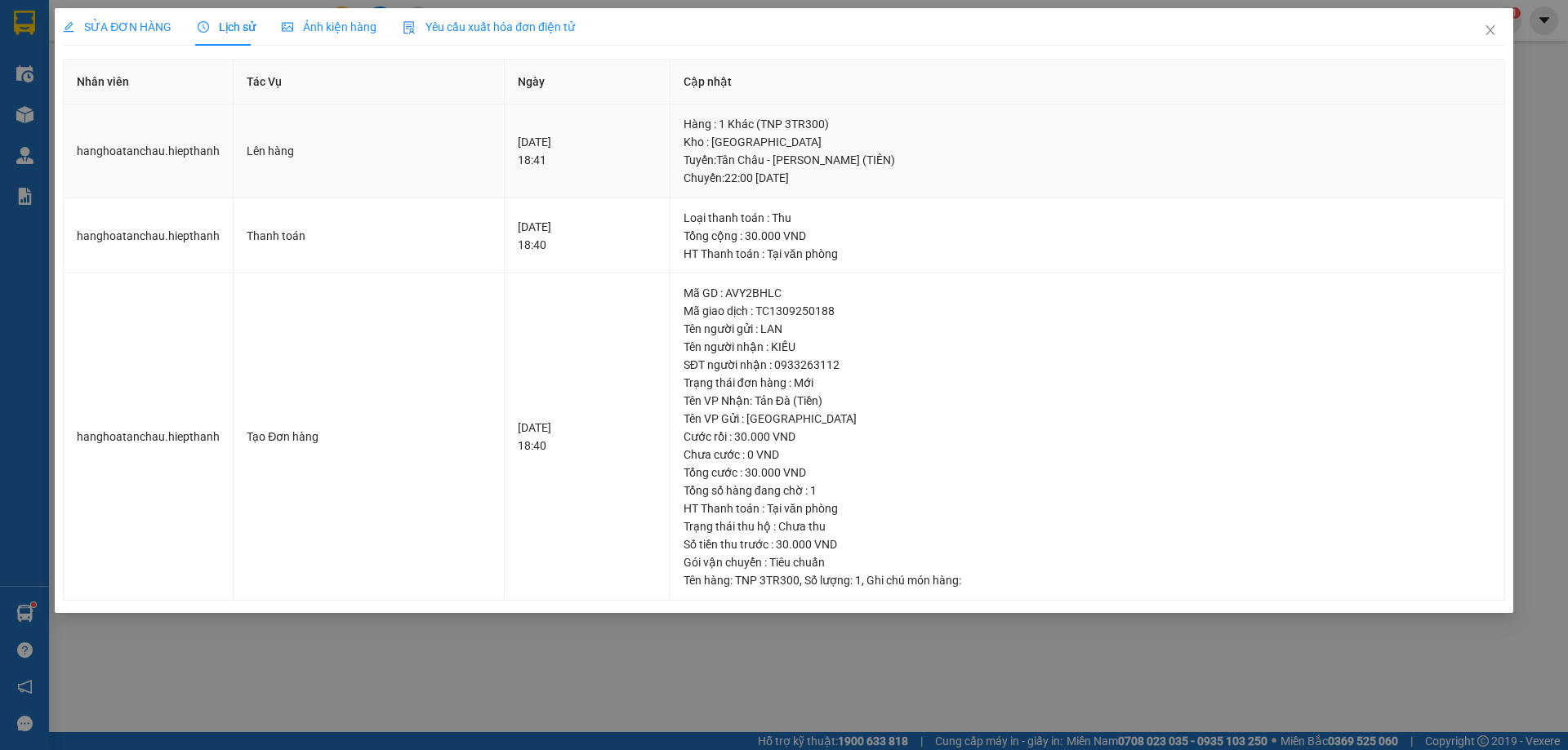
click at [810, 153] on div "[GEOGRAPHIC_DATA] : [GEOGRAPHIC_DATA] - [PERSON_NAME] (TIỀN) [GEOGRAPHIC_DATA]:…" at bounding box center [1087, 168] width 808 height 36
click at [852, 164] on div "[GEOGRAPHIC_DATA] : [GEOGRAPHIC_DATA] - [PERSON_NAME] (TIỀN) [GEOGRAPHIC_DATA]:…" at bounding box center [1087, 168] width 808 height 36
click at [119, 22] on span "SỬA ĐƠN HÀNG" at bounding box center [117, 26] width 109 height 13
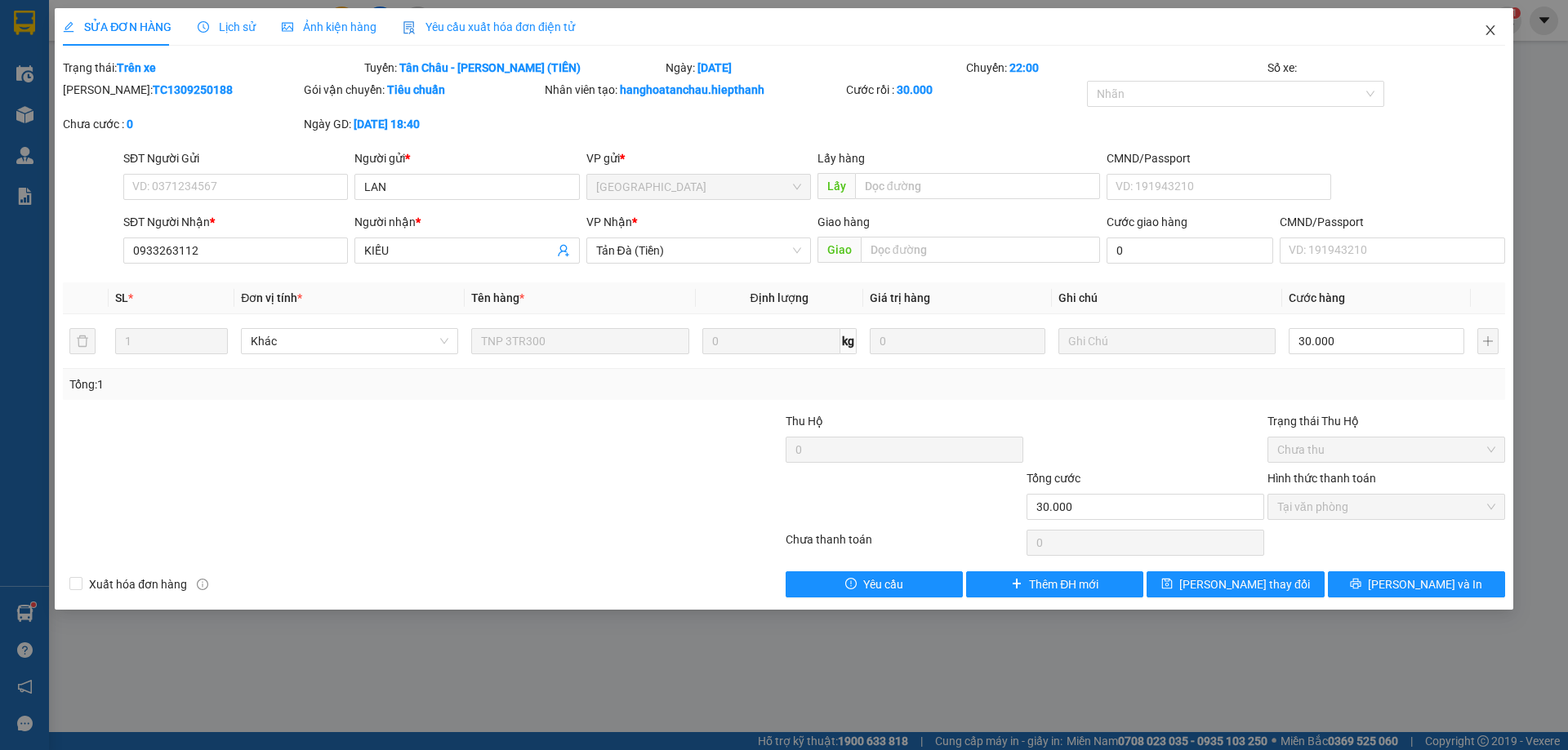
click at [1490, 30] on icon "close" at bounding box center [1490, 30] width 9 height 10
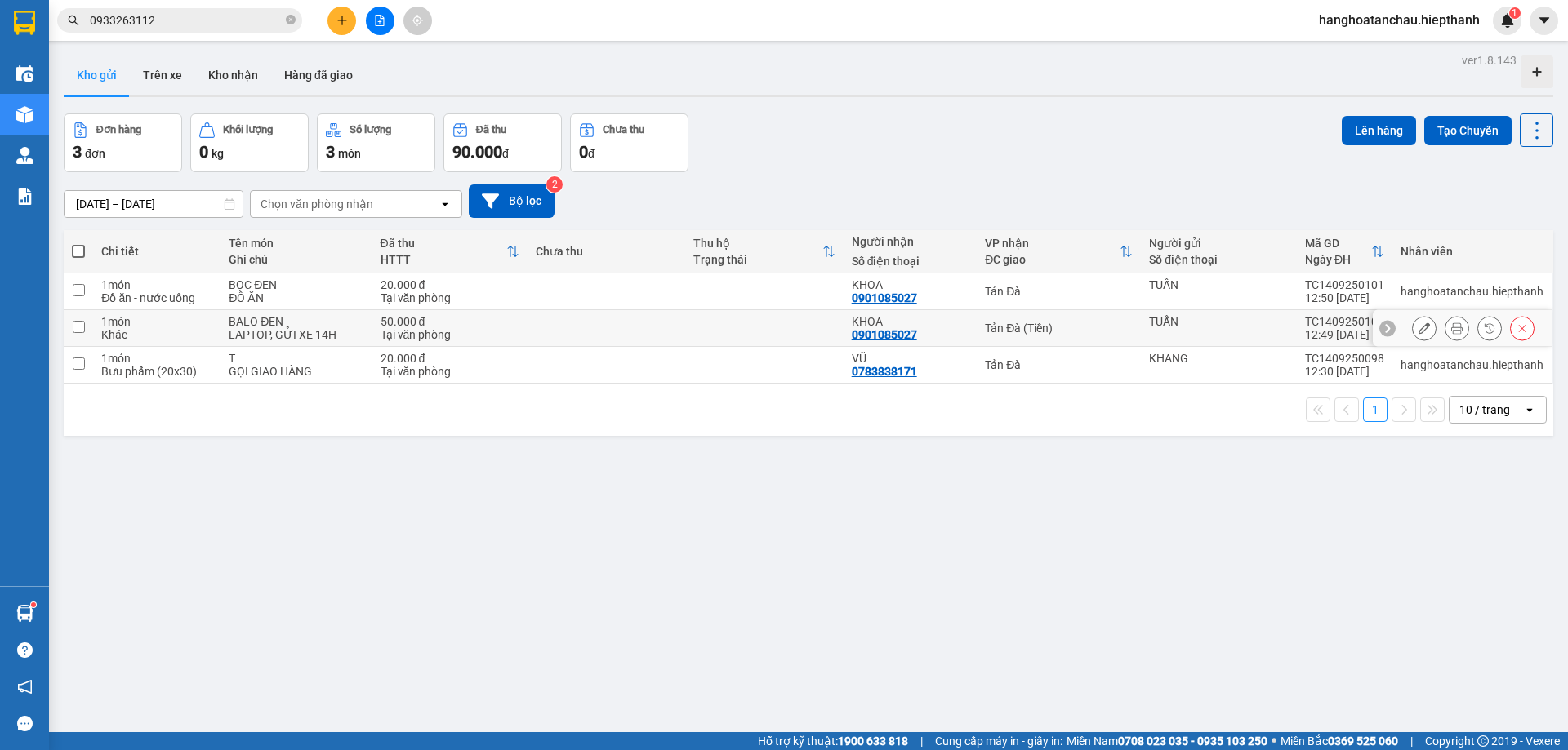
click at [75, 331] on input "checkbox" at bounding box center [78, 327] width 12 height 12
checkbox input "true"
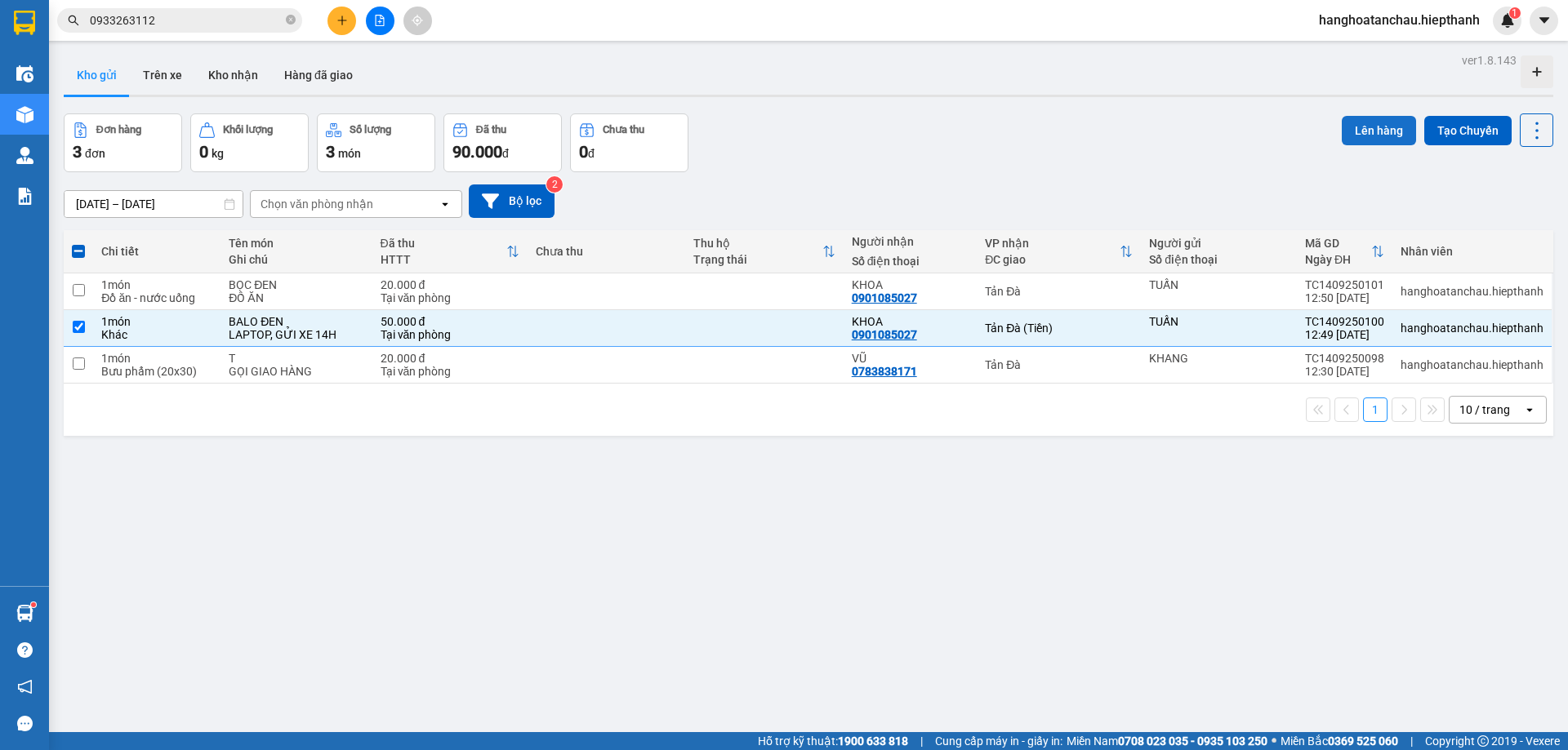
click at [1354, 125] on button "Lên hàng" at bounding box center [1378, 131] width 74 height 30
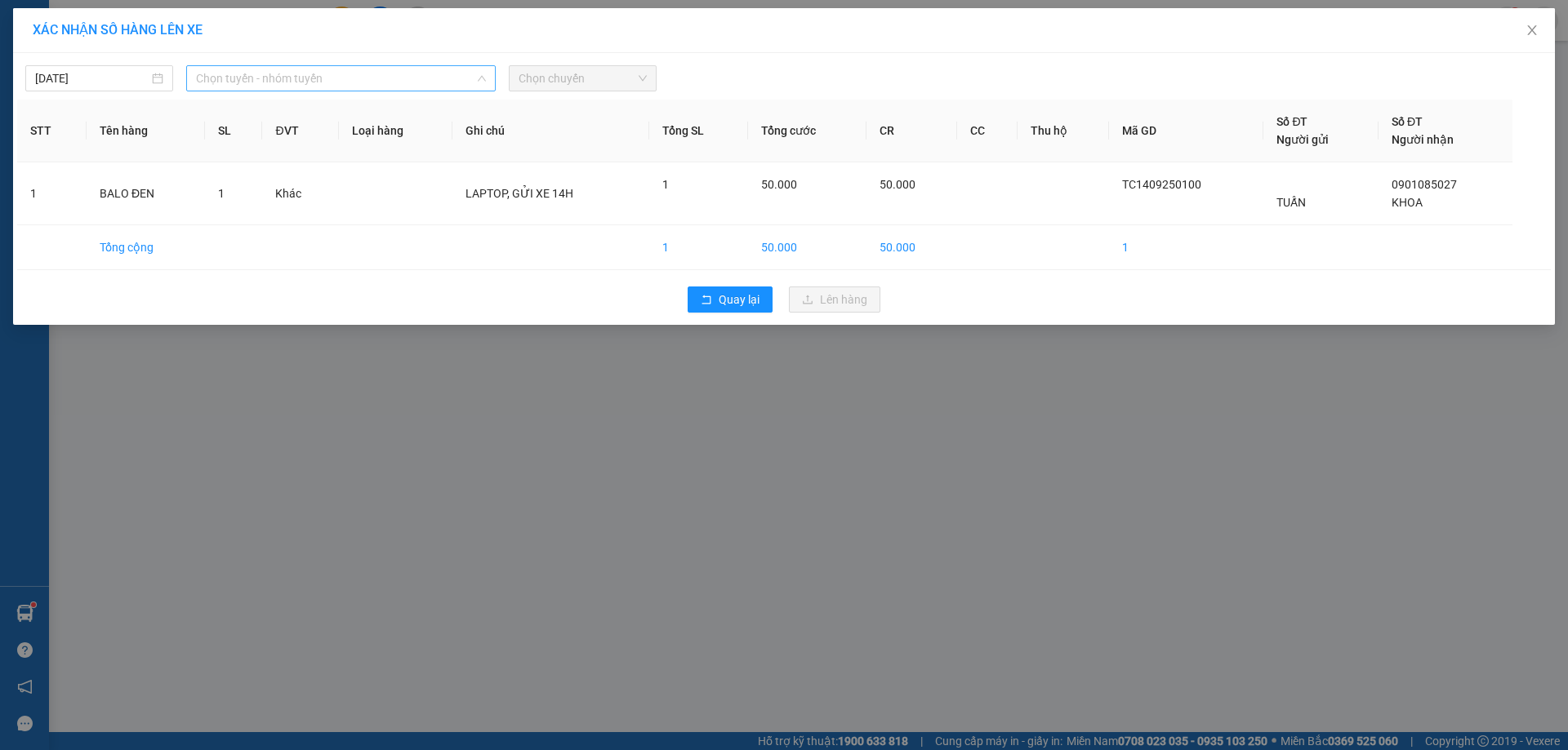
click at [228, 71] on span "Chọn tuyến - nhóm tuyến" at bounding box center [341, 78] width 290 height 24
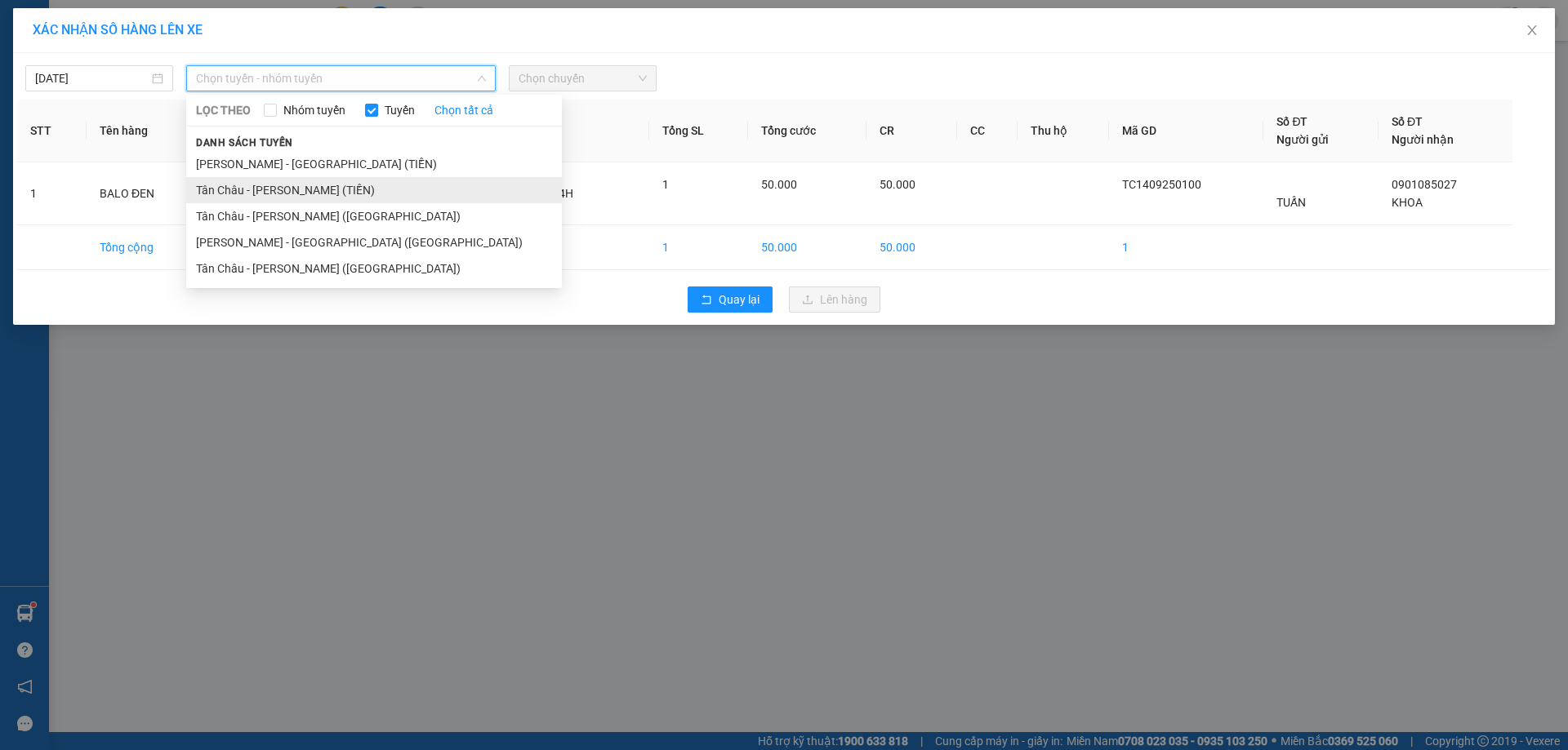
click at [328, 194] on li "Tân Châu - [PERSON_NAME] (TIỀN)" at bounding box center [374, 190] width 375 height 26
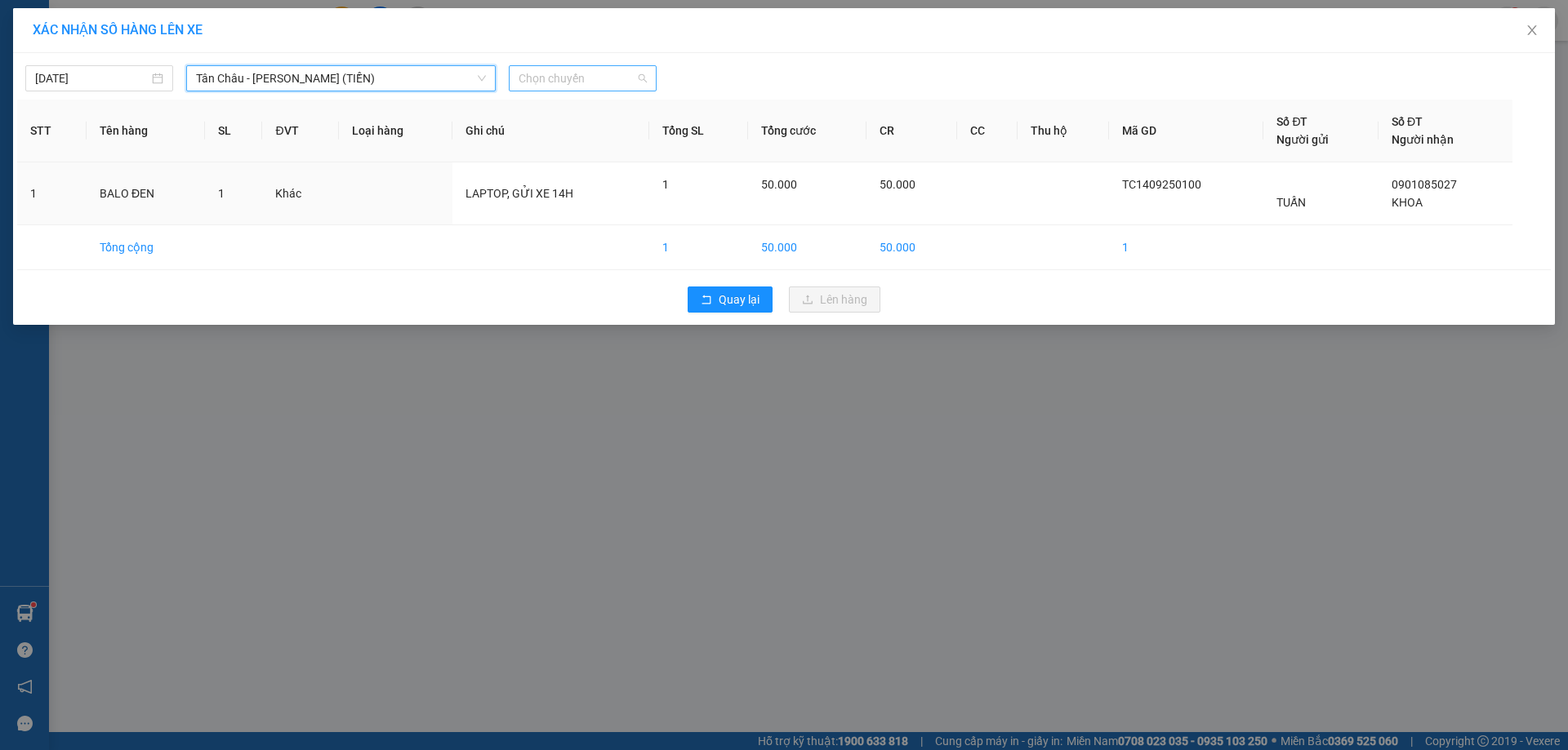
click at [566, 82] on span "Chọn chuyến" at bounding box center [582, 78] width 128 height 24
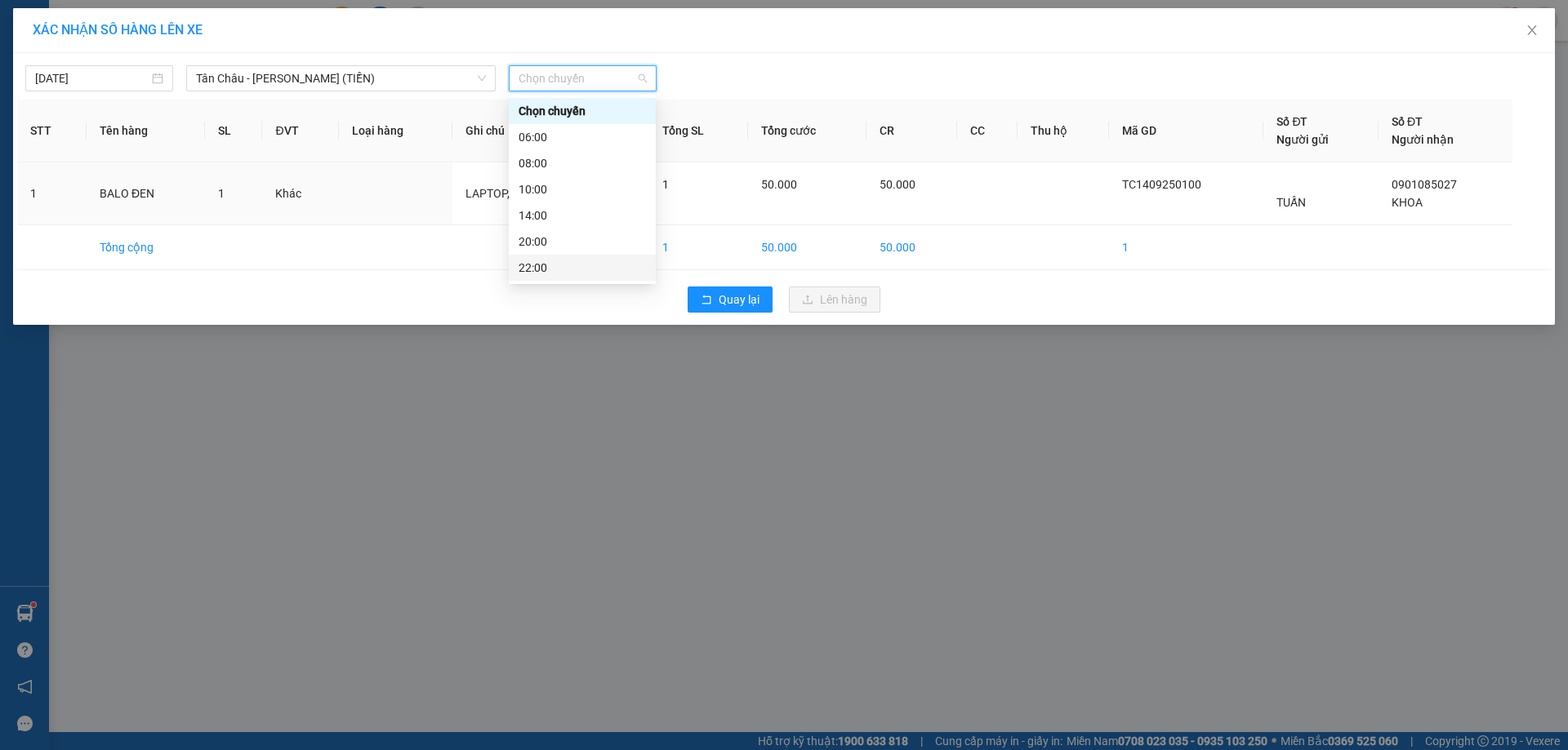
click at [580, 262] on div "22:00" at bounding box center [582, 267] width 127 height 18
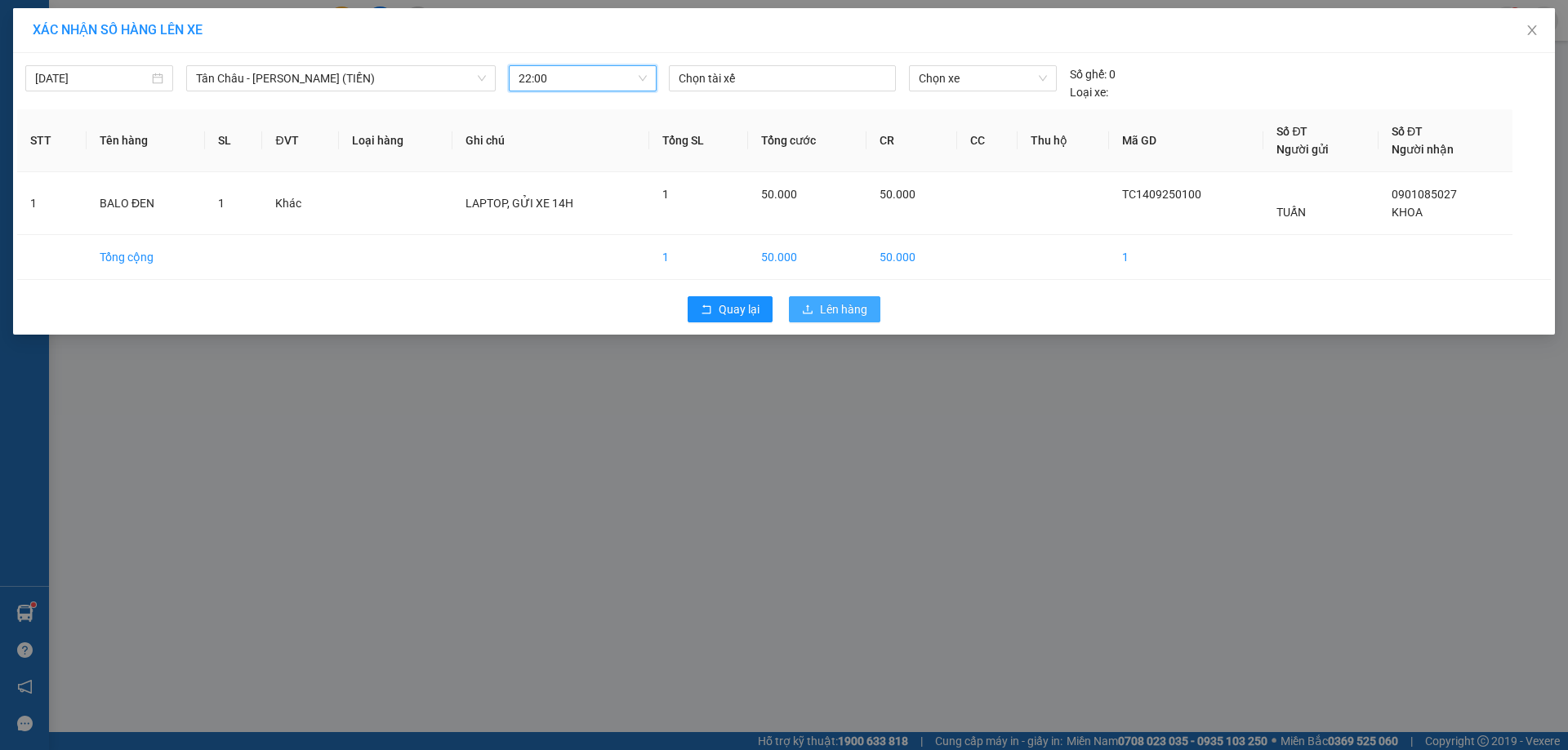
click at [842, 309] on span "Lên hàng" at bounding box center [843, 309] width 47 height 18
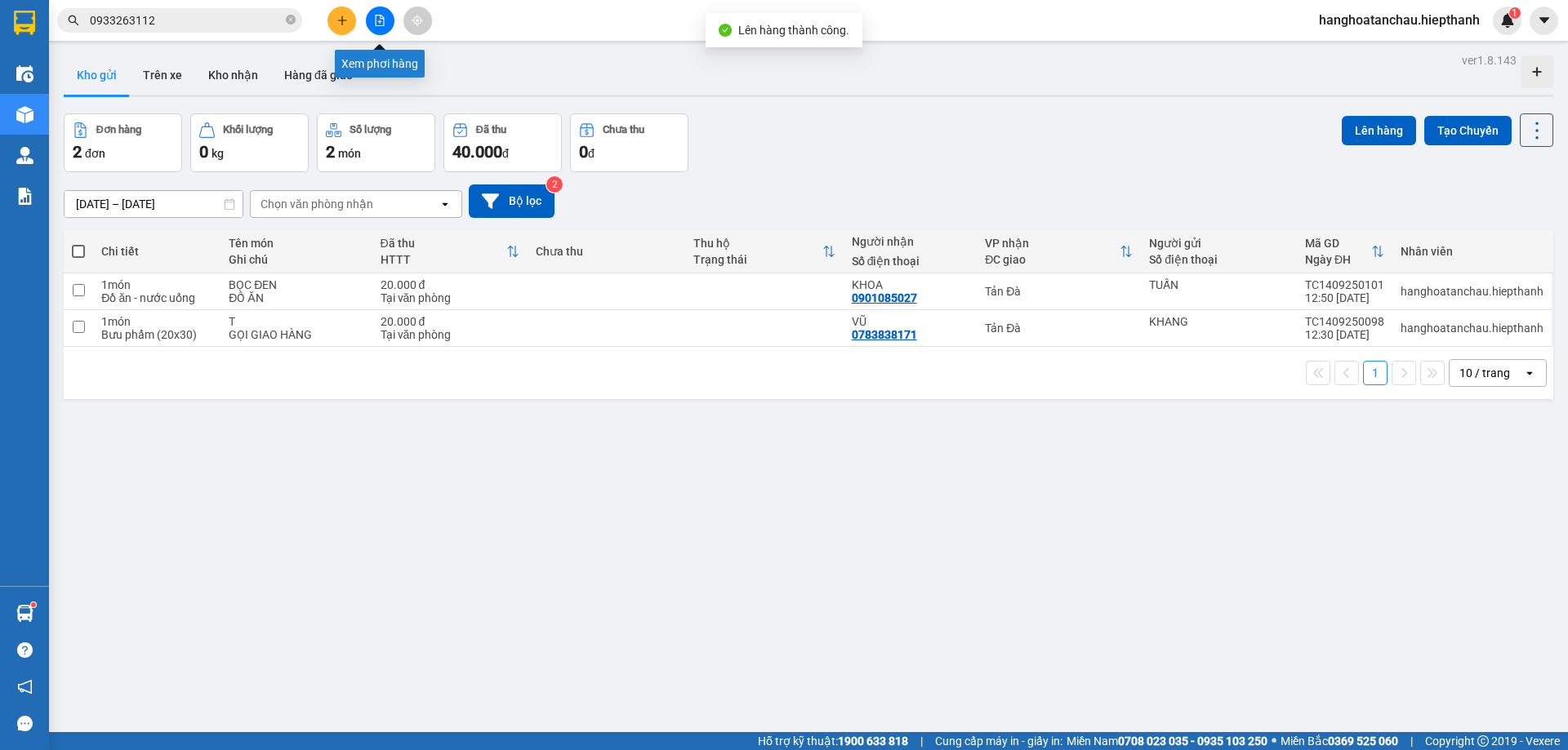
click at [372, 21] on button at bounding box center [380, 20] width 29 height 29
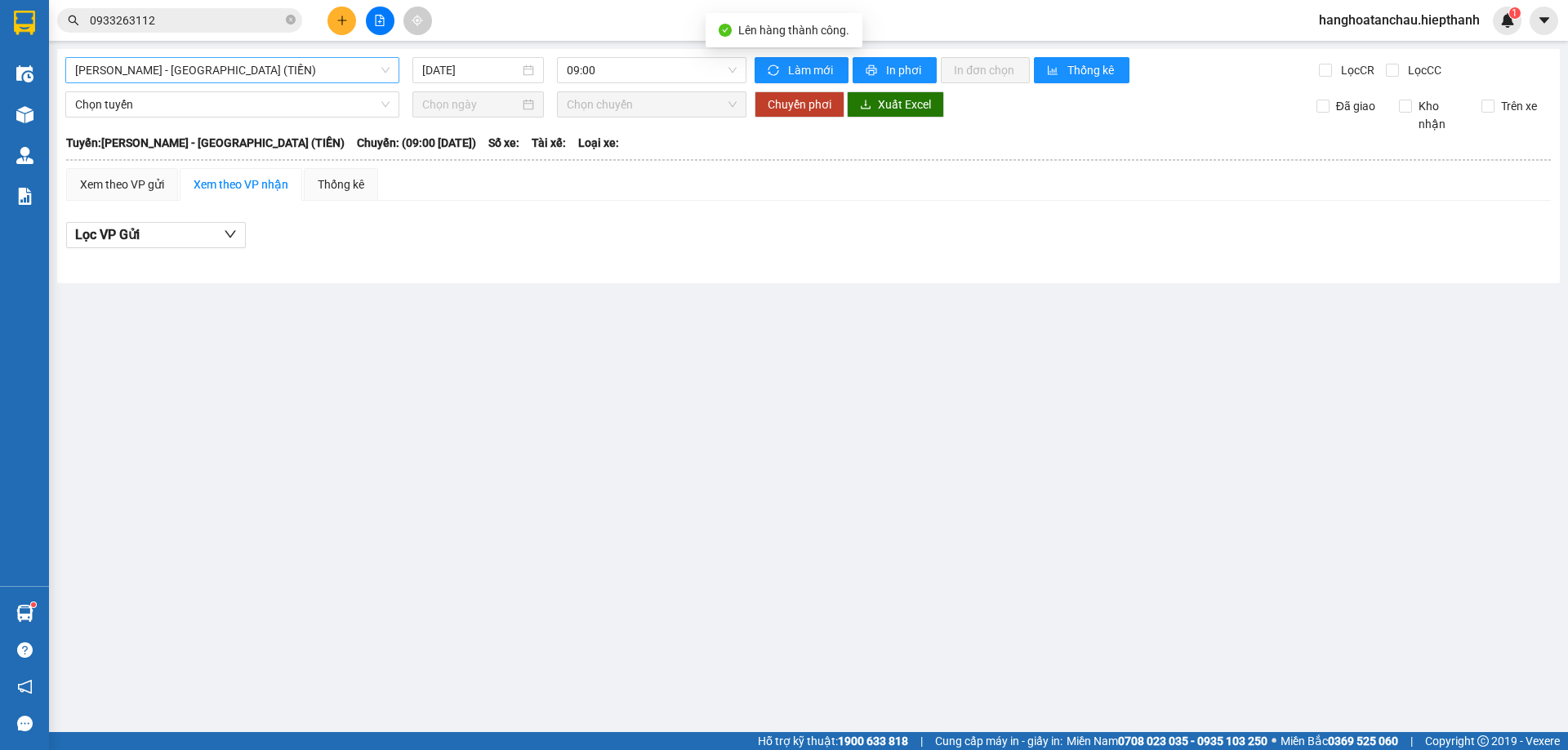
click at [296, 71] on span "[PERSON_NAME] - [GEOGRAPHIC_DATA] (TIỀN)" at bounding box center [232, 71] width 314 height 24
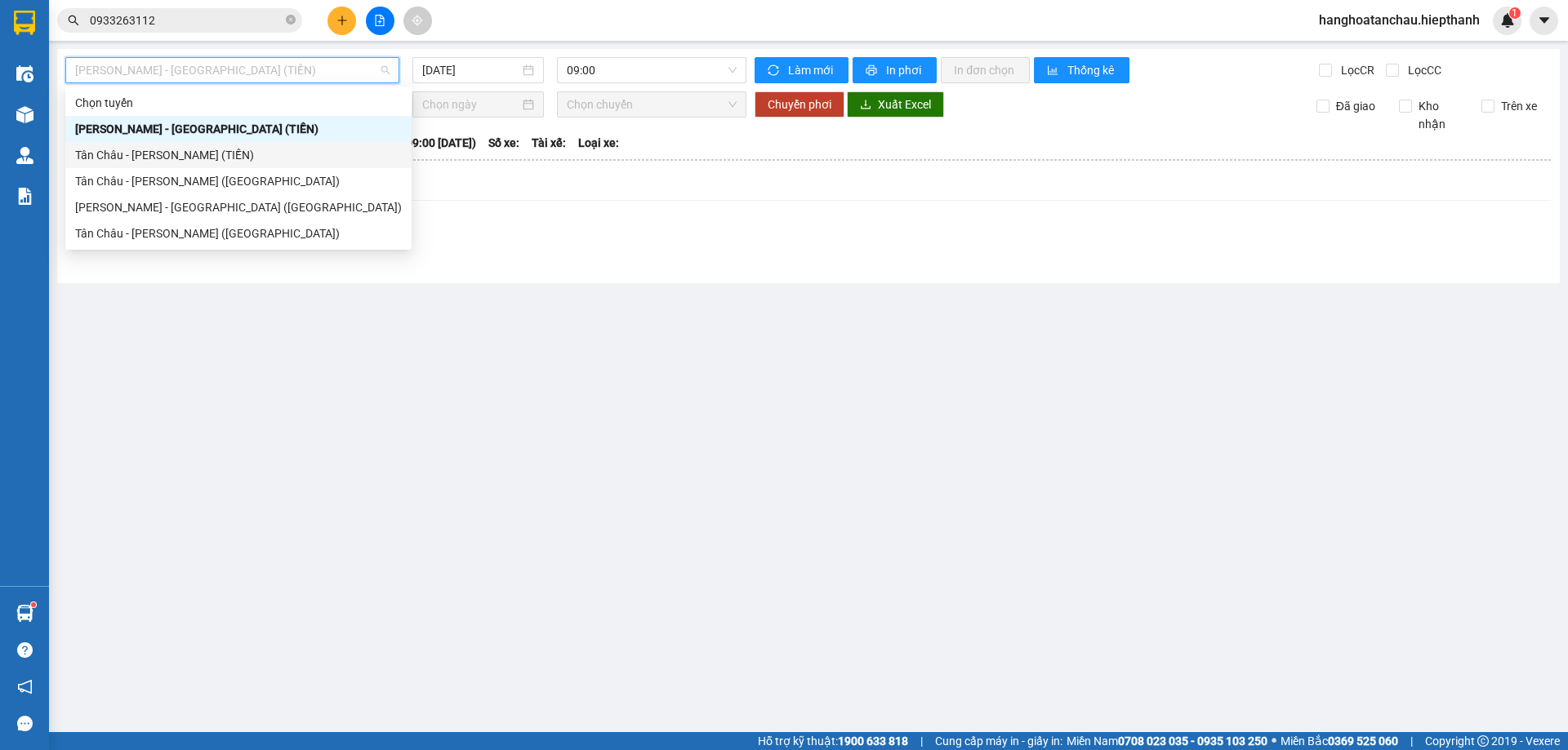
click at [217, 162] on div "Tân Châu - [PERSON_NAME] (TIỀN)" at bounding box center [238, 155] width 327 height 18
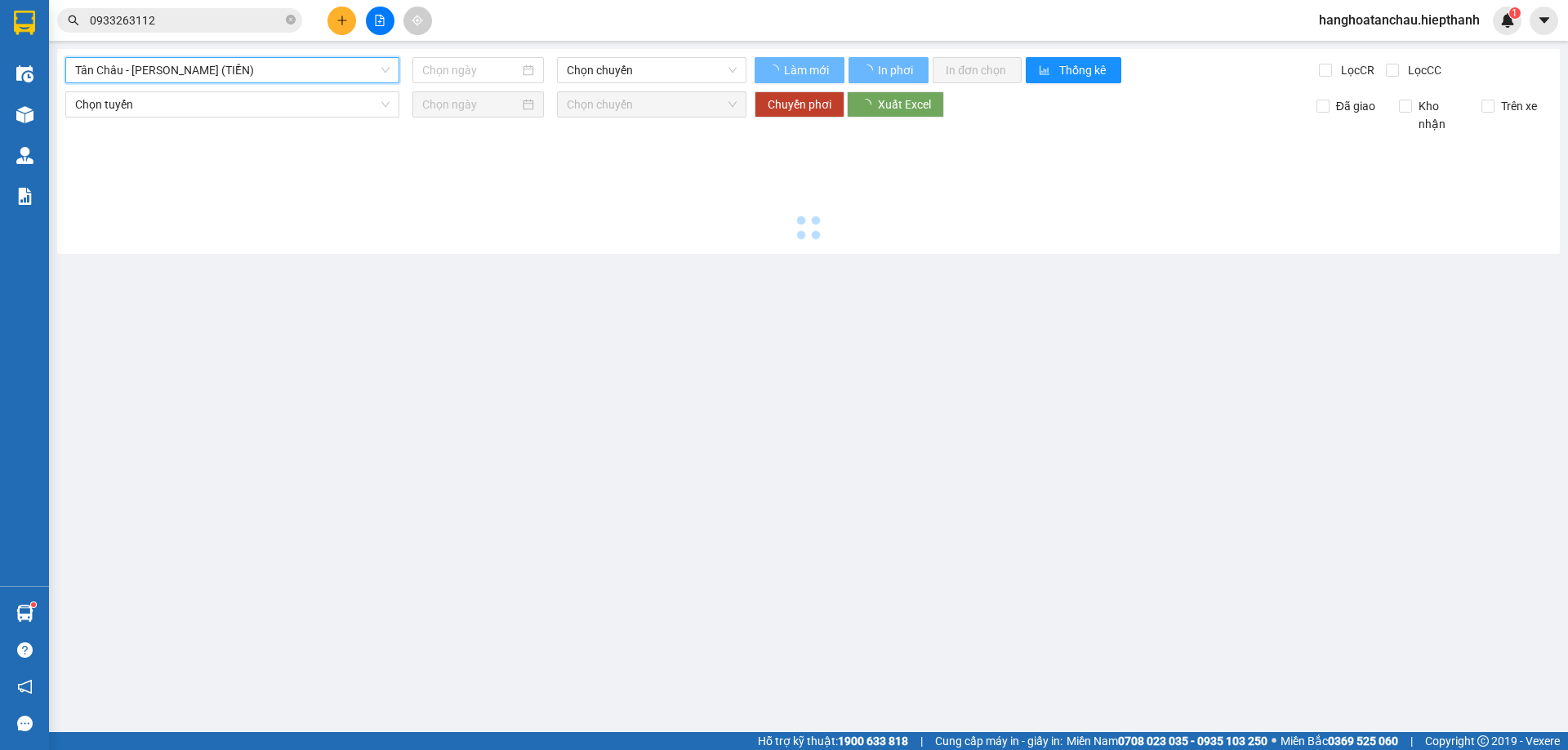
type input "[DATE]"
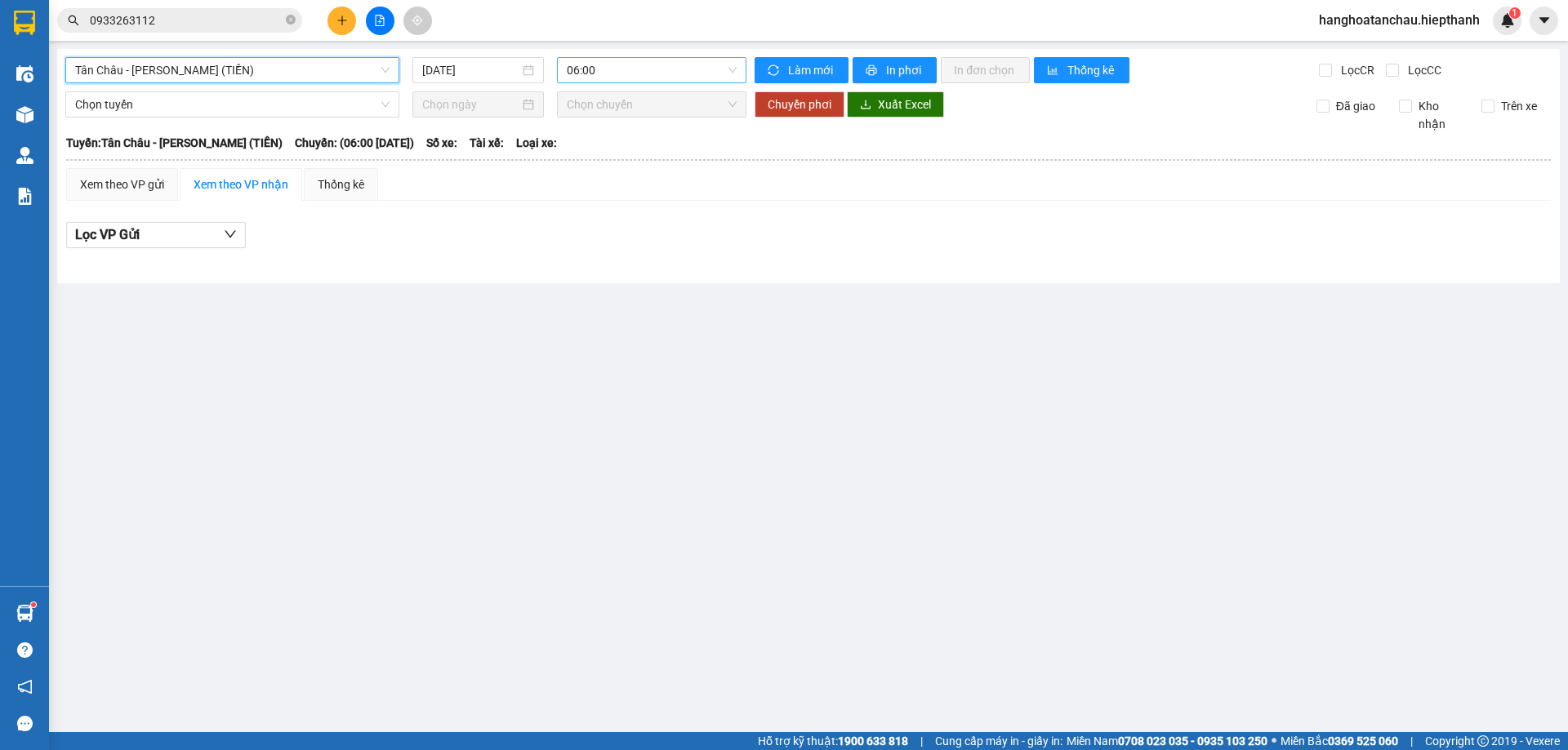
click at [621, 77] on span "06:00" at bounding box center [652, 71] width 170 height 24
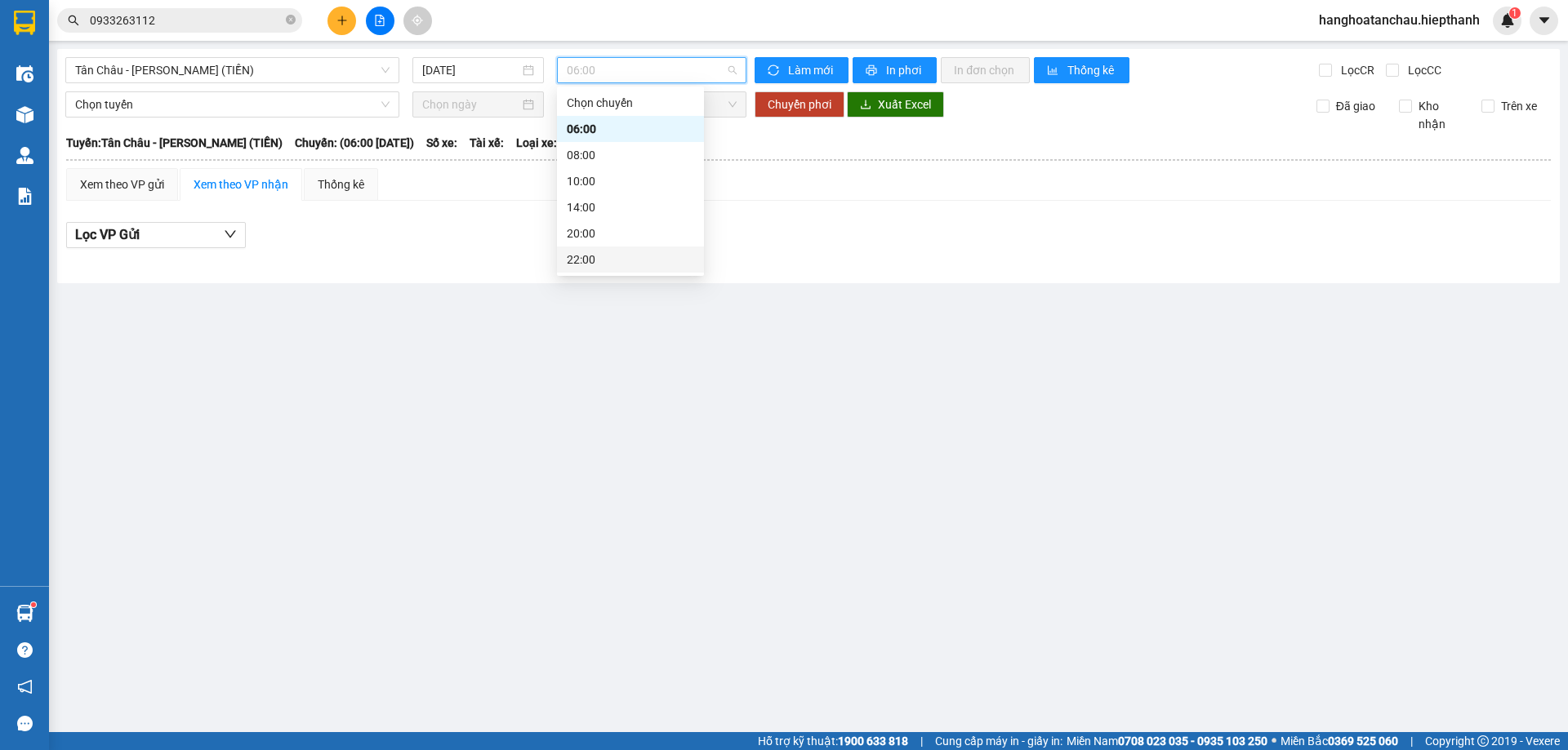
click at [611, 260] on div "22:00" at bounding box center [631, 260] width 127 height 18
